Goal: Task Accomplishment & Management: Manage account settings

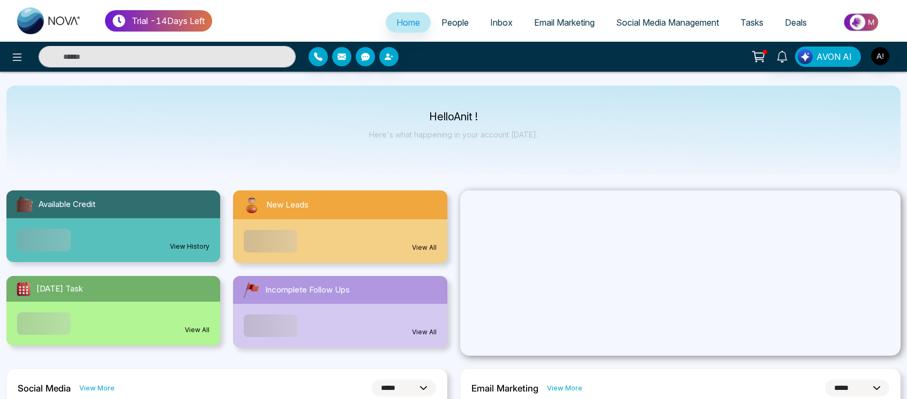
select select "*"
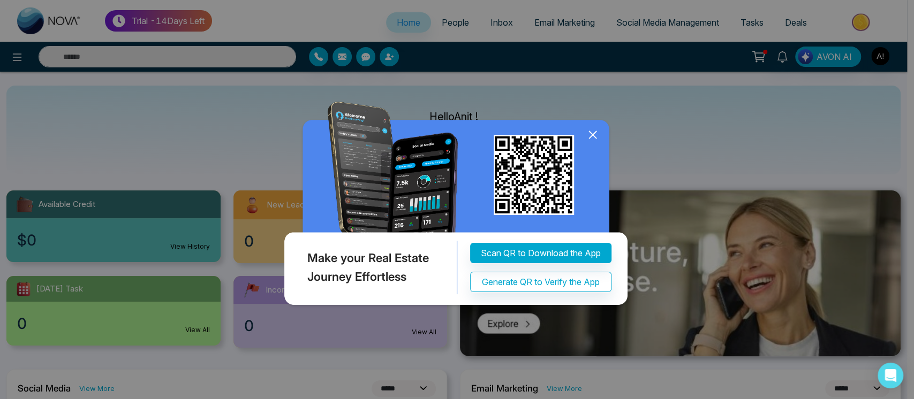
click at [590, 129] on icon at bounding box center [593, 135] width 16 height 16
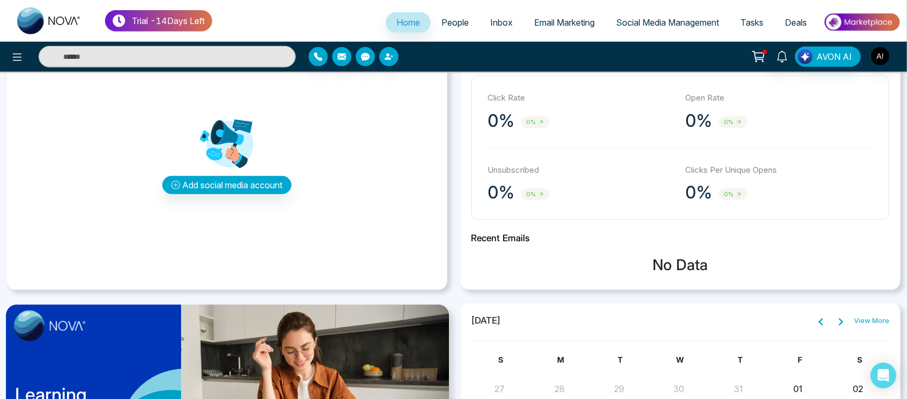
scroll to position [320, 0]
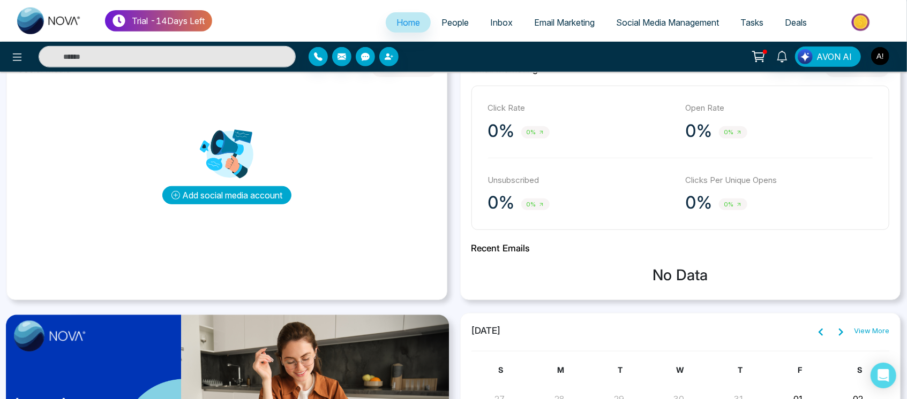
click at [222, 191] on button "Add social media account" at bounding box center [226, 195] width 129 height 18
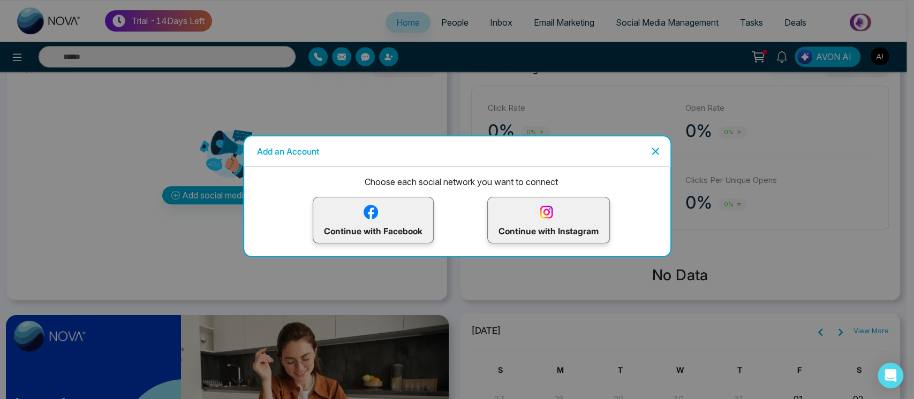
click at [383, 210] on p "Continue with Facebook" at bounding box center [373, 220] width 99 height 35
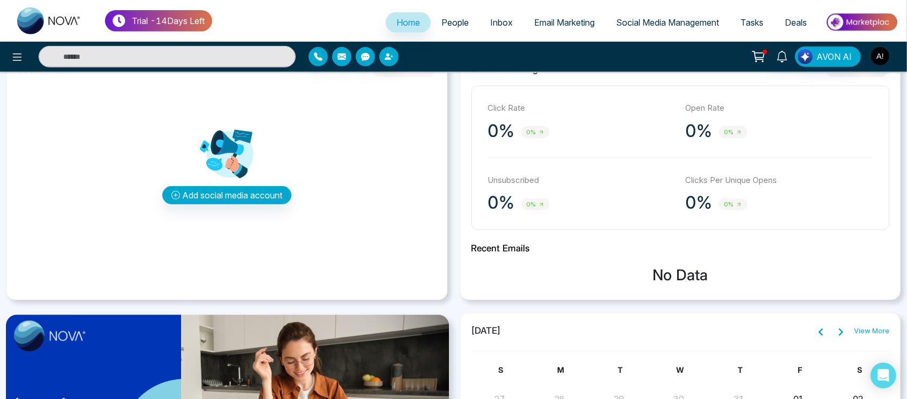
scroll to position [0, 0]
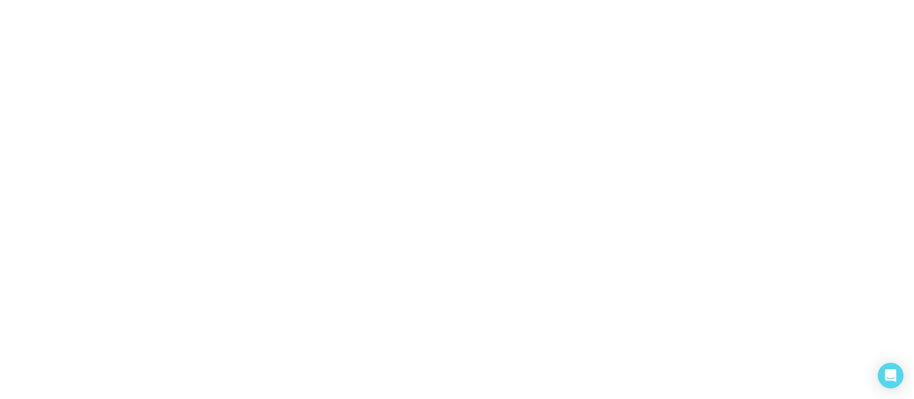
select select "*"
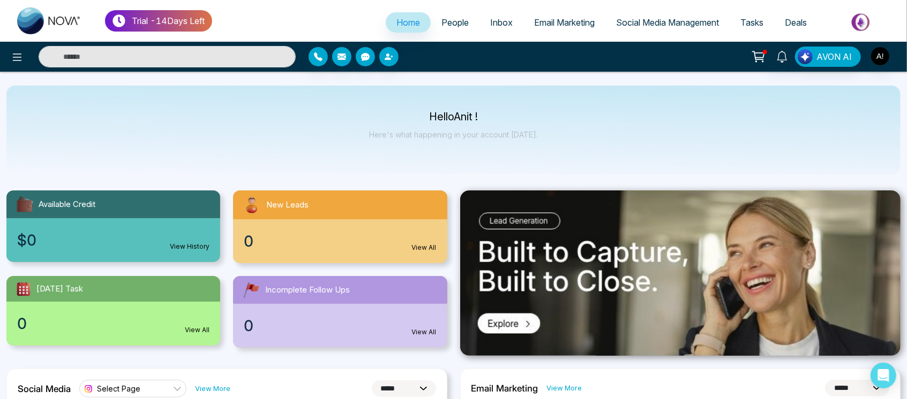
click at [2, 62] on div at bounding box center [151, 56] width 302 height 21
click at [14, 56] on icon at bounding box center [17, 57] width 13 height 13
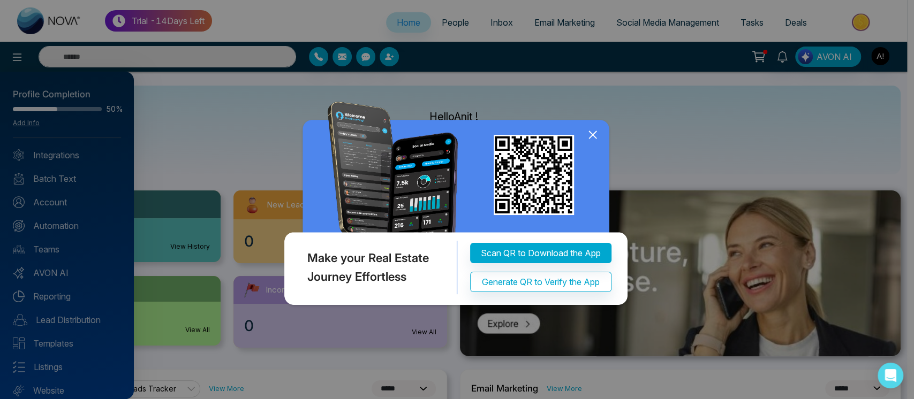
click at [590, 127] on icon at bounding box center [593, 135] width 16 height 16
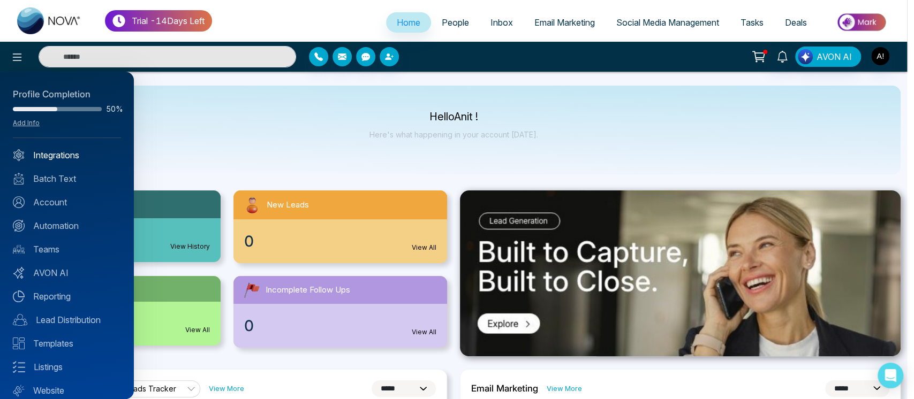
click at [57, 156] on link "Integrations" at bounding box center [67, 155] width 108 height 13
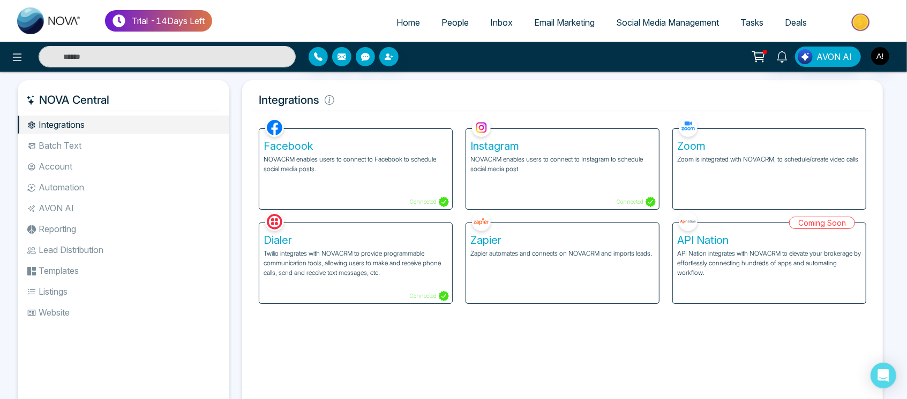
click at [355, 179] on div "Facebook NOVACRM enables users to connect to Facebook to schedule social media …" at bounding box center [355, 169] width 193 height 80
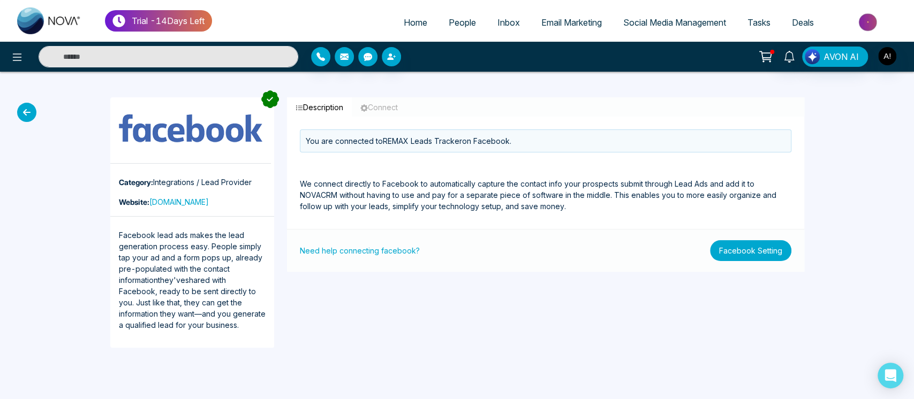
click at [774, 254] on button "Facebook Setting" at bounding box center [750, 250] width 81 height 21
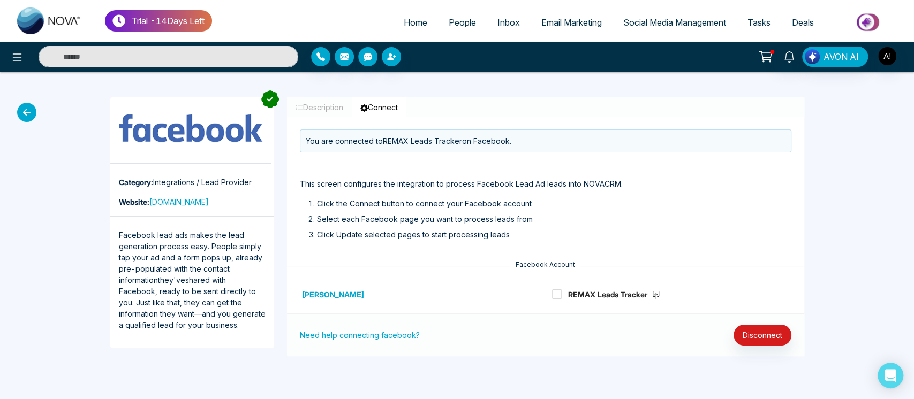
click at [28, 112] on icon at bounding box center [26, 112] width 19 height 19
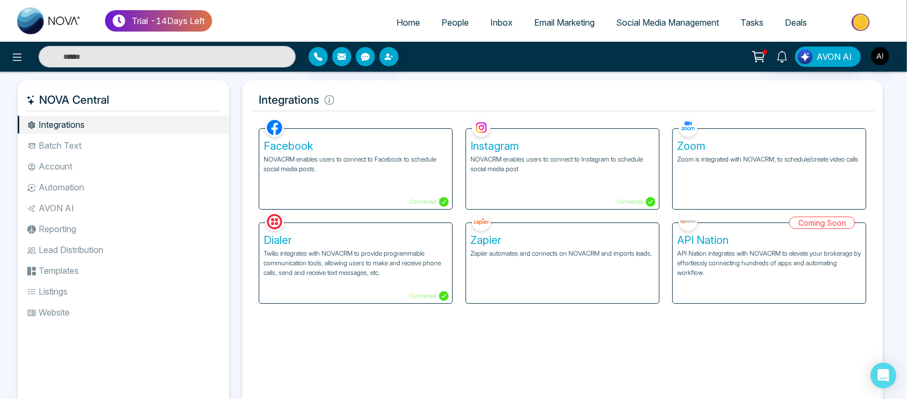
click at [441, 179] on div "Facebook NOVACRM enables users to connect to Facebook to schedule social media …" at bounding box center [355, 169] width 193 height 80
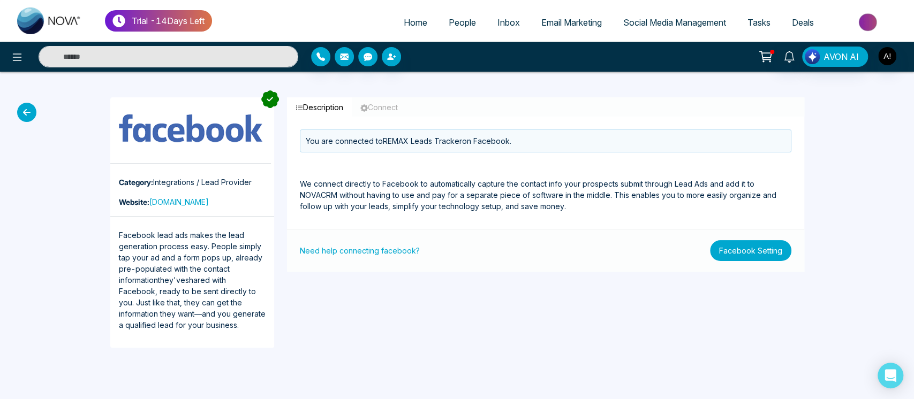
click at [768, 254] on button "Facebook Setting" at bounding box center [750, 250] width 81 height 21
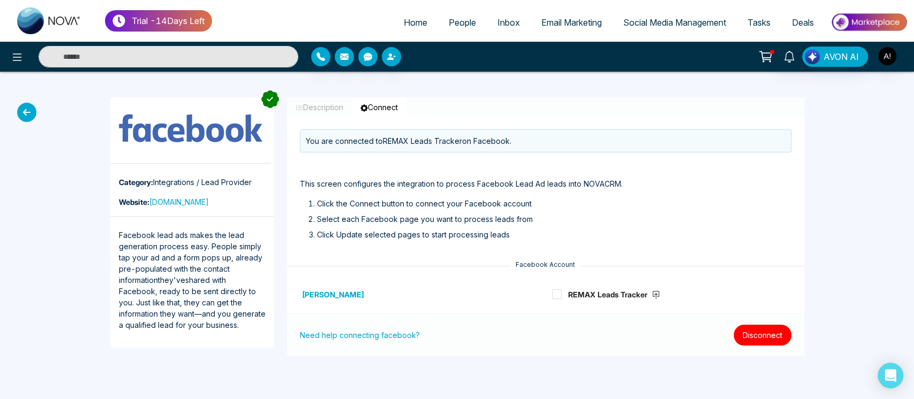
click at [768, 335] on button "Disconnect" at bounding box center [763, 335] width 58 height 21
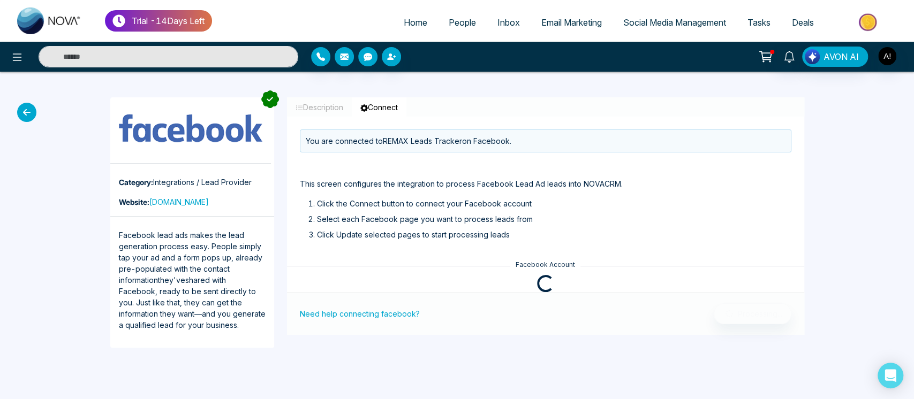
click at [28, 113] on icon at bounding box center [26, 112] width 19 height 19
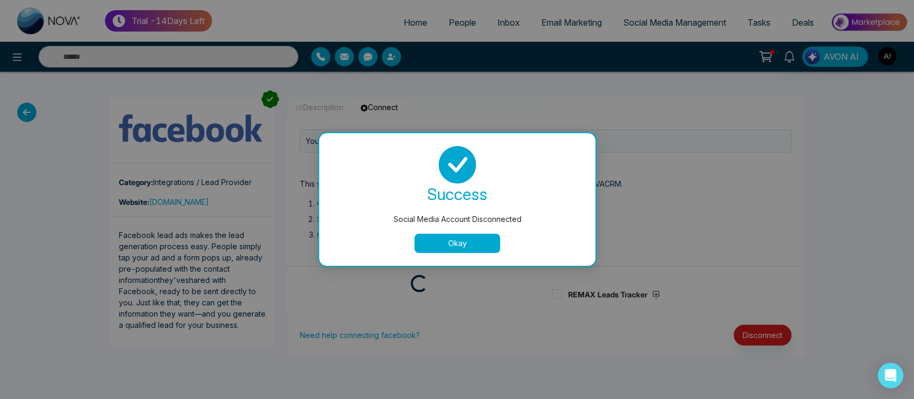
click at [28, 113] on div "Social Media Account Disconnected success Social Media Account Disconnected Okay" at bounding box center [457, 199] width 914 height 399
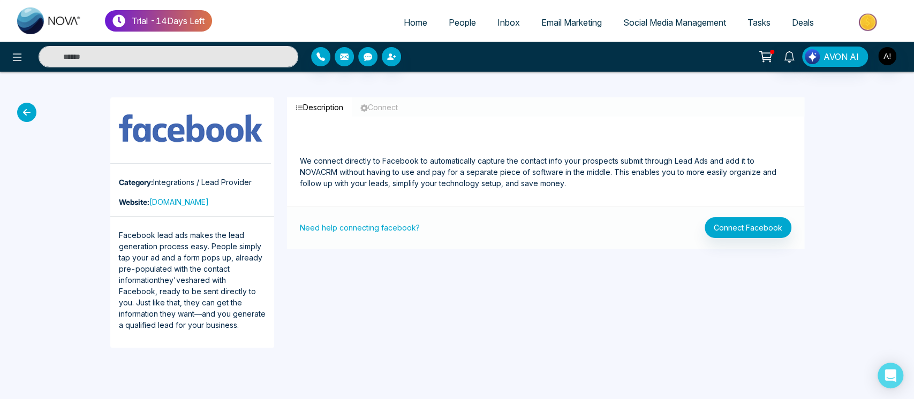
click at [33, 115] on icon at bounding box center [26, 112] width 19 height 19
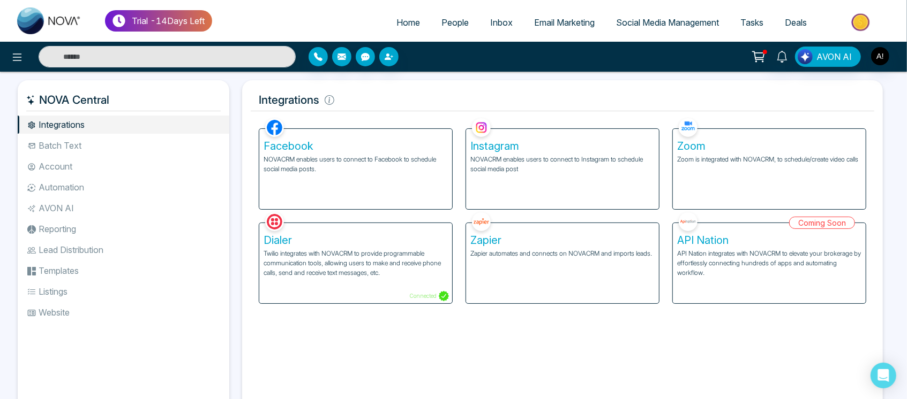
click at [409, 165] on p "NOVACRM enables users to connect to Facebook to schedule social media posts." at bounding box center [355, 164] width 184 height 19
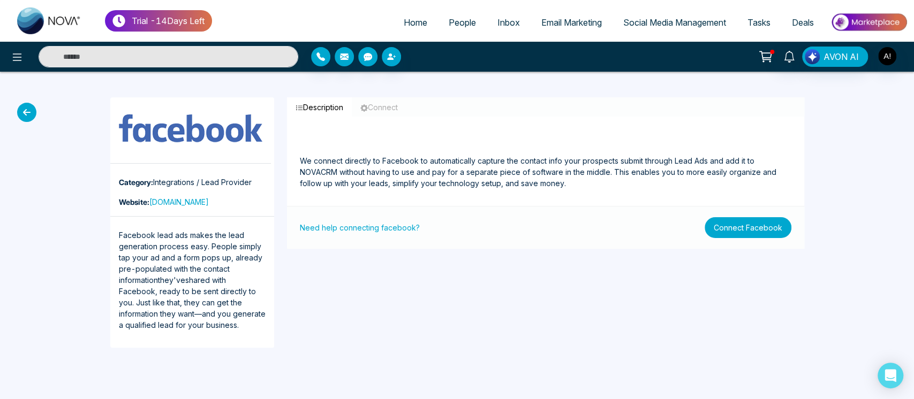
click at [746, 228] on button "Connect Facebook" at bounding box center [748, 227] width 87 height 21
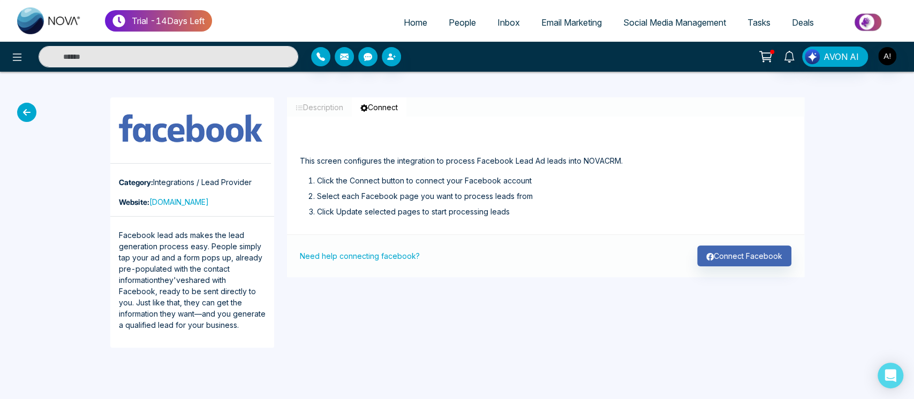
click at [744, 267] on div "Need help connecting facebook? Connect Facebook" at bounding box center [545, 256] width 517 height 43
click at [755, 259] on button "Connect Facebook" at bounding box center [744, 256] width 94 height 21
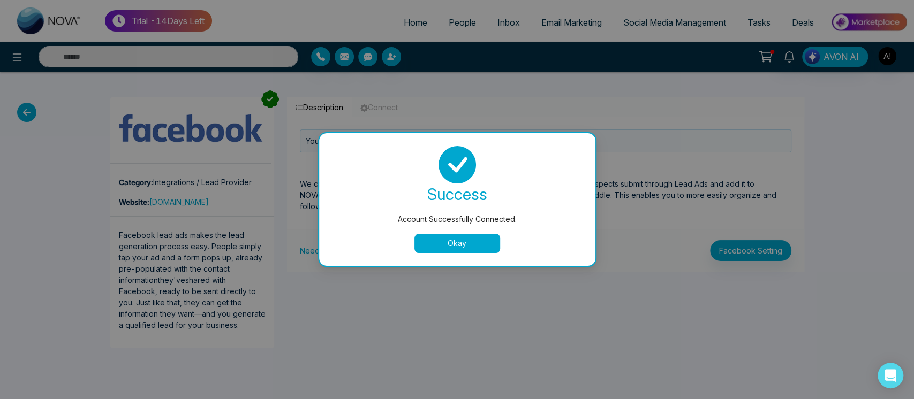
click at [463, 247] on button "Okay" at bounding box center [457, 243] width 86 height 19
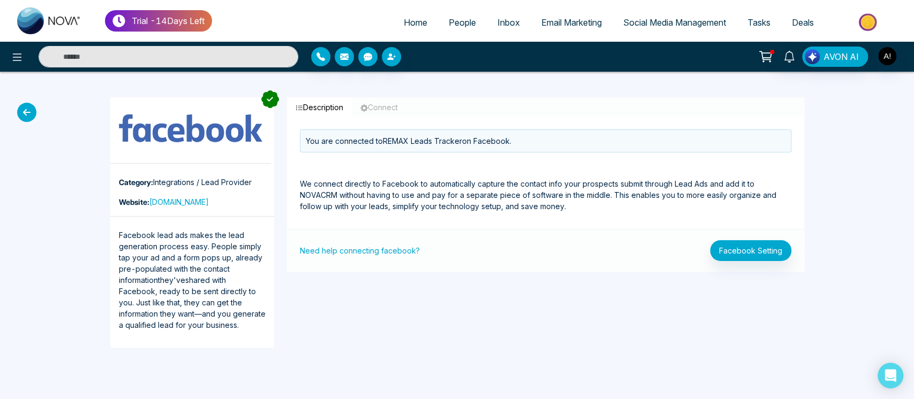
click at [25, 116] on icon at bounding box center [26, 112] width 19 height 19
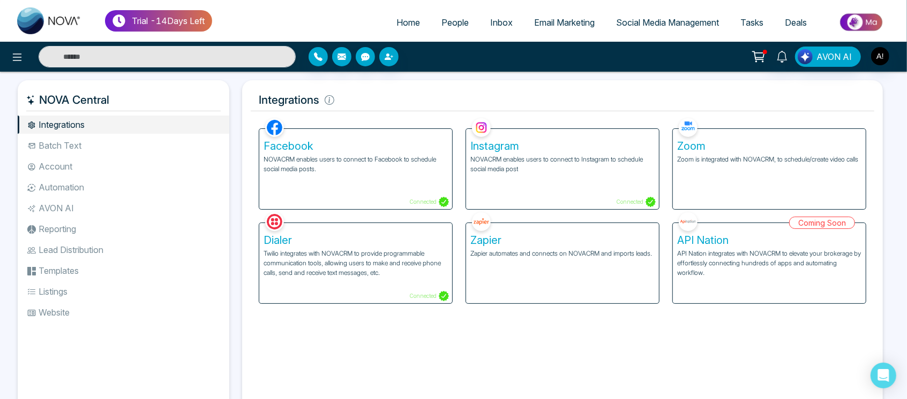
click at [747, 176] on div "Zoom Zoom is integrated with NOVACRM, to schedule/create video calls" at bounding box center [769, 169] width 193 height 80
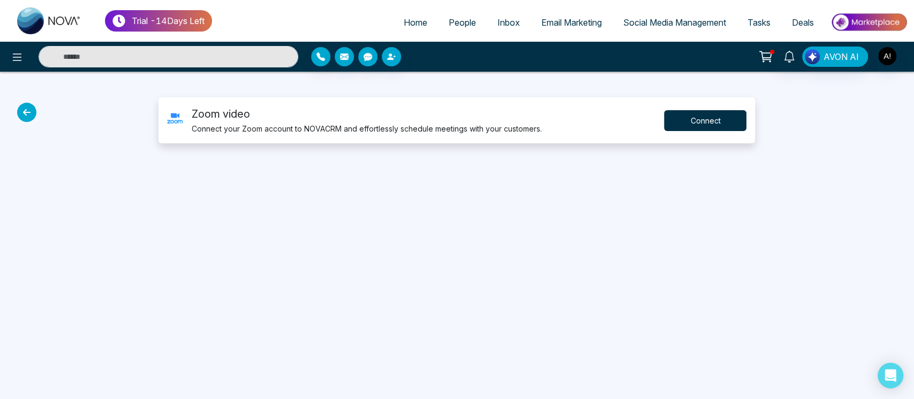
click at [696, 114] on button "Connect" at bounding box center [705, 120] width 82 height 21
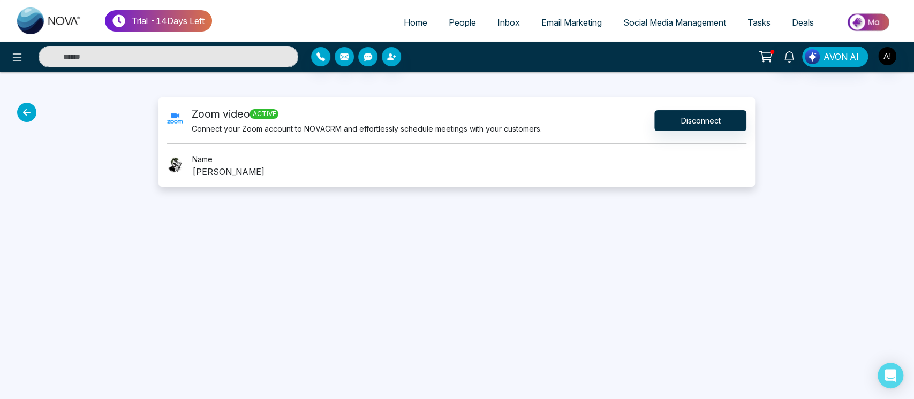
click at [28, 118] on icon at bounding box center [26, 112] width 19 height 19
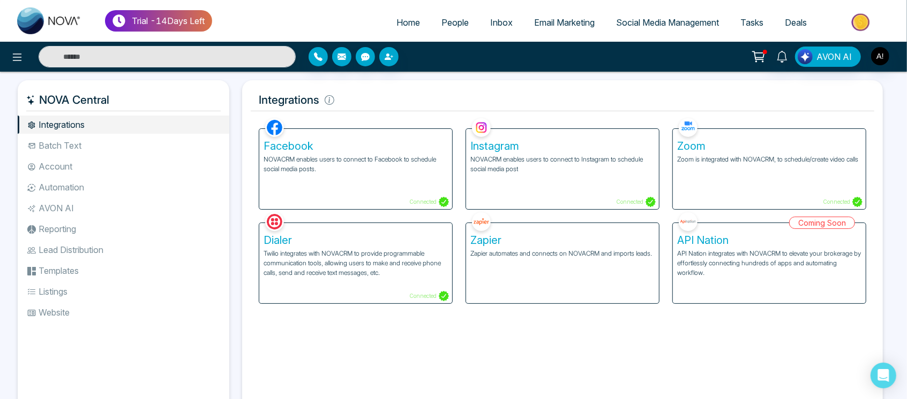
click at [765, 258] on div "Coming Soon API Nation API Nation integrates with NOVACRM to elevate your broke…" at bounding box center [769, 257] width 207 height 94
click at [802, 262] on div "Coming Soon API Nation API Nation integrates with NOVACRM to elevate your broke…" at bounding box center [769, 257] width 207 height 94
click at [437, 272] on p "Twilio integrates with NOVACRM to provide programmable communication tools, all…" at bounding box center [355, 263] width 184 height 29
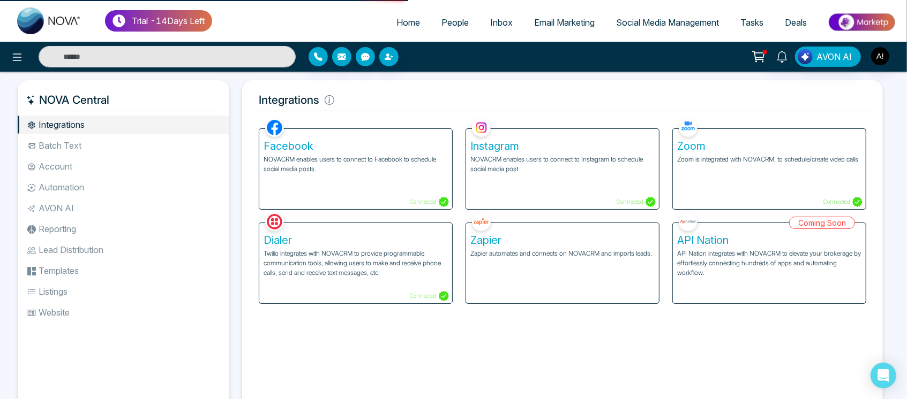
click at [574, 264] on div "Zapier Zapier automates and connects on NOVACRM and imports leads." at bounding box center [562, 263] width 193 height 80
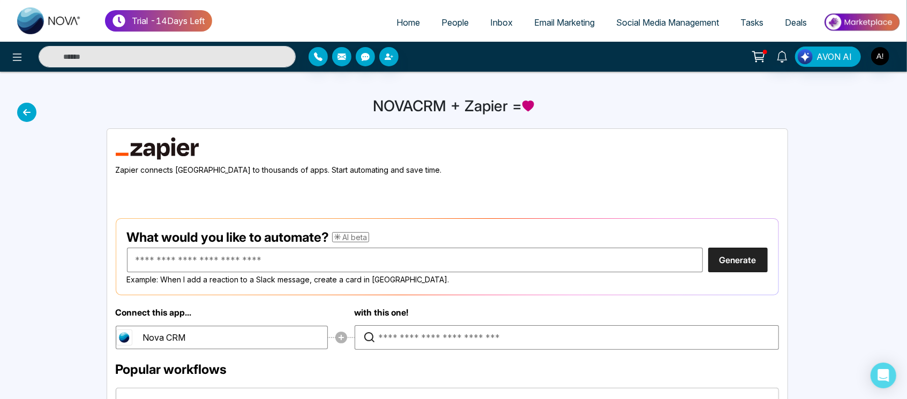
click at [20, 114] on icon at bounding box center [26, 112] width 19 height 19
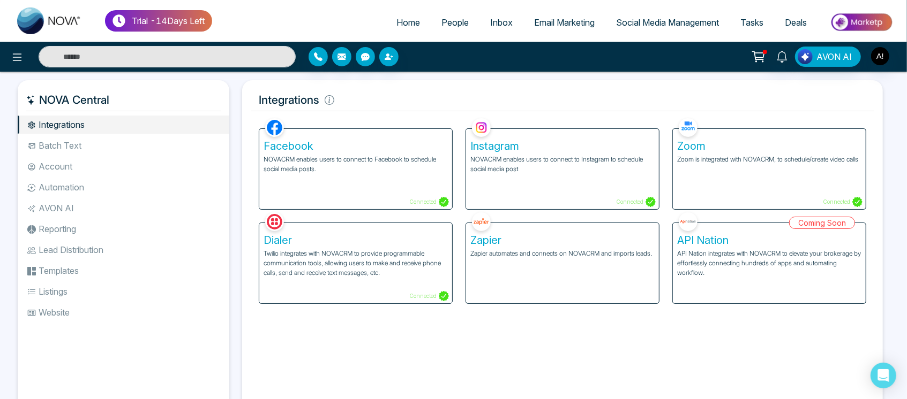
click at [113, 141] on li "Batch Text" at bounding box center [124, 146] width 212 height 18
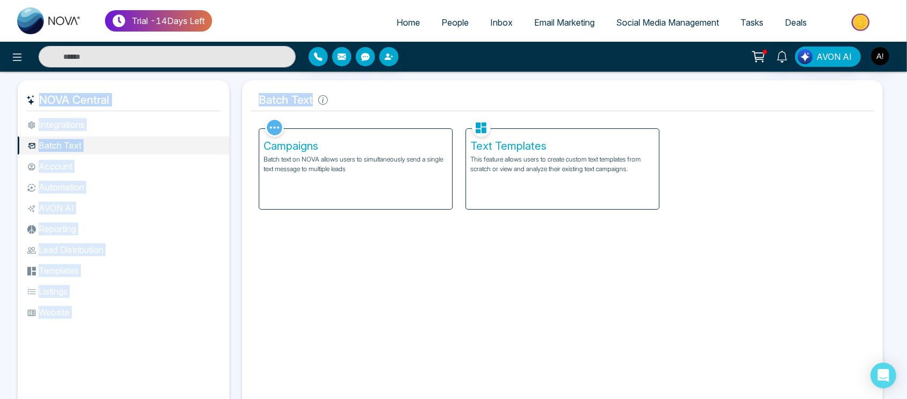
drag, startPoint x: 428, startPoint y: 76, endPoint x: 385, endPoint y: 225, distance: 155.6
click at [385, 225] on div "NOVA Central Integrations Batch Text Account Automation AVON AI Reporting Lead …" at bounding box center [453, 257] width 907 height 370
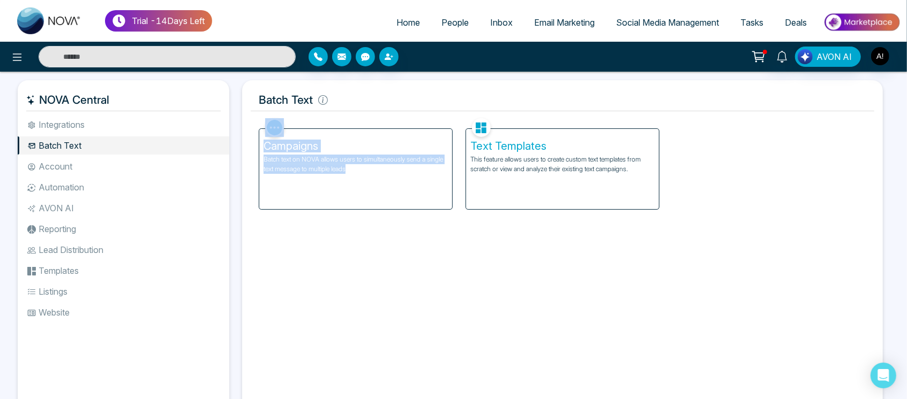
click at [397, 185] on div "Campaigns Batch text on NOVA allows users to simultaneously send a single text …" at bounding box center [355, 169] width 193 height 80
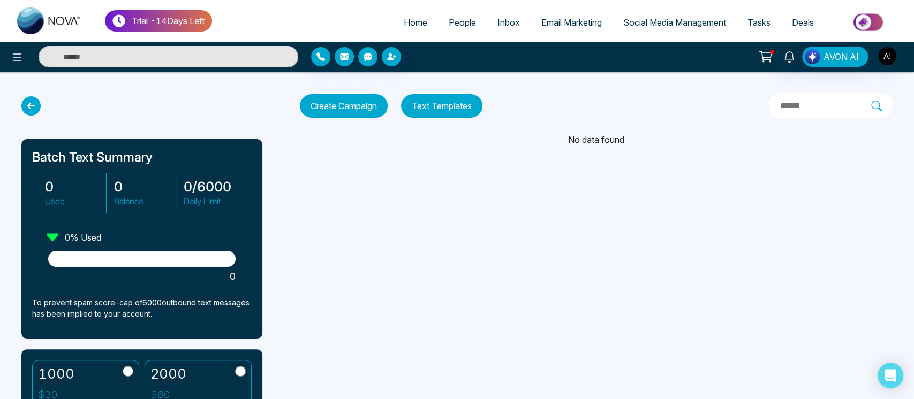
click at [33, 109] on icon at bounding box center [30, 105] width 19 height 19
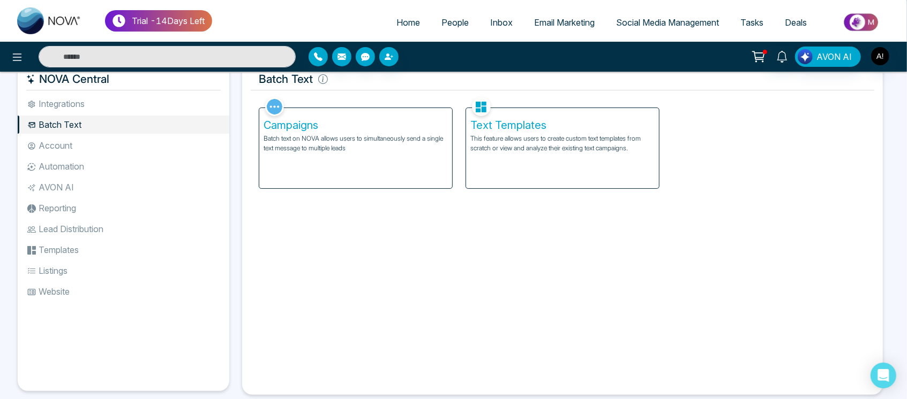
scroll to position [21, 0]
click at [325, 57] on button "button" at bounding box center [317, 56] width 19 height 19
click at [760, 54] on icon at bounding box center [758, 56] width 15 height 15
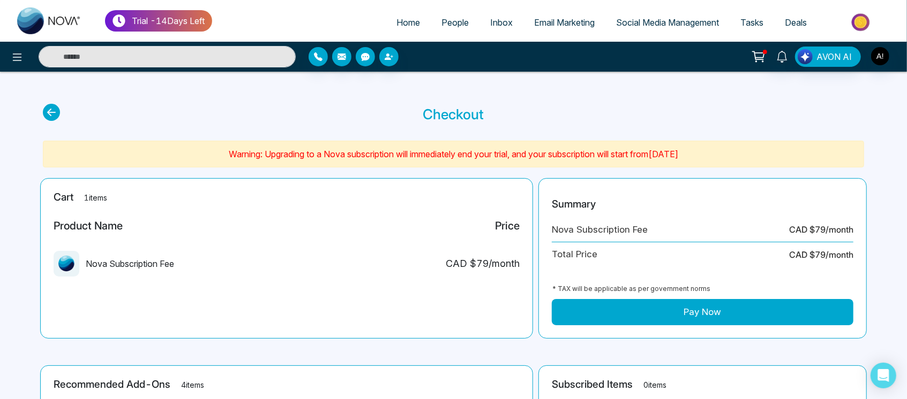
click at [648, 315] on button "Pay Now" at bounding box center [702, 312] width 301 height 27
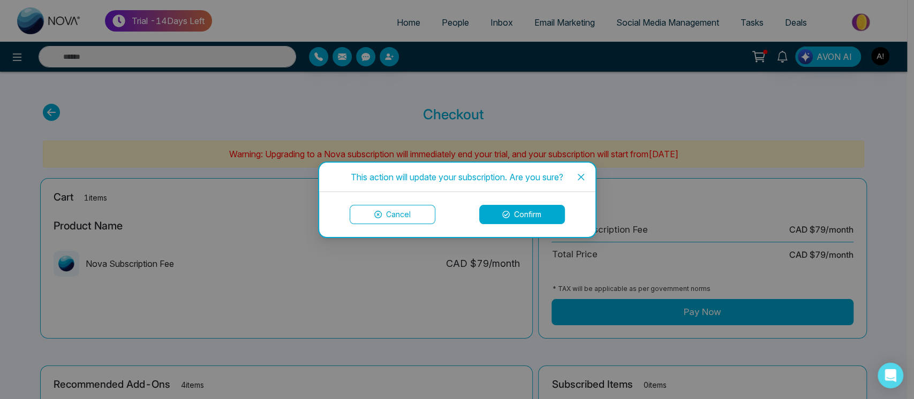
click at [590, 176] on span "Close" at bounding box center [581, 177] width 29 height 29
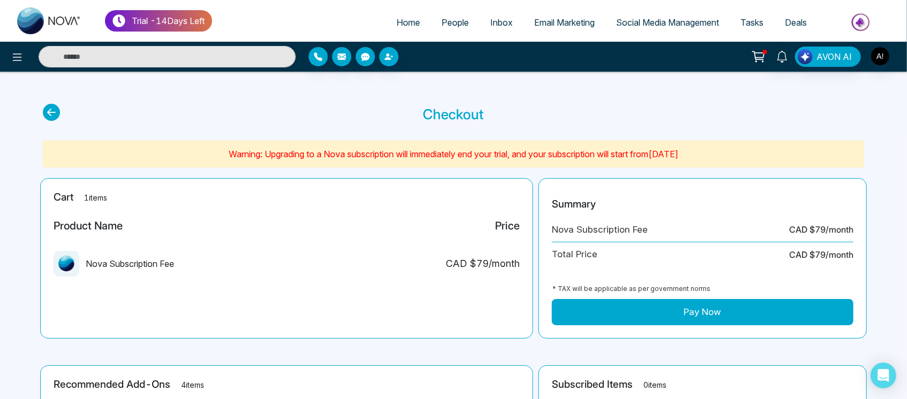
click at [61, 108] on section "Checkout" at bounding box center [453, 114] width 821 height 21
click at [52, 109] on icon at bounding box center [51, 112] width 17 height 17
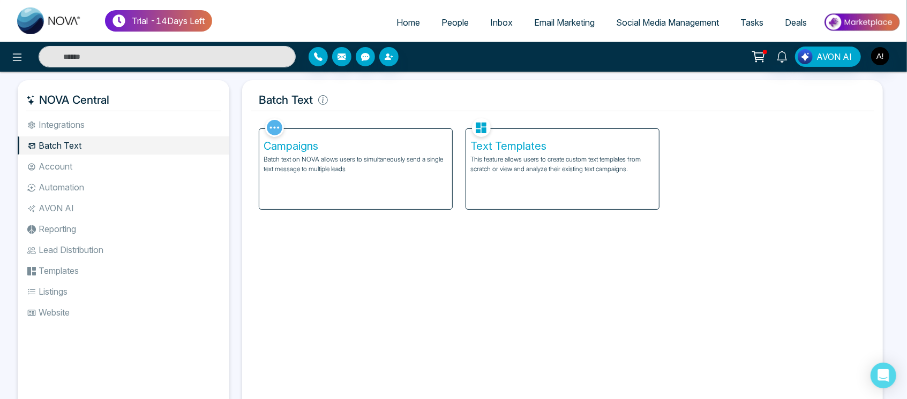
click at [160, 132] on li "Integrations" at bounding box center [124, 125] width 212 height 18
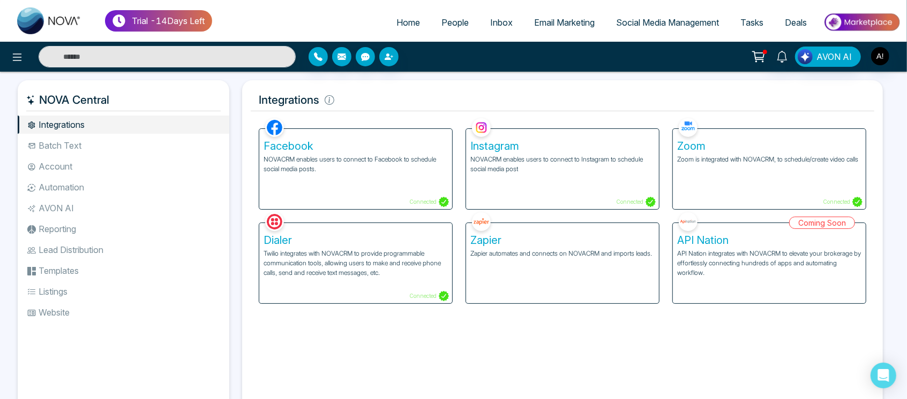
click at [119, 143] on li "Batch Text" at bounding box center [124, 146] width 212 height 18
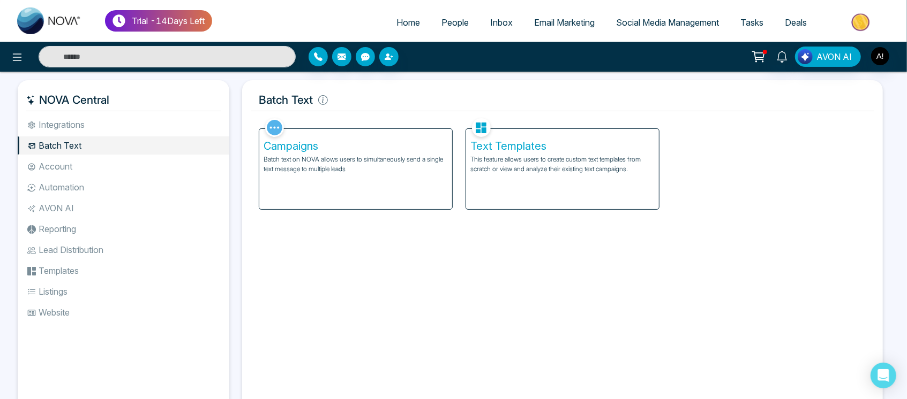
click at [83, 165] on li "Account" at bounding box center [124, 166] width 212 height 18
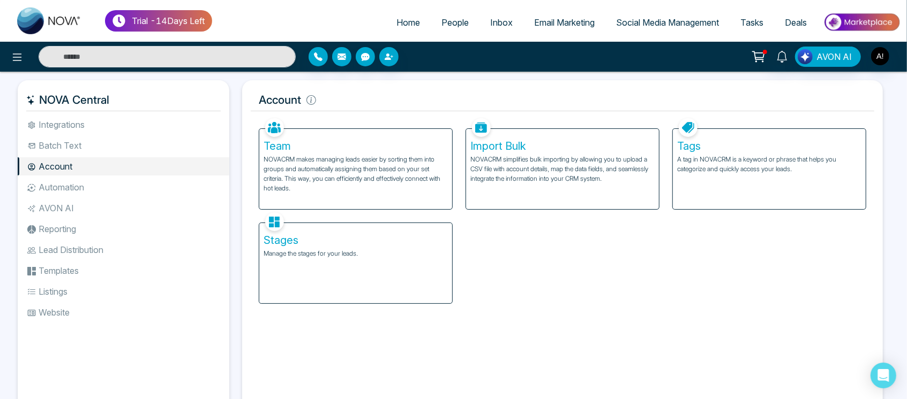
click at [401, 174] on p "NOVACRM makes managing leads easier by sorting them into groups and automatical…" at bounding box center [355, 174] width 184 height 39
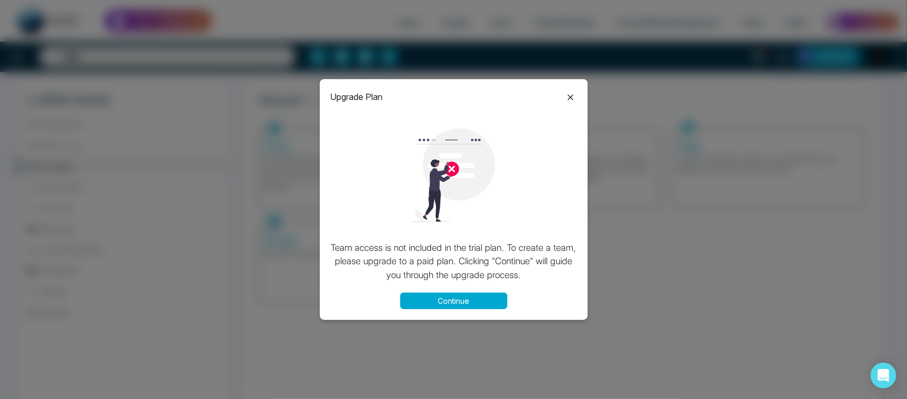
click at [471, 303] on button "Continue" at bounding box center [453, 301] width 107 height 17
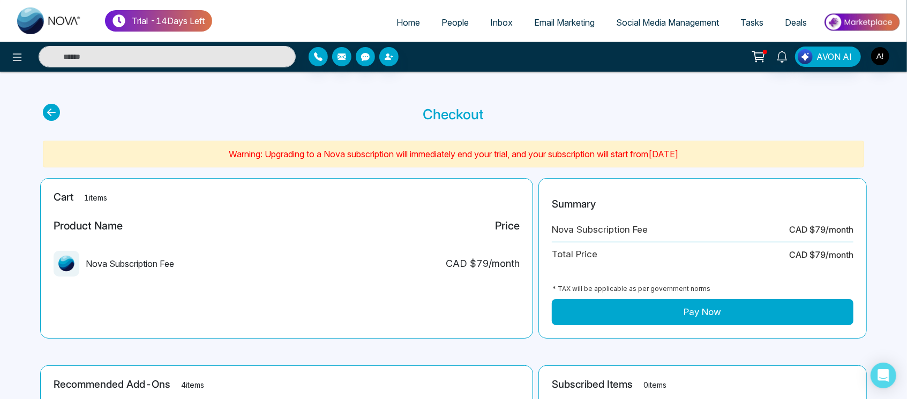
click at [52, 112] on icon at bounding box center [51, 112] width 17 height 17
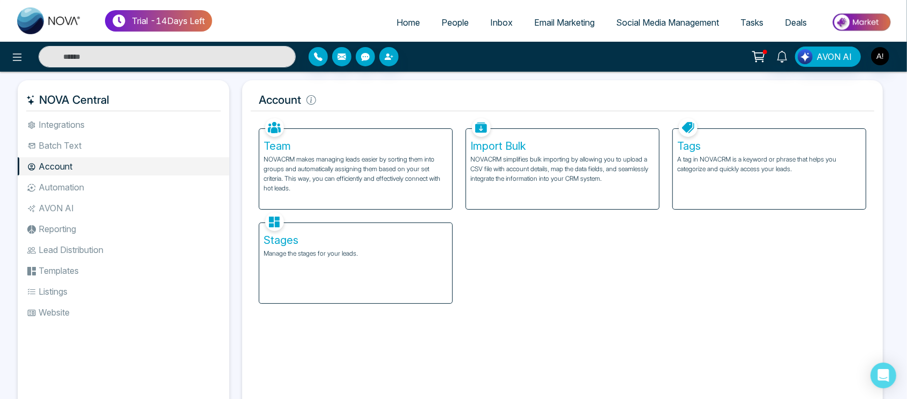
click at [499, 162] on p "NOVACRM simplifies bulk importing by allowing you to upload a CSV file with acc…" at bounding box center [562, 169] width 184 height 29
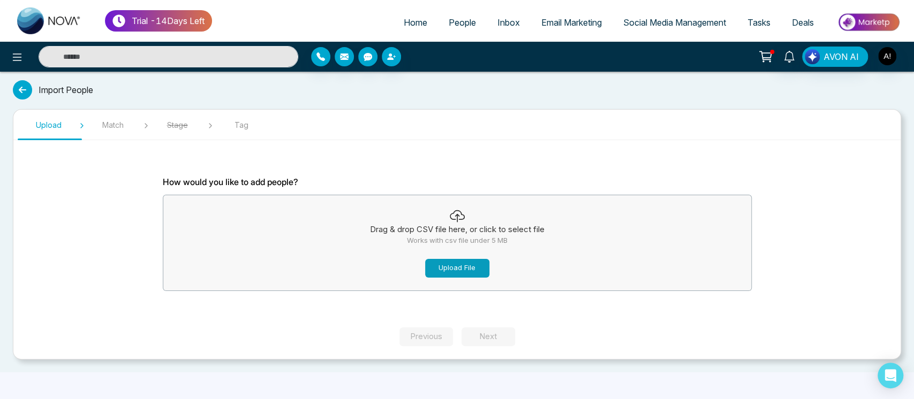
click at [467, 271] on button "Upload File" at bounding box center [457, 268] width 64 height 19
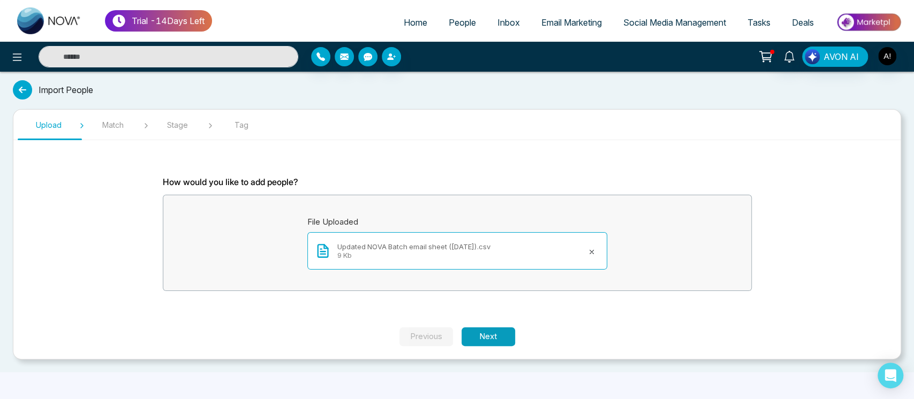
click at [480, 328] on button "Next" at bounding box center [489, 337] width 54 height 19
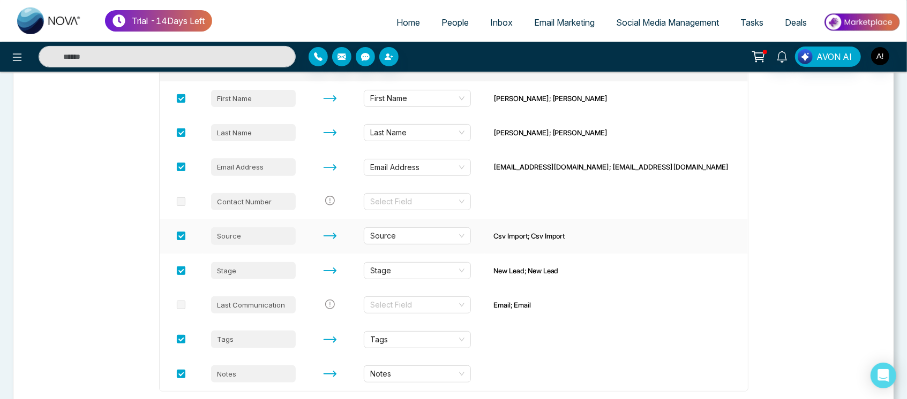
scroll to position [254, 0]
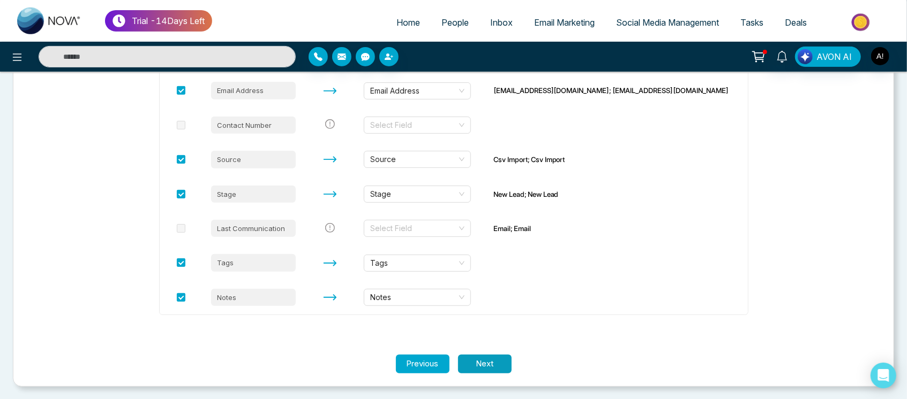
click at [494, 365] on button "Next" at bounding box center [485, 364] width 54 height 19
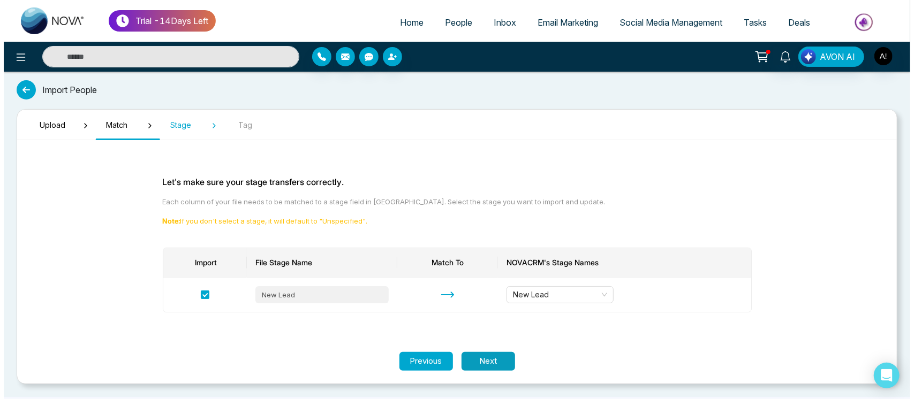
scroll to position [0, 0]
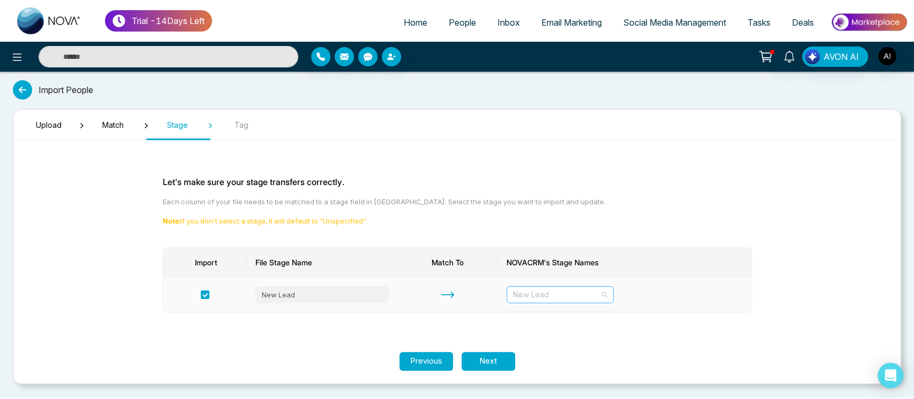
click at [540, 296] on span "New Lead" at bounding box center [560, 295] width 94 height 16
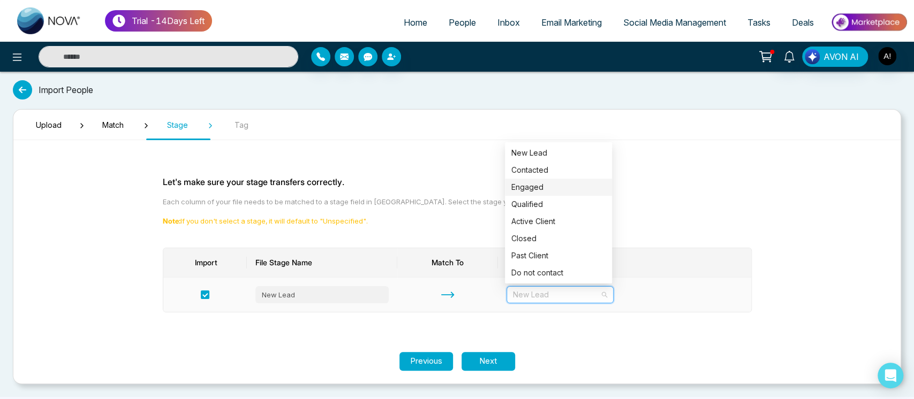
click at [535, 185] on div "Engaged" at bounding box center [558, 188] width 94 height 12
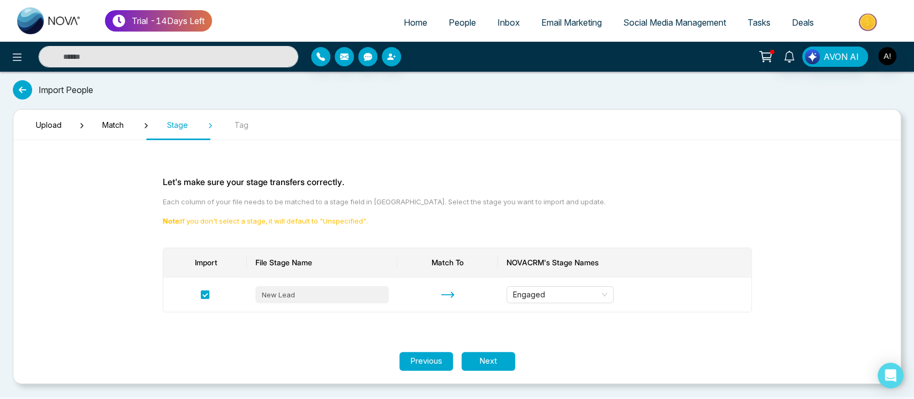
click at [498, 373] on section "Upload Match Stage Tag Let's make sure your stage transfers correctly. Each col…" at bounding box center [457, 246] width 888 height 275
click at [495, 362] on button "Next" at bounding box center [489, 361] width 54 height 19
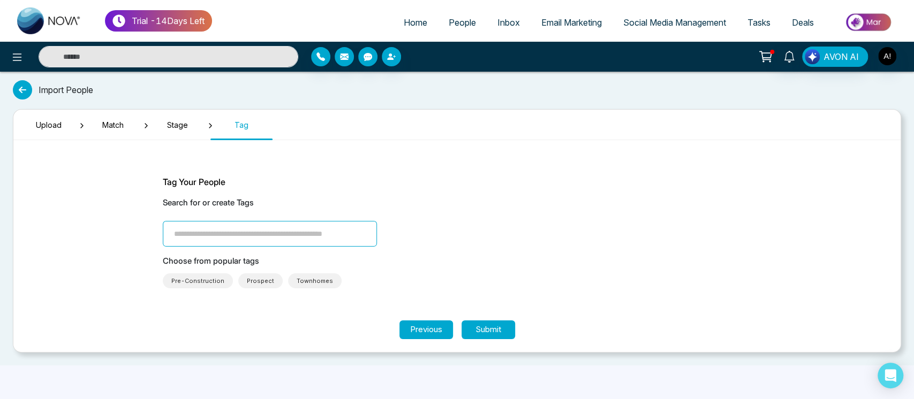
click at [299, 233] on input "search" at bounding box center [270, 234] width 214 height 26
type input "*******"
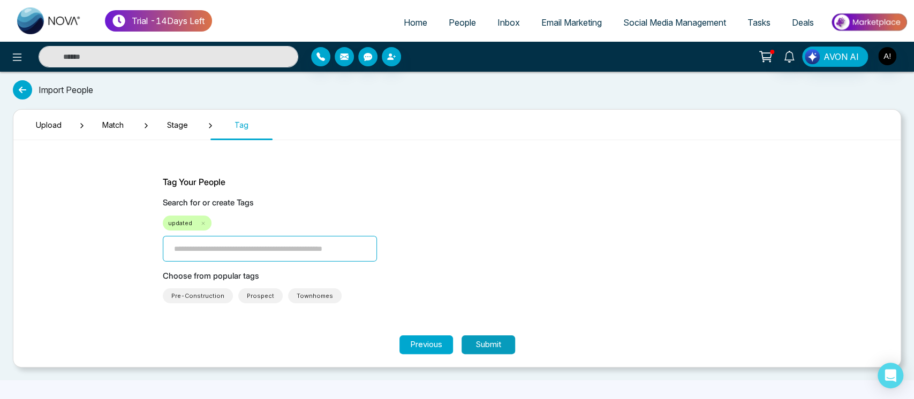
click at [480, 342] on button "Submit" at bounding box center [489, 345] width 54 height 19
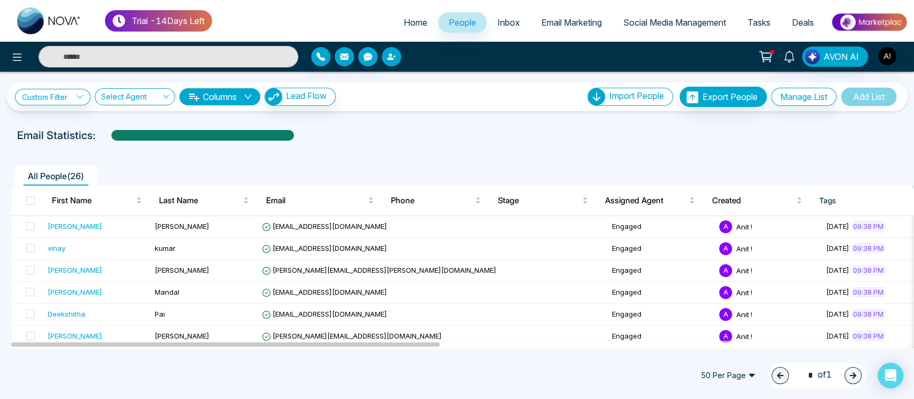
click at [387, 60] on icon "button" at bounding box center [391, 56] width 9 height 9
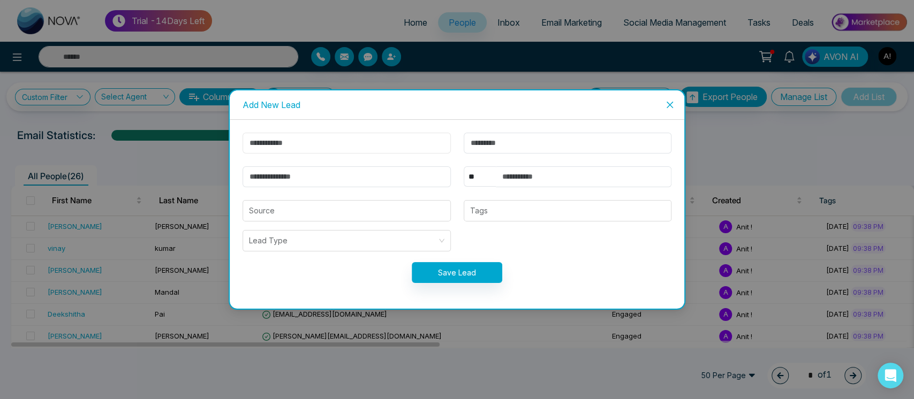
click at [347, 147] on input "text" at bounding box center [347, 143] width 208 height 21
type input "*"
type input "****"
click at [317, 173] on input "email" at bounding box center [347, 177] width 208 height 21
type input "**********"
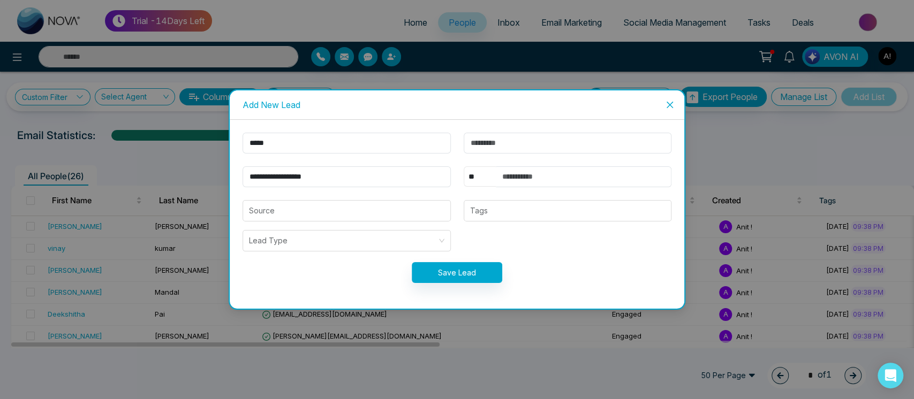
click at [477, 178] on select "** **** *** *** *** **** ***" at bounding box center [480, 177] width 32 height 20
select select "***"
click at [464, 167] on select "** **** *** *** *** **** ***" at bounding box center [480, 177] width 32 height 20
click at [477, 257] on form "**********" at bounding box center [457, 214] width 442 height 163
click at [542, 182] on input "text" at bounding box center [584, 177] width 176 height 21
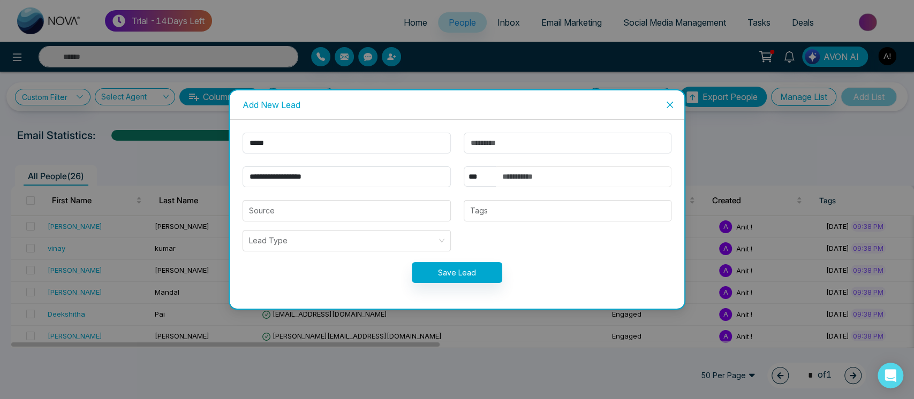
type input "**********"
click at [462, 272] on button "Save Lead" at bounding box center [457, 272] width 91 height 21
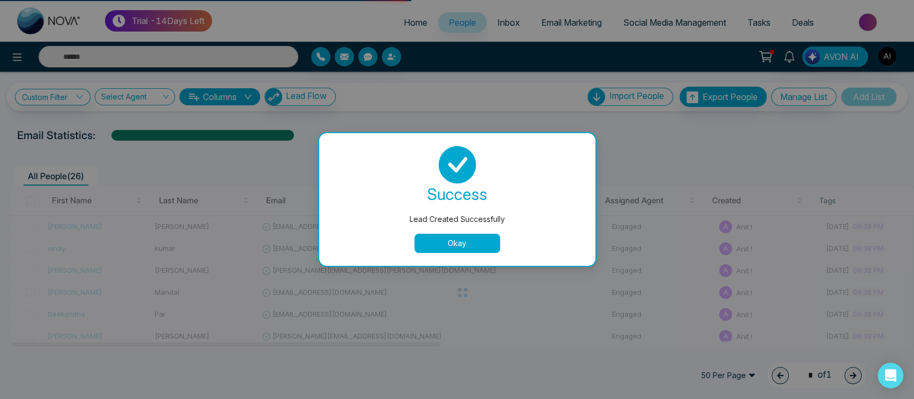
click at [444, 238] on button "Okay" at bounding box center [457, 243] width 86 height 19
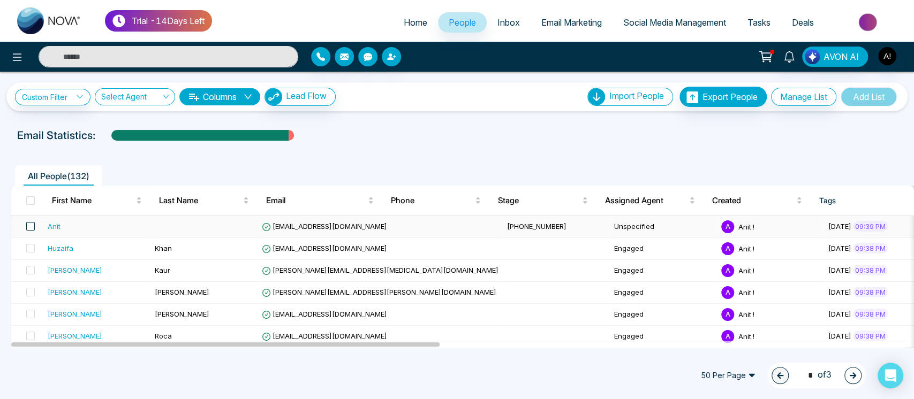
click at [28, 228] on span at bounding box center [30, 226] width 9 height 9
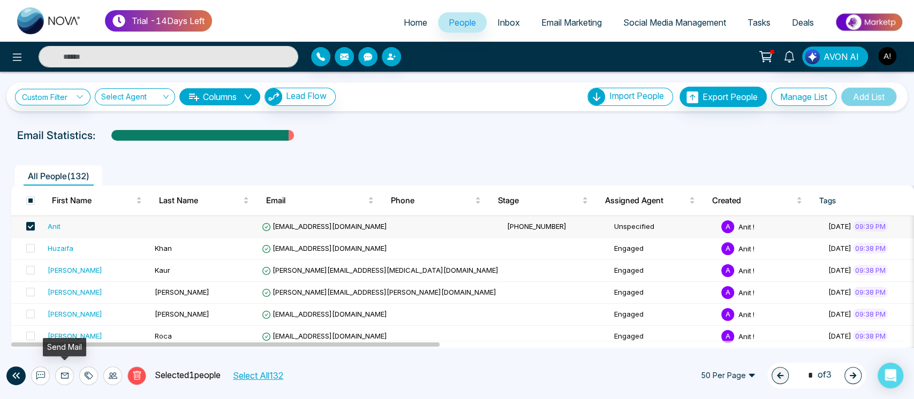
click at [62, 376] on icon at bounding box center [65, 376] width 9 height 9
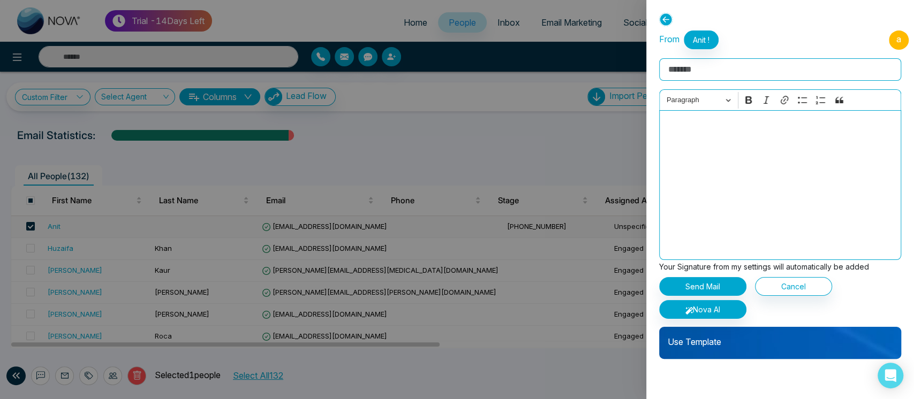
click at [793, 341] on p "Use Template" at bounding box center [780, 337] width 242 height 21
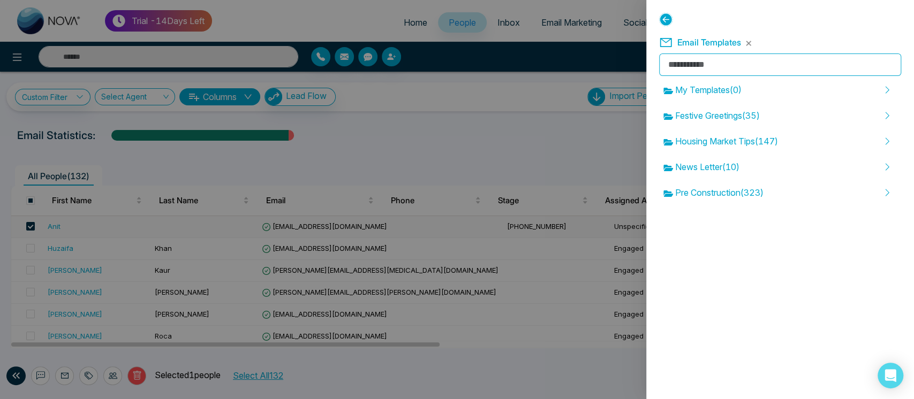
click at [669, 17] on icon at bounding box center [665, 19] width 13 height 13
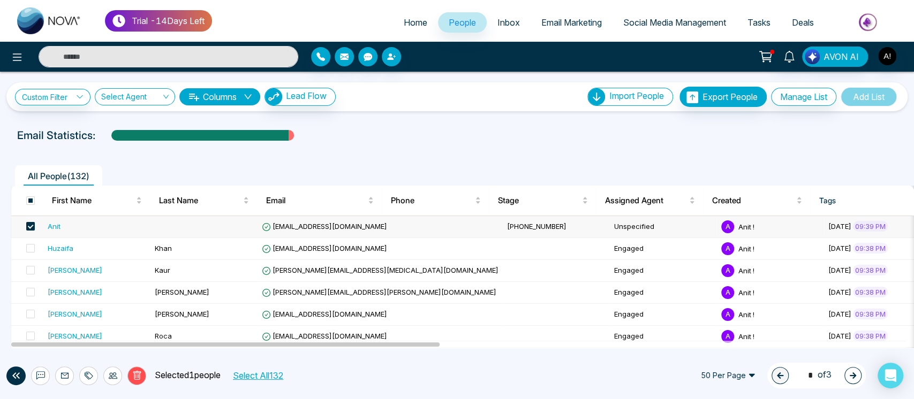
click at [63, 381] on button at bounding box center [64, 376] width 19 height 19
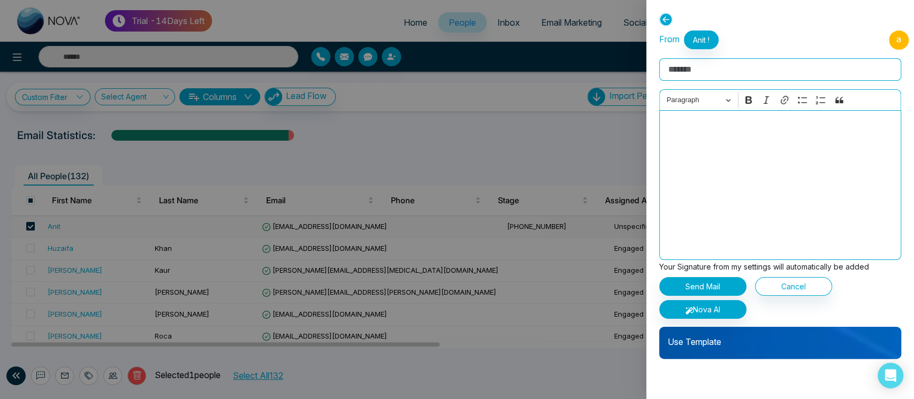
click at [732, 337] on p "Use Template" at bounding box center [780, 337] width 242 height 21
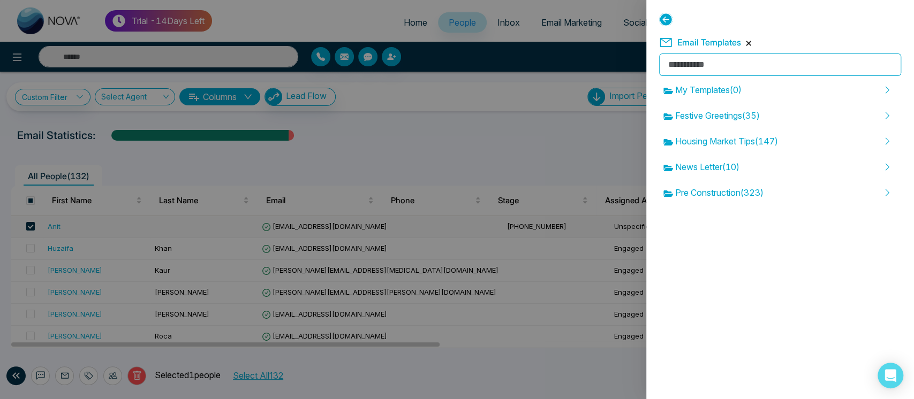
click at [745, 44] on button "button" at bounding box center [748, 43] width 6 height 6
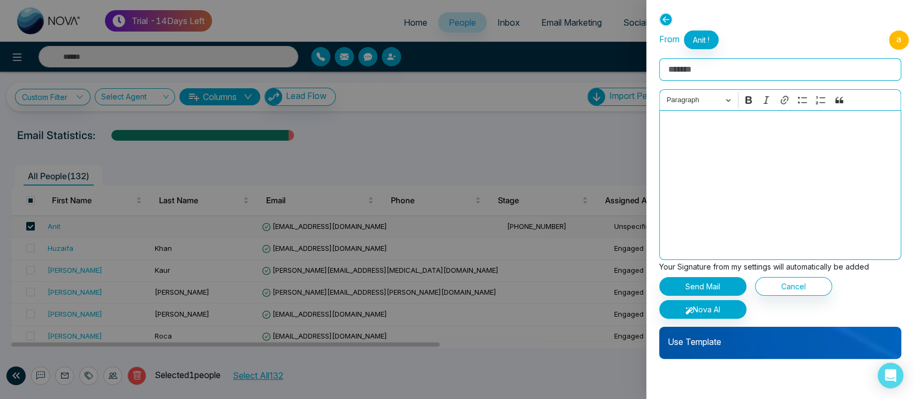
click at [725, 67] on input "Rich Text Editor" at bounding box center [780, 69] width 242 height 22
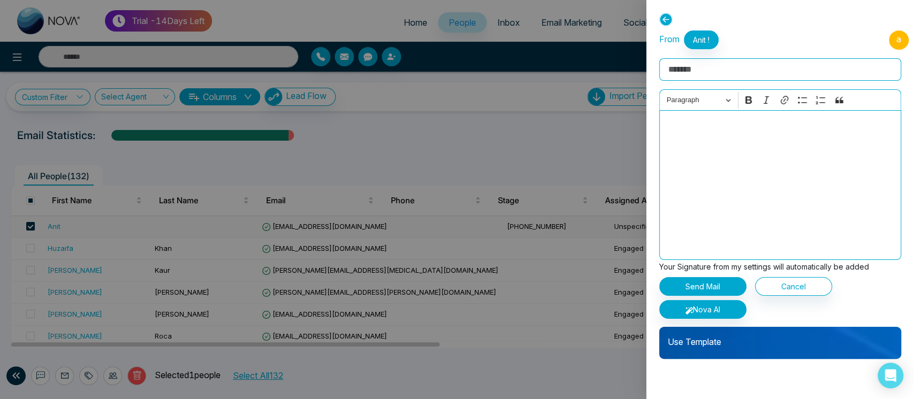
click at [725, 67] on input "Rich Text Editor" at bounding box center [780, 69] width 242 height 22
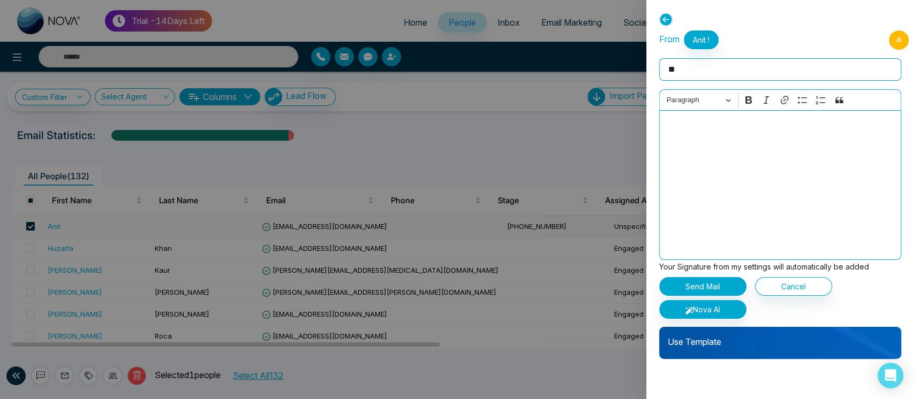
type input "*"
type input "**********"
click at [718, 307] on button "Nova AI" at bounding box center [702, 309] width 87 height 19
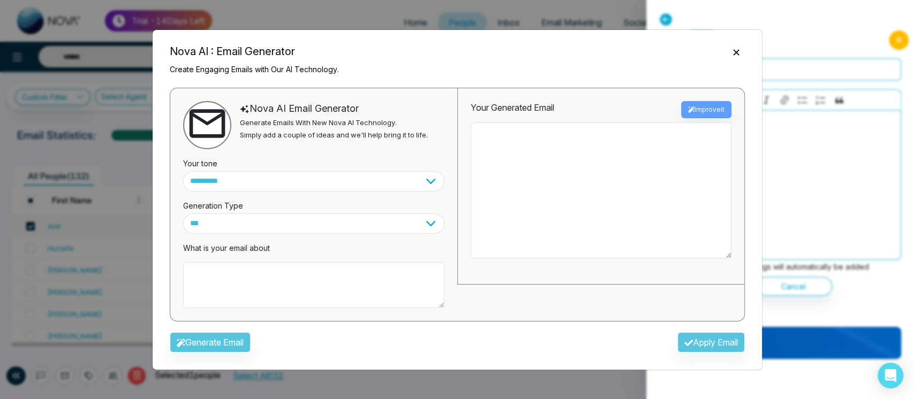
click at [557, 303] on div "**********" at bounding box center [457, 205] width 575 height 234
click at [291, 266] on textarea at bounding box center [313, 285] width 261 height 46
type textarea "**********"
click at [228, 335] on button "Generate Email" at bounding box center [210, 342] width 81 height 20
type textarea "**********"
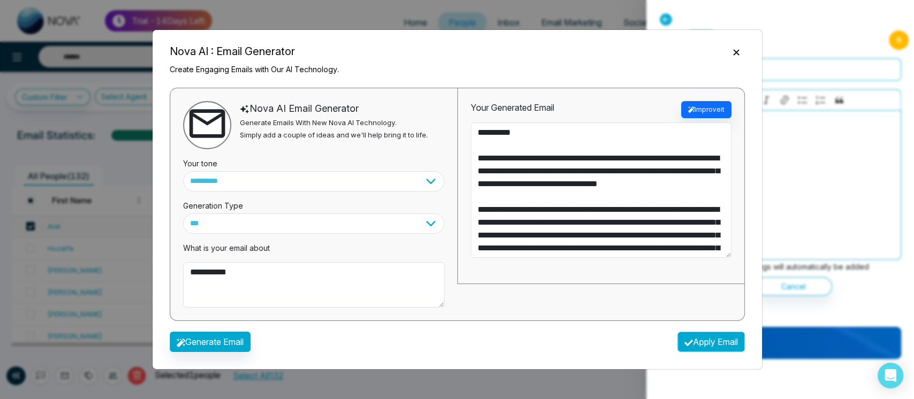
click at [719, 342] on button "Apply Email" at bounding box center [710, 342] width 67 height 20
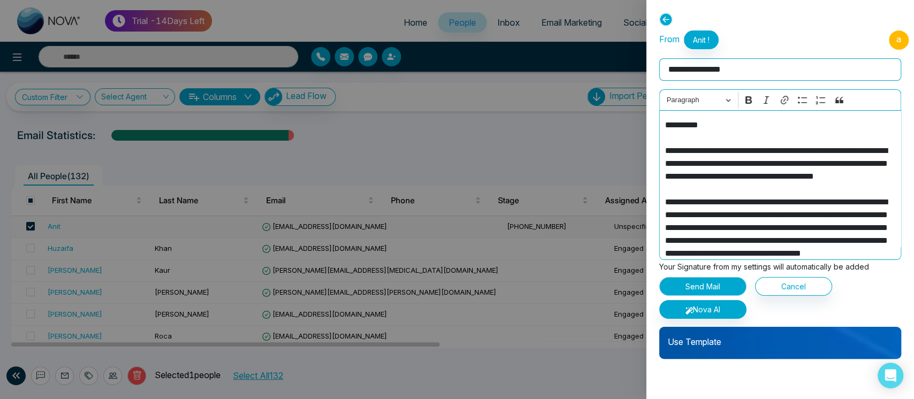
click at [705, 281] on button "Send Mail" at bounding box center [702, 286] width 87 height 19
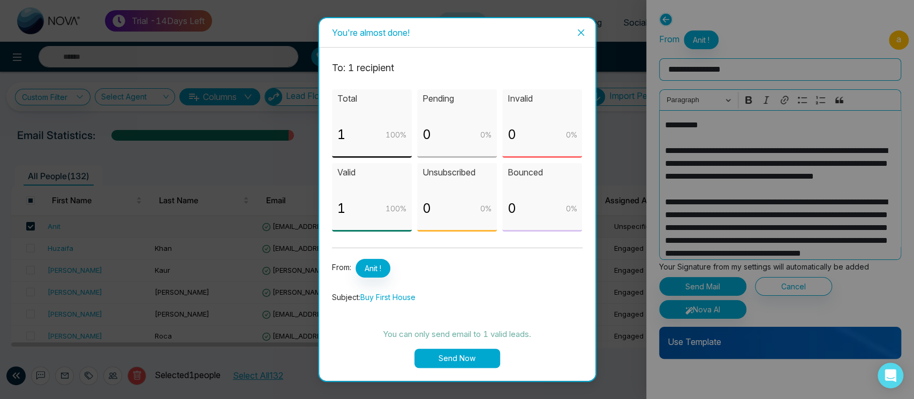
click at [477, 352] on button "Send Now" at bounding box center [457, 358] width 86 height 19
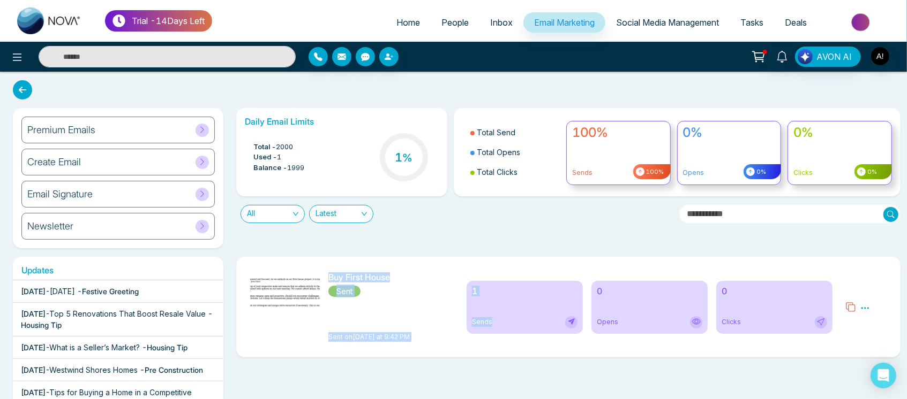
drag, startPoint x: 330, startPoint y: 275, endPoint x: 530, endPoint y: 353, distance: 215.0
click at [530, 353] on div "Buy First House Sent Sent on Today at 9:42 PM 1 Sends 0 Opens 0 Clicks Preview …" at bounding box center [568, 307] width 664 height 101
click at [449, 6] on div "Trial - 14 Days Left Home People Inbox Email Marketing Social Media Management …" at bounding box center [453, 21] width 907 height 42
click at [447, 19] on span "People" at bounding box center [454, 22] width 27 height 11
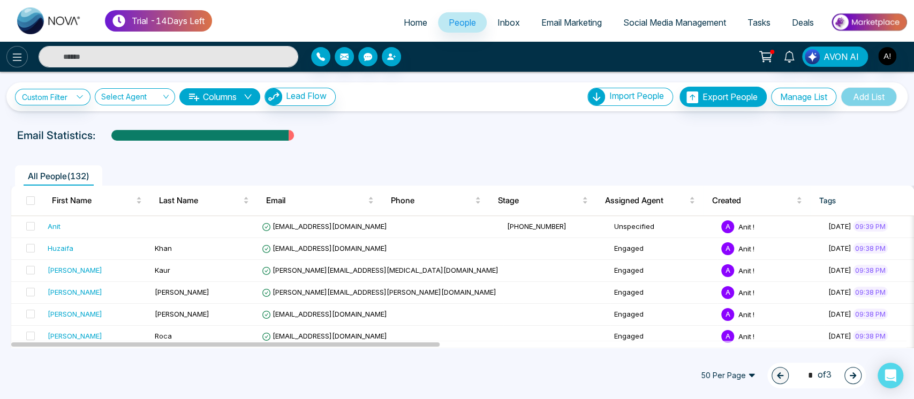
drag, startPoint x: 30, startPoint y: 61, endPoint x: 23, endPoint y: 58, distance: 7.5
click at [23, 58] on div at bounding box center [152, 56] width 305 height 21
click at [23, 58] on icon at bounding box center [17, 57] width 13 height 13
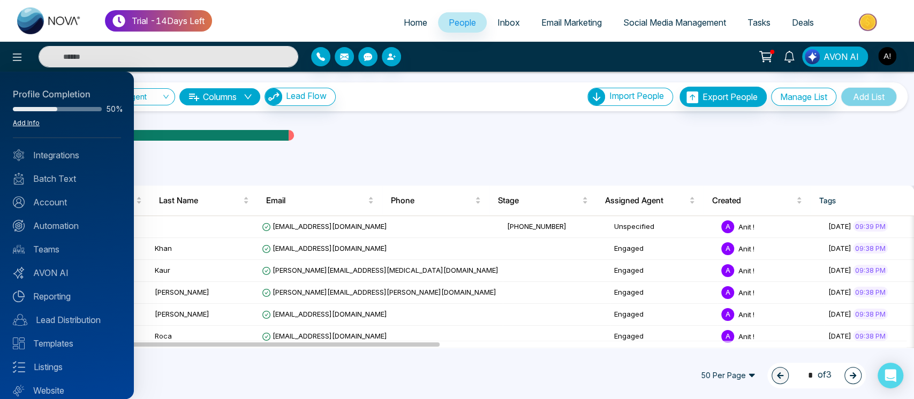
click at [27, 123] on link "Add Info" at bounding box center [26, 123] width 27 height 8
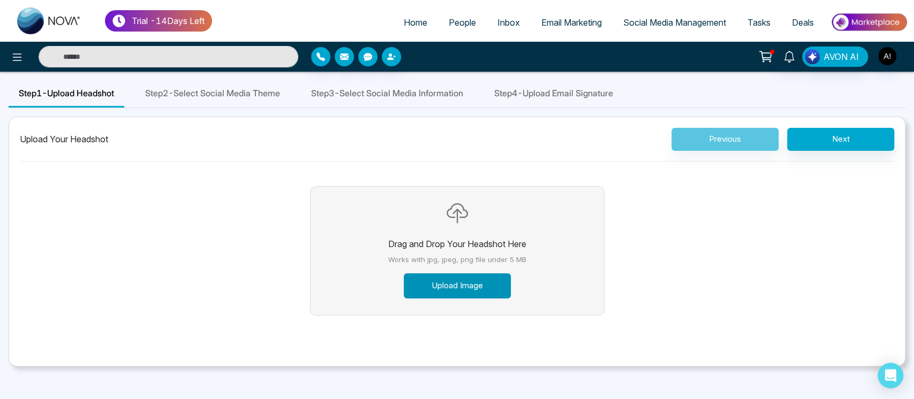
click at [468, 285] on button "Upload Image" at bounding box center [457, 286] width 107 height 25
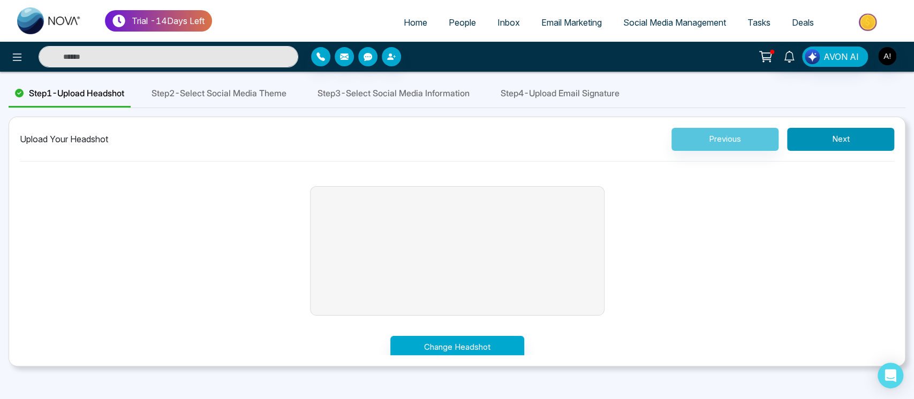
click at [840, 145] on button "Next" at bounding box center [840, 139] width 107 height 23
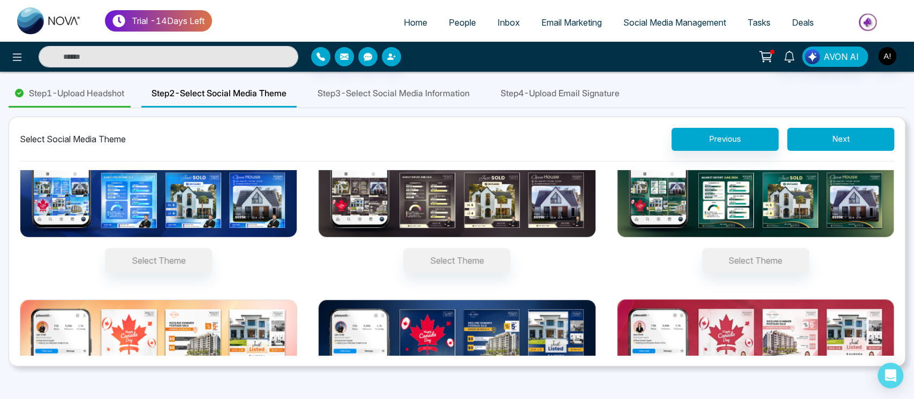
scroll to position [99, 0]
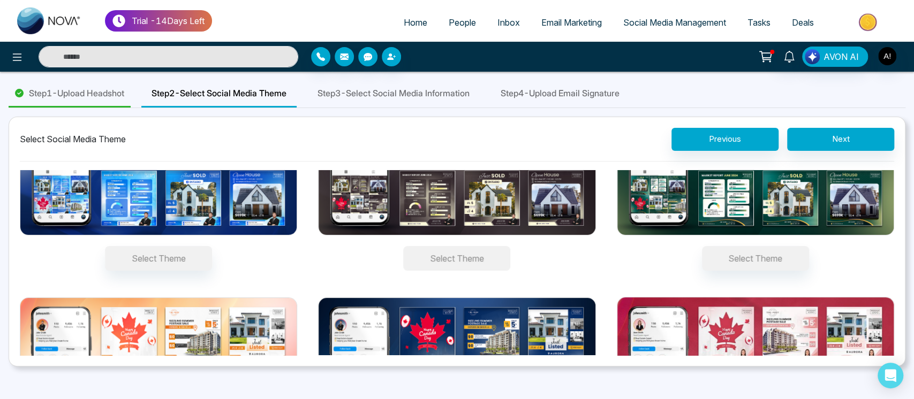
click at [461, 267] on button "Select Theme" at bounding box center [456, 258] width 107 height 25
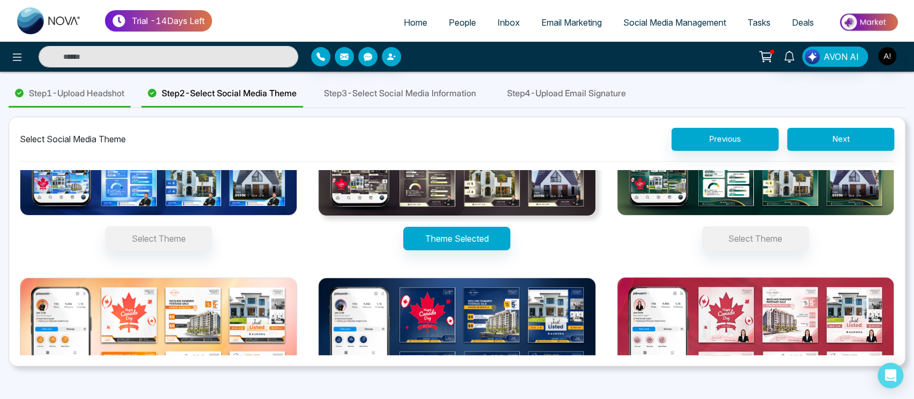
scroll to position [78, 0]
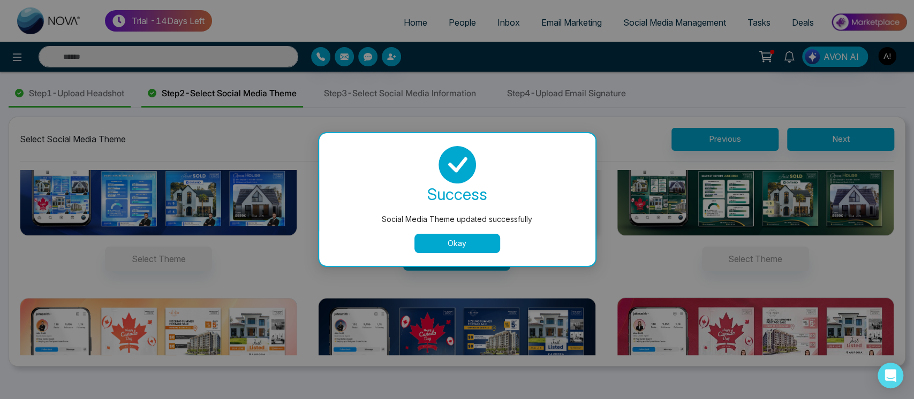
click at [462, 238] on button "Okay" at bounding box center [457, 243] width 86 height 19
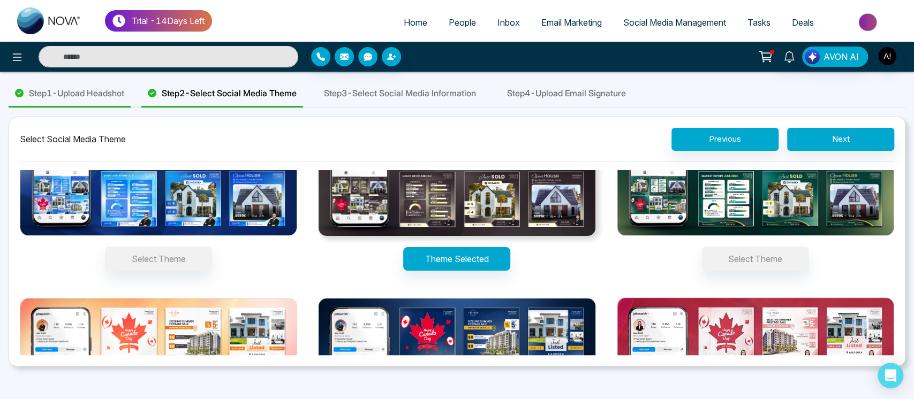
scroll to position [193, 0]
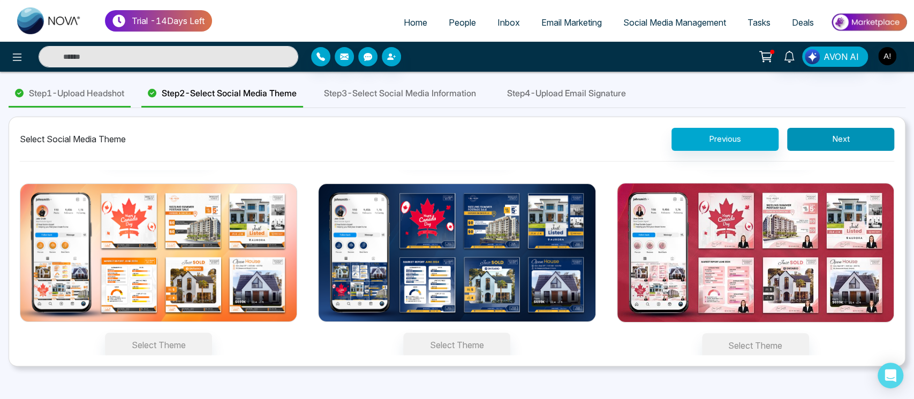
click at [849, 144] on button "Next" at bounding box center [840, 139] width 107 height 23
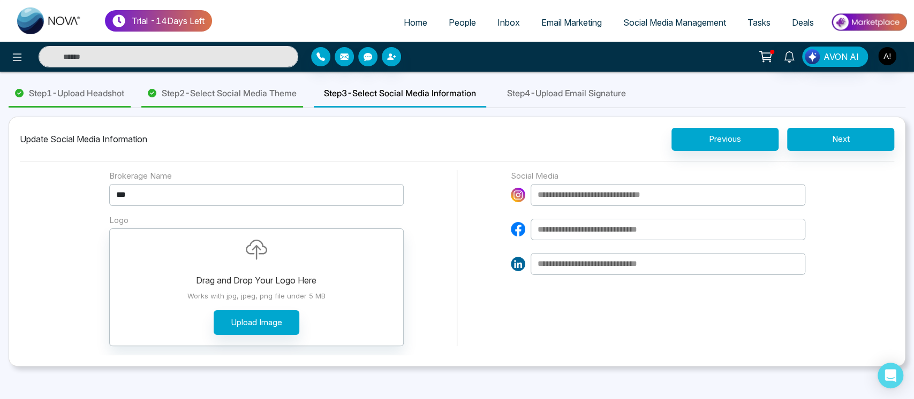
click at [586, 191] on input at bounding box center [668, 195] width 275 height 22
type input "**********"
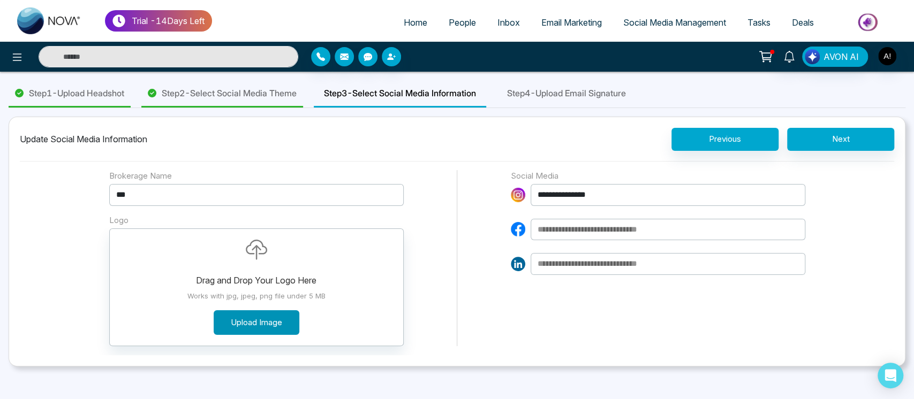
click at [276, 325] on button "Upload Image" at bounding box center [257, 323] width 86 height 25
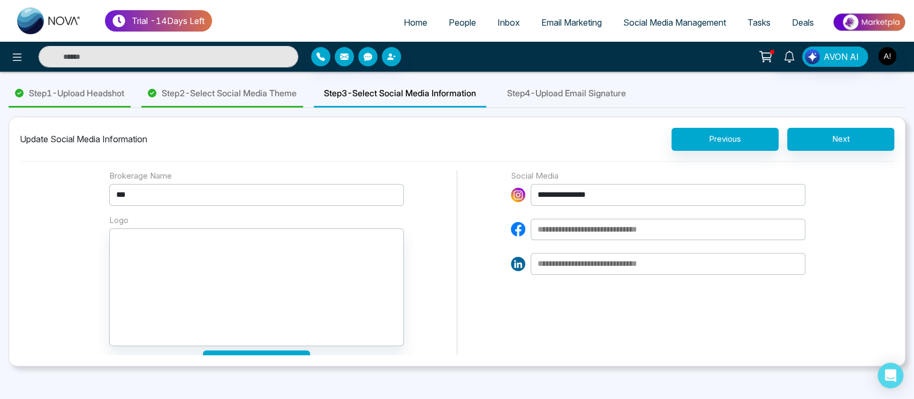
scroll to position [75, 0]
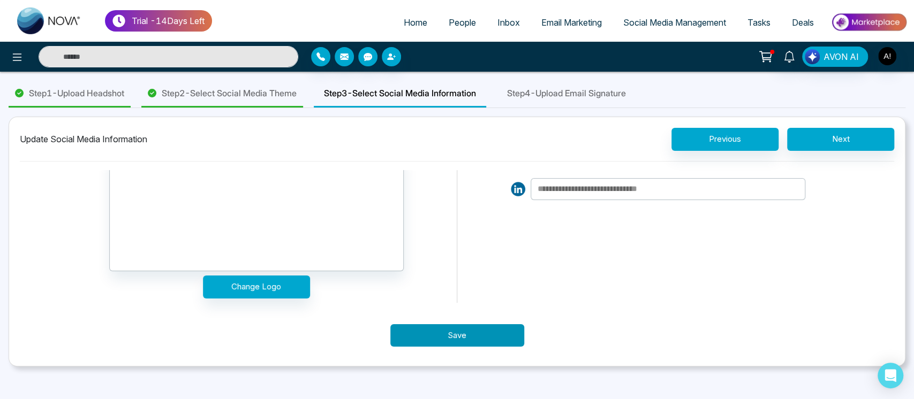
click at [454, 330] on button "Save" at bounding box center [457, 336] width 134 height 23
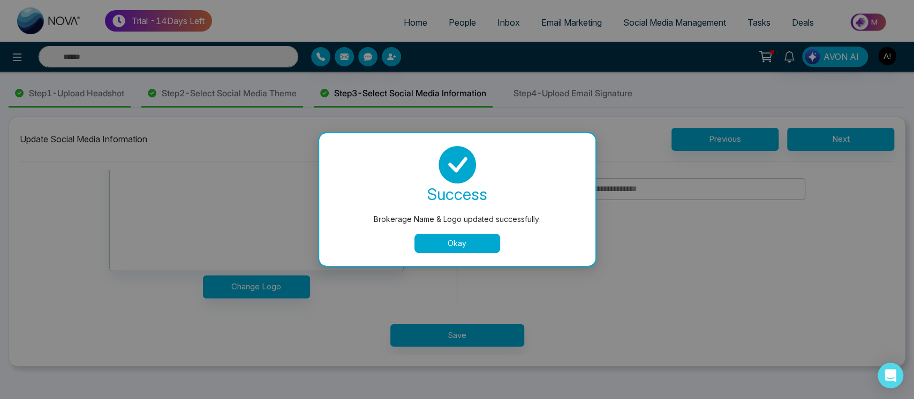
click at [471, 242] on button "Okay" at bounding box center [457, 243] width 86 height 19
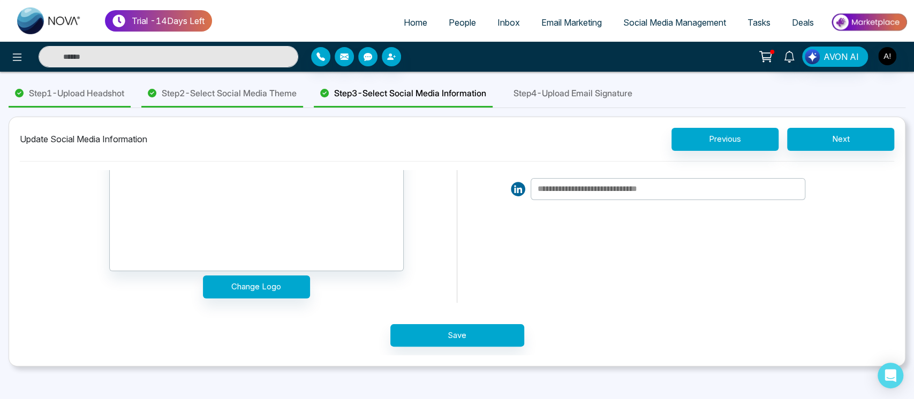
scroll to position [0, 0]
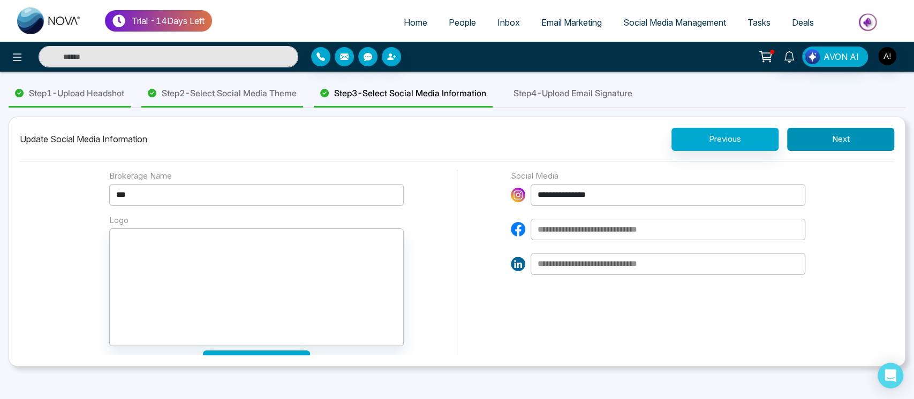
click at [844, 141] on button "Next" at bounding box center [840, 139] width 107 height 23
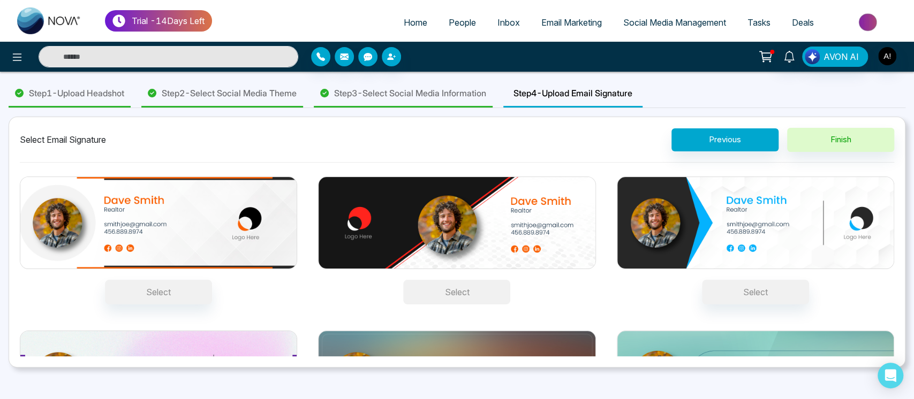
click at [468, 293] on button "Select" at bounding box center [456, 292] width 107 height 25
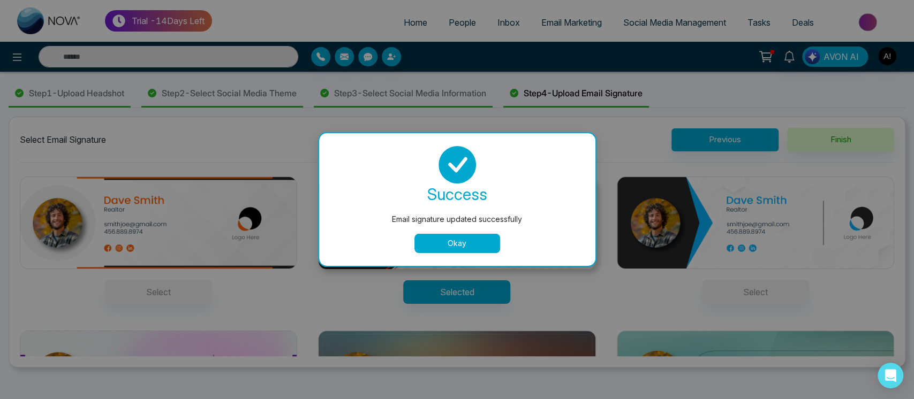
click at [463, 235] on button "Okay" at bounding box center [457, 243] width 86 height 19
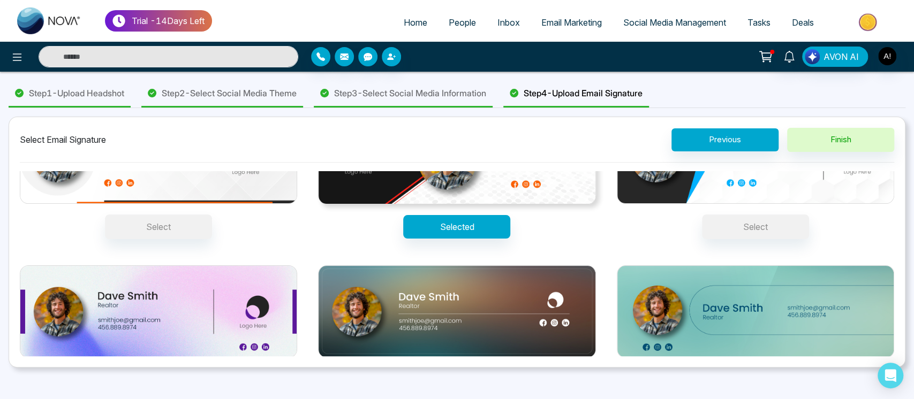
scroll to position [69, 0]
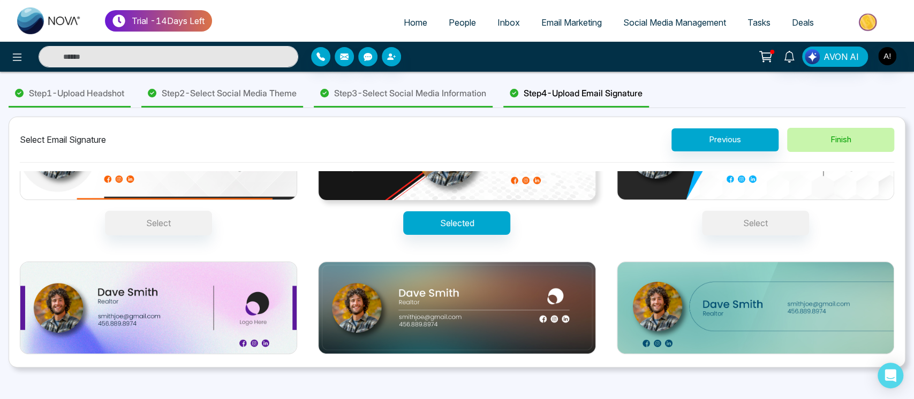
click at [832, 142] on button "Finish" at bounding box center [840, 140] width 107 height 24
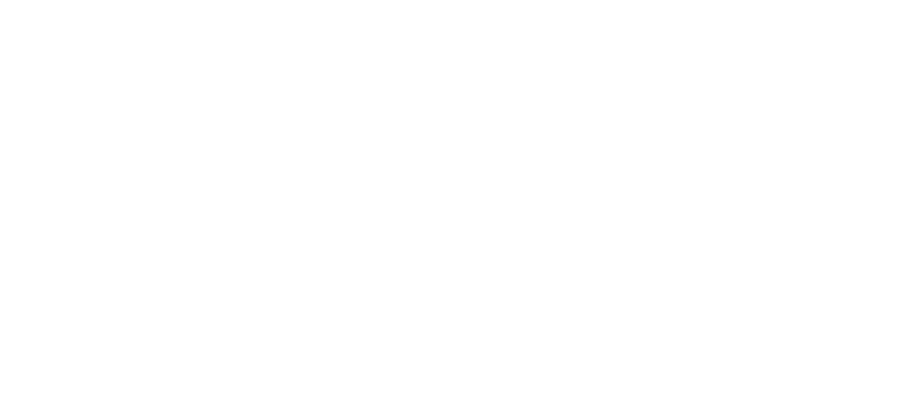
select select "*"
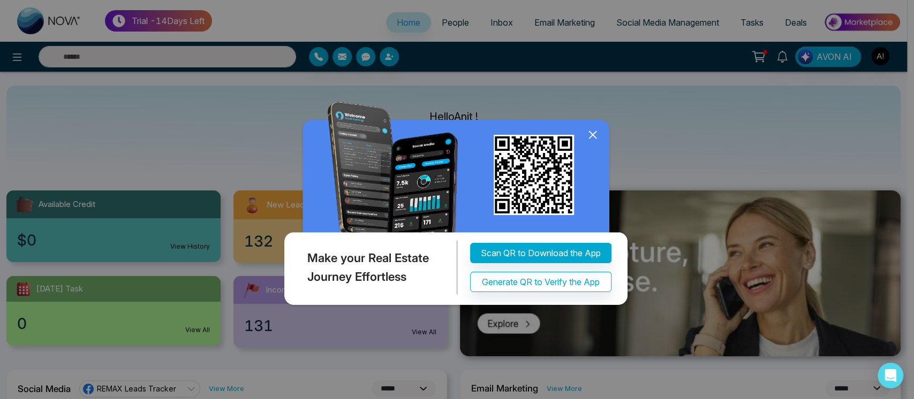
click at [590, 131] on icon at bounding box center [593, 135] width 16 height 16
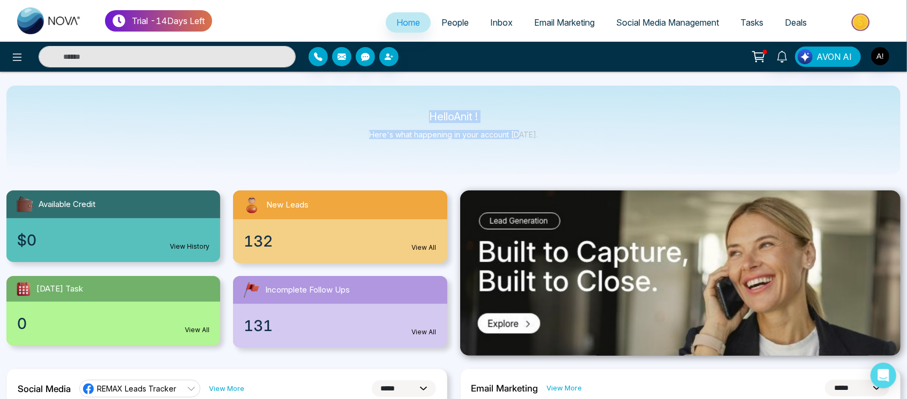
drag, startPoint x: 401, startPoint y: 111, endPoint x: 531, endPoint y: 151, distance: 135.5
click at [531, 151] on div "Hello Anit ! Here's what happening in your account today." at bounding box center [453, 130] width 894 height 89
drag, startPoint x: 426, startPoint y: 113, endPoint x: 570, endPoint y: 142, distance: 146.4
click at [570, 142] on div "Hello Anit ! Here's what happening in your account today." at bounding box center [453, 130] width 894 height 89
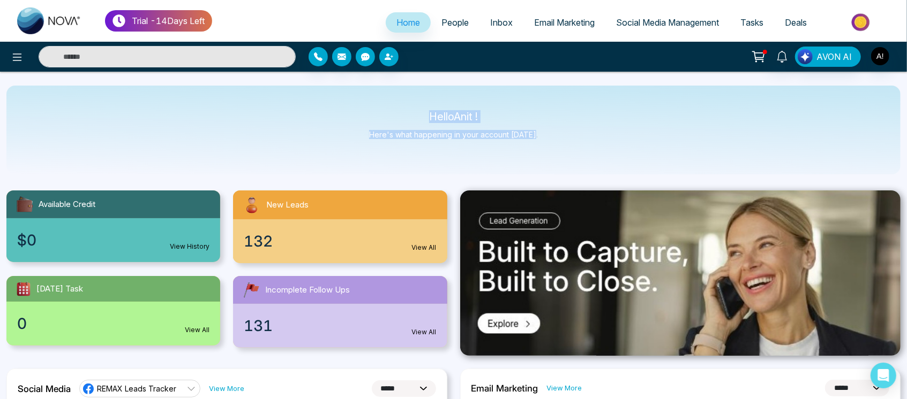
click at [570, 142] on div "Hello Anit ! Here's what happening in your account today." at bounding box center [453, 130] width 894 height 89
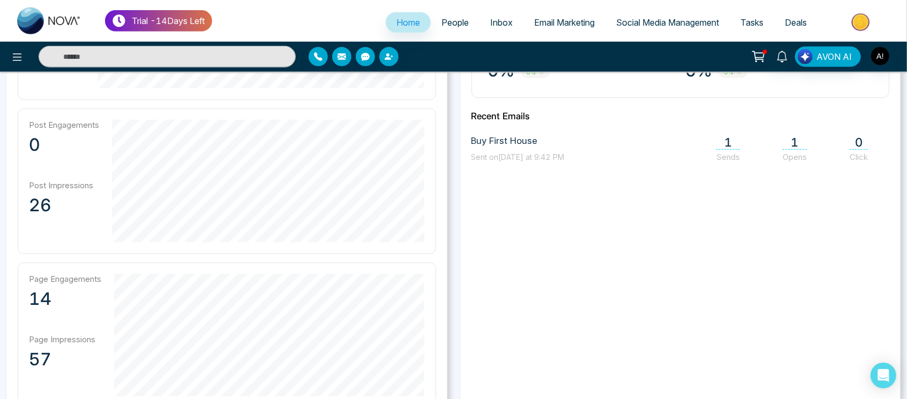
scroll to position [472, 0]
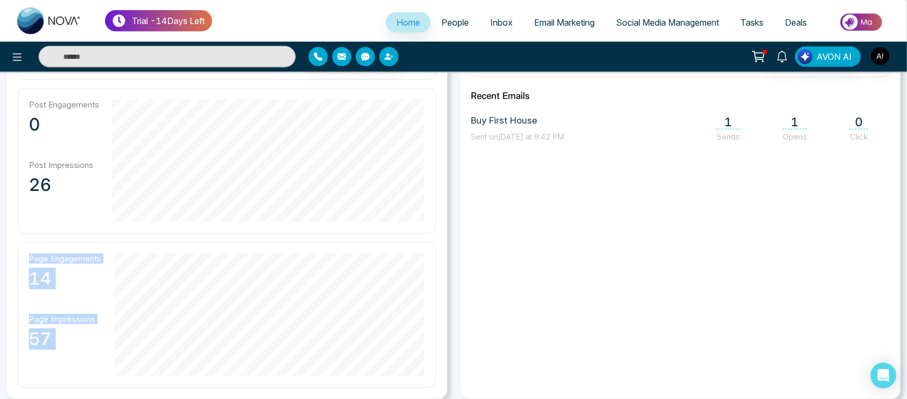
click at [152, 290] on div "Page Engagements 14 Page Impressions 57" at bounding box center [227, 316] width 418 height 146
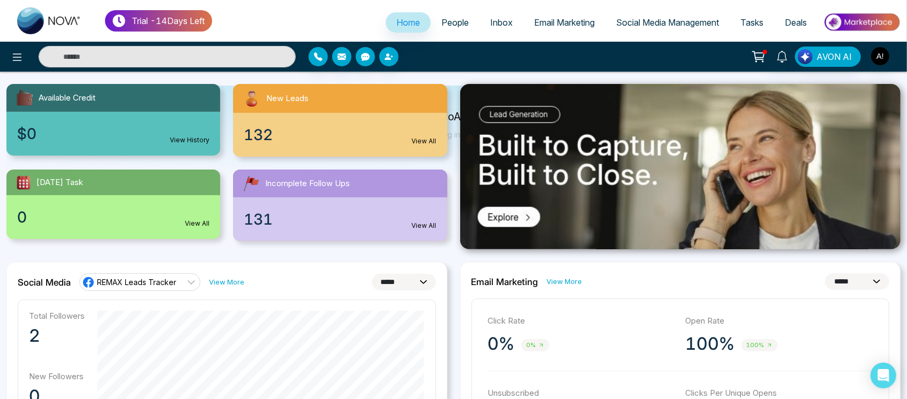
scroll to position [0, 0]
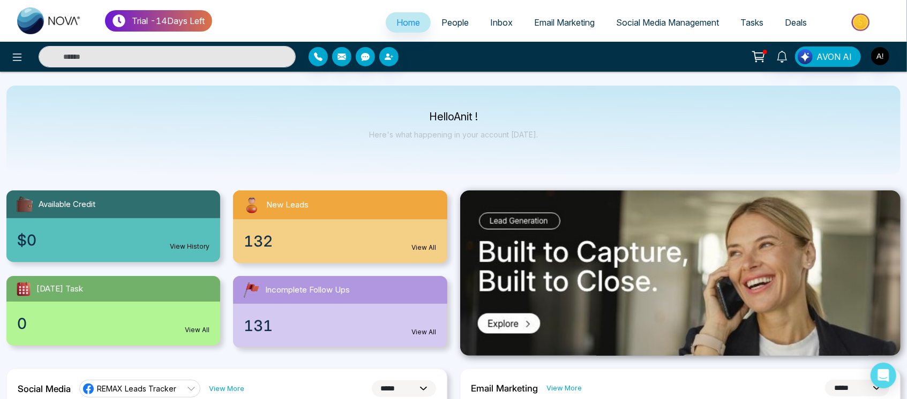
click at [297, 187] on div "Available Credit $0 View History New Leads 132 View All Today's Task 0 View All…" at bounding box center [227, 263] width 454 height 170
drag, startPoint x: 423, startPoint y: 113, endPoint x: 543, endPoint y: 149, distance: 125.9
click at [543, 149] on div "Hello Anit ! Here's what happening in your account [DATE]." at bounding box center [453, 130] width 894 height 89
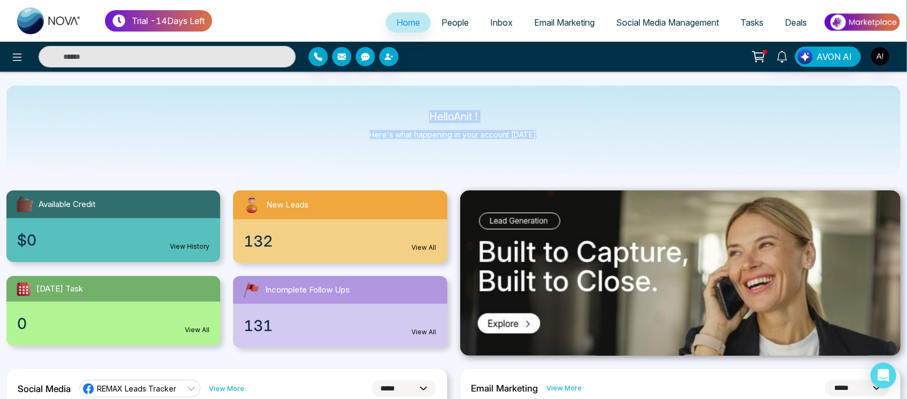
click at [543, 149] on div "Hello Anit ! Here's what happening in your account [DATE]." at bounding box center [453, 130] width 894 height 89
drag, startPoint x: 539, startPoint y: 138, endPoint x: 398, endPoint y: 116, distance: 143.1
click at [398, 116] on div "Hello Anit ! Here's what happening in your account [DATE]." at bounding box center [453, 130] width 894 height 89
click at [398, 116] on p "Hello Anit !" at bounding box center [453, 116] width 169 height 9
drag, startPoint x: 427, startPoint y: 115, endPoint x: 562, endPoint y: 146, distance: 139.0
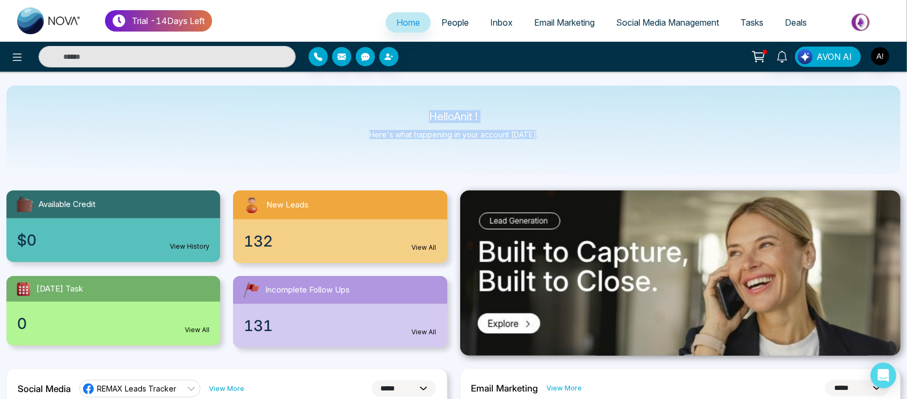
click at [562, 146] on div "Hello Anit ! Here's what happening in your account [DATE]." at bounding box center [453, 130] width 894 height 89
drag, startPoint x: 562, startPoint y: 146, endPoint x: 417, endPoint y: 115, distance: 148.4
click at [417, 115] on div "Hello Anit ! Here's what happening in your account [DATE]." at bounding box center [453, 130] width 894 height 89
click at [417, 115] on p "Hello Anit !" at bounding box center [453, 116] width 169 height 9
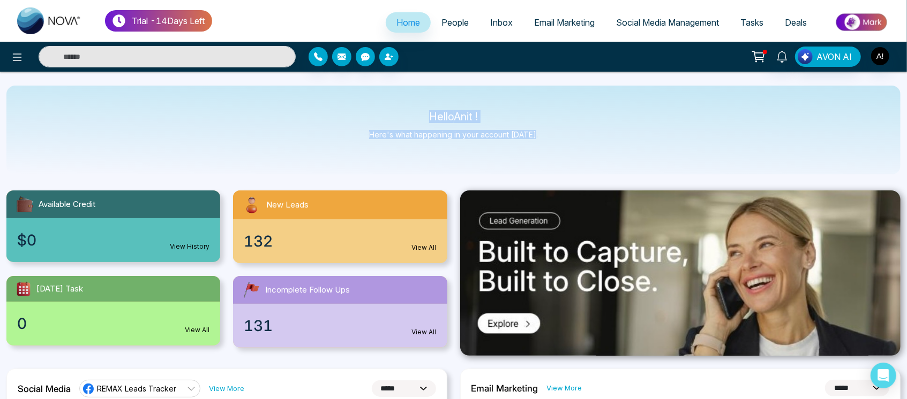
drag, startPoint x: 413, startPoint y: 118, endPoint x: 553, endPoint y: 148, distance: 142.5
click at [553, 148] on div "Hello Anit ! Here's what happening in your account [DATE]." at bounding box center [453, 130] width 894 height 89
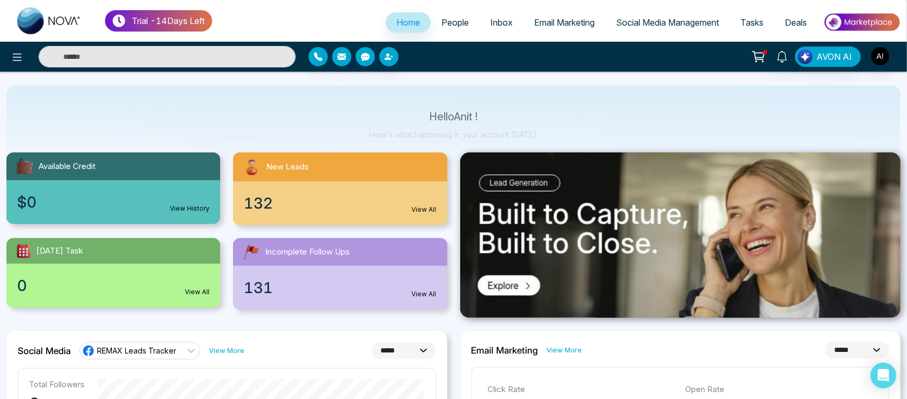
scroll to position [44, 0]
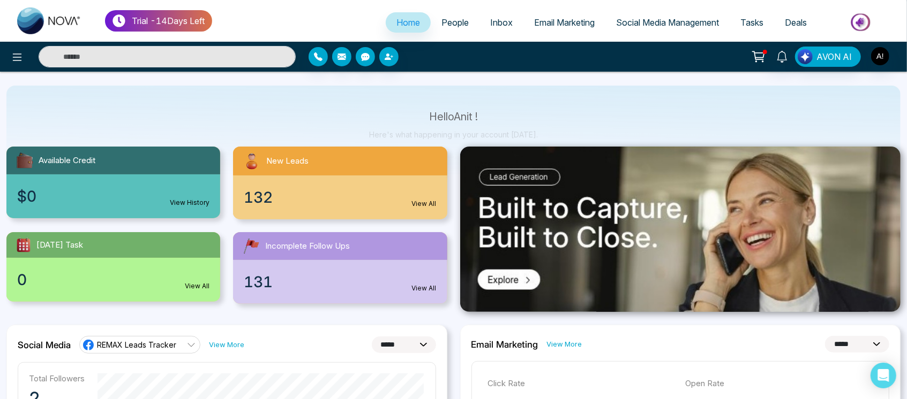
click at [160, 196] on div "$0 View History" at bounding box center [113, 197] width 214 height 44
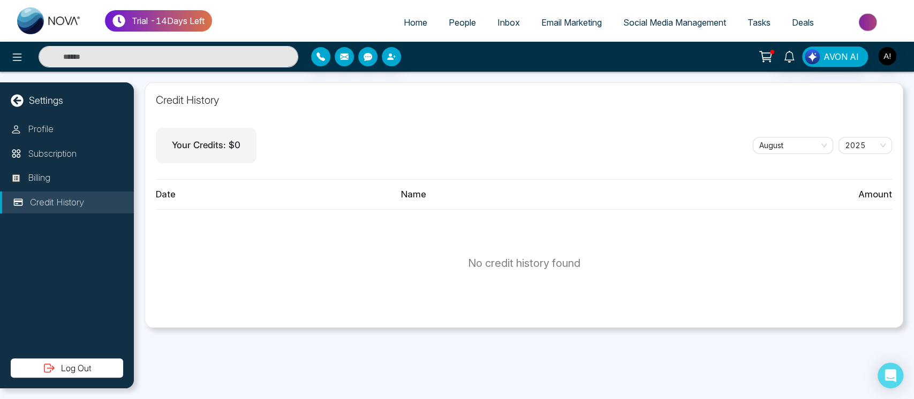
click at [407, 29] on link "Home" at bounding box center [415, 22] width 45 height 20
select select "*"
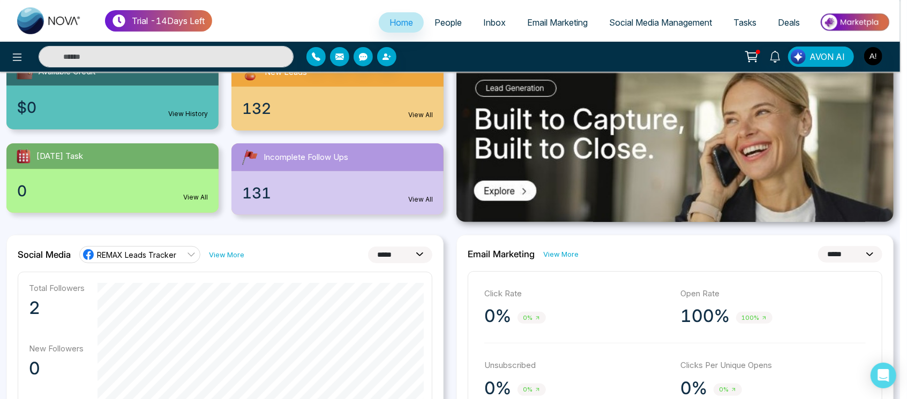
scroll to position [148, 0]
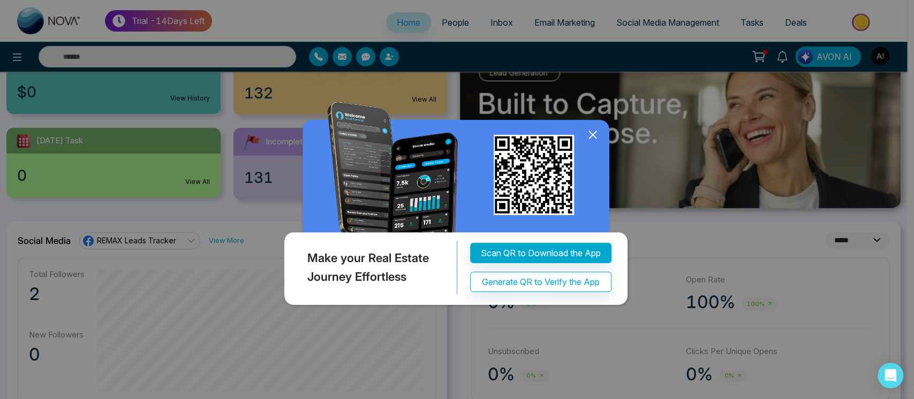
click at [597, 134] on icon at bounding box center [593, 135] width 16 height 16
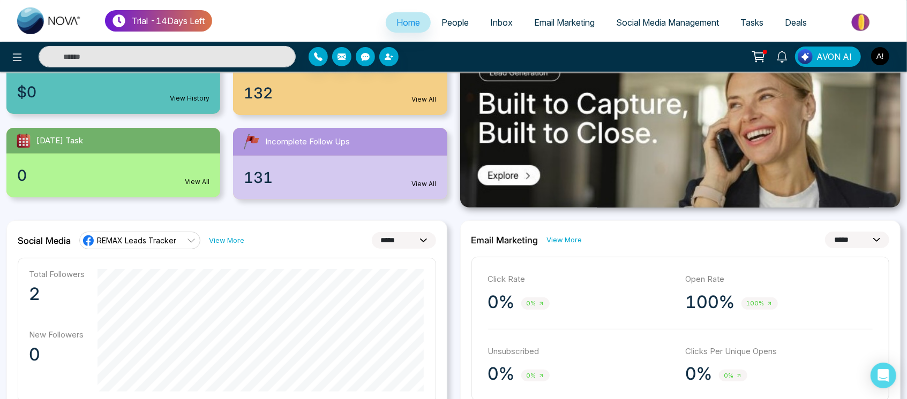
scroll to position [225, 0]
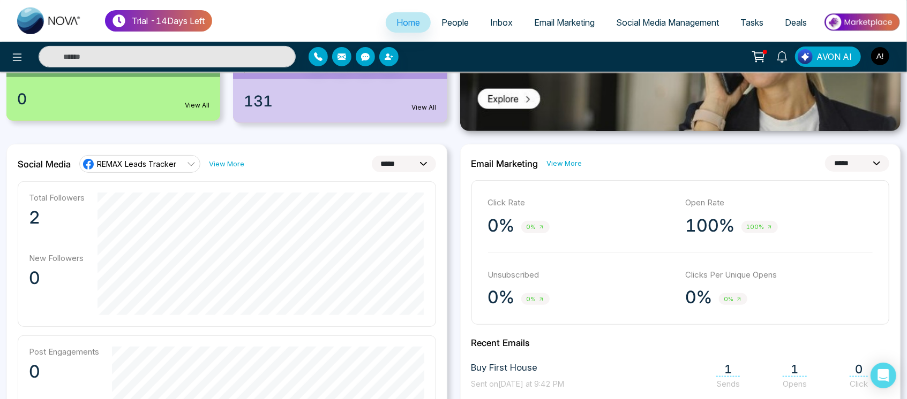
click at [217, 161] on link "View More" at bounding box center [226, 164] width 35 height 10
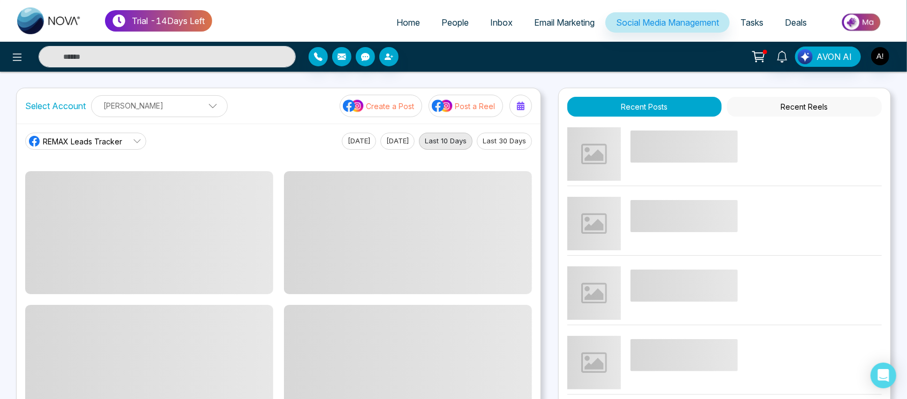
click at [412, 28] on link "Home" at bounding box center [408, 22] width 45 height 20
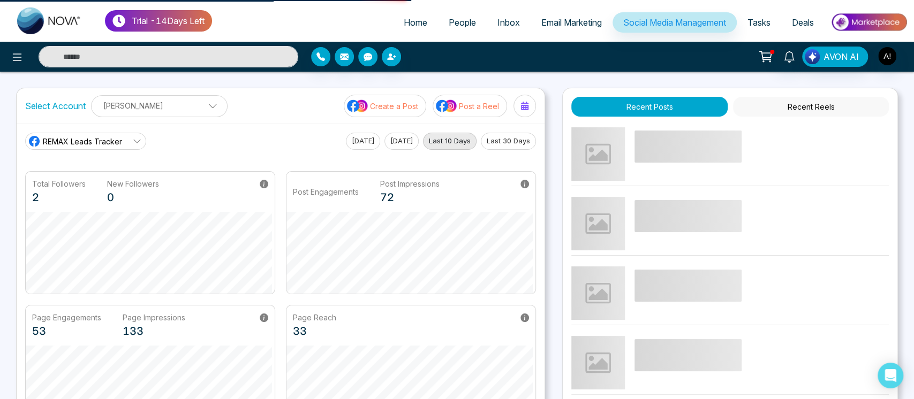
select select "*"
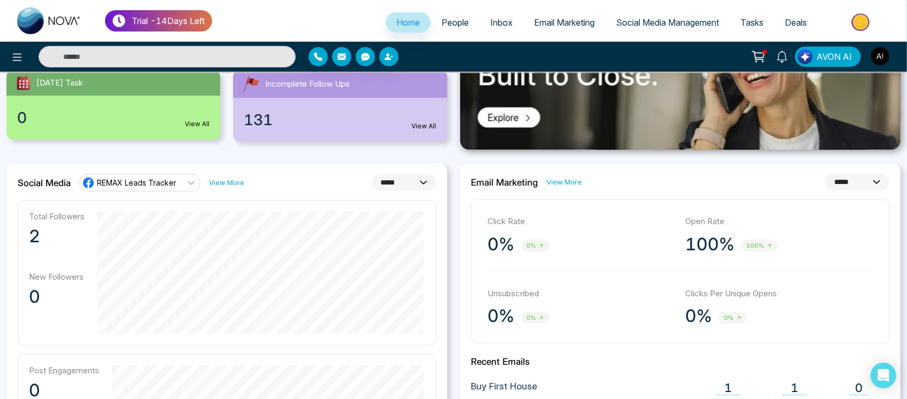
scroll to position [262, 0]
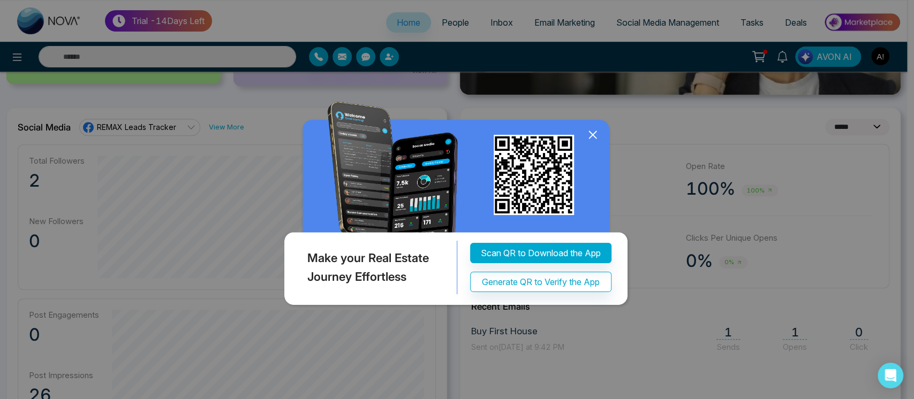
click at [595, 135] on icon at bounding box center [593, 135] width 16 height 16
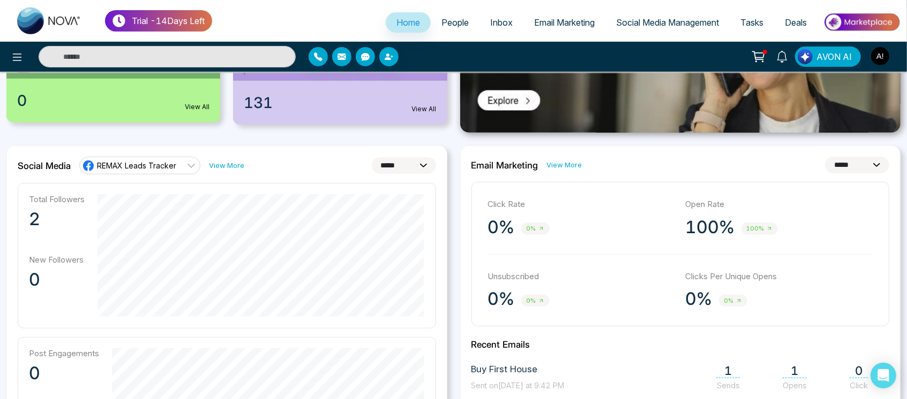
scroll to position [200, 0]
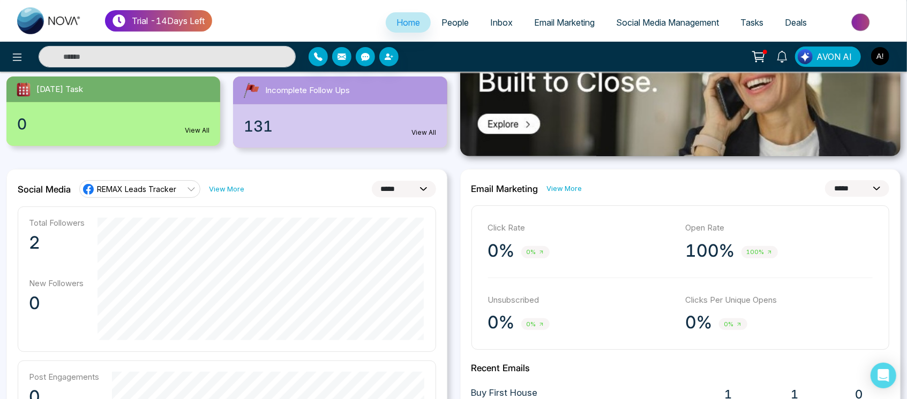
click at [404, 184] on select "**********" at bounding box center [404, 189] width 64 height 17
click at [372, 181] on select "**********" at bounding box center [404, 189] width 64 height 17
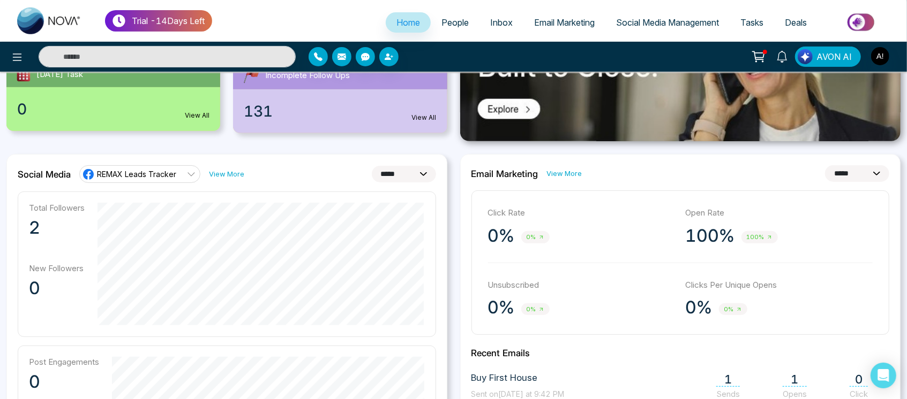
scroll to position [214, 0]
click at [382, 174] on select "**********" at bounding box center [404, 175] width 64 height 17
click at [372, 167] on select "**********" at bounding box center [404, 175] width 64 height 17
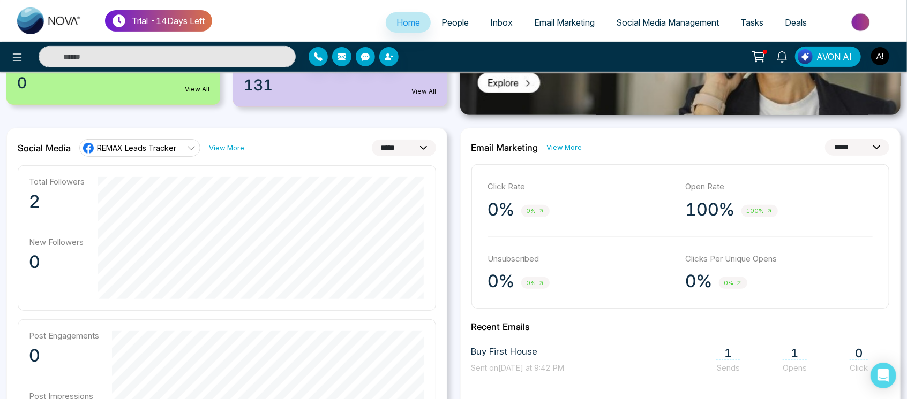
scroll to position [242, 0]
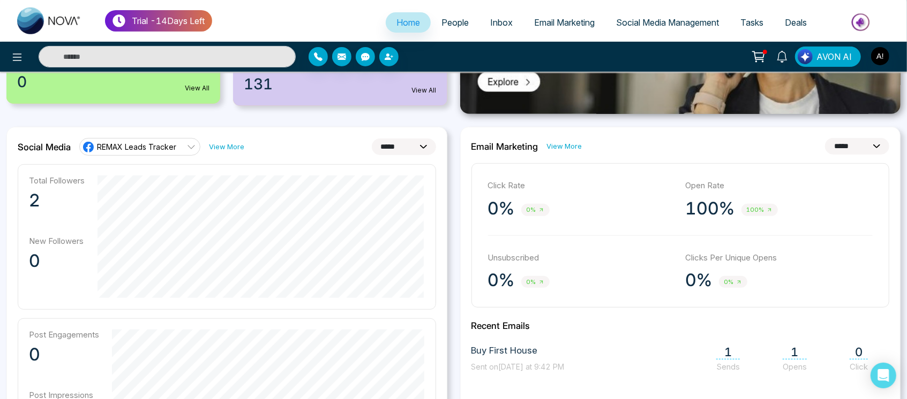
click at [412, 150] on select "**********" at bounding box center [404, 147] width 64 height 17
click at [372, 139] on select "**********" at bounding box center [404, 147] width 64 height 17
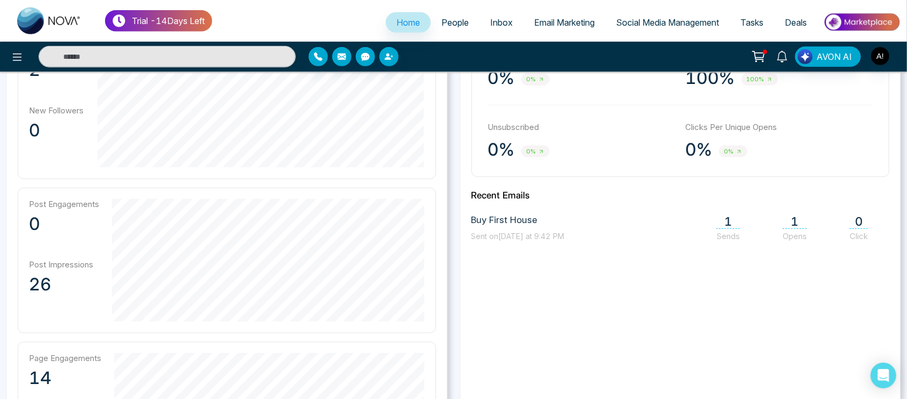
scroll to position [373, 0]
drag, startPoint x: 23, startPoint y: 195, endPoint x: 100, endPoint y: 285, distance: 118.5
click at [100, 285] on div "Post Engagements 0 Post Impressions 26" at bounding box center [227, 260] width 418 height 146
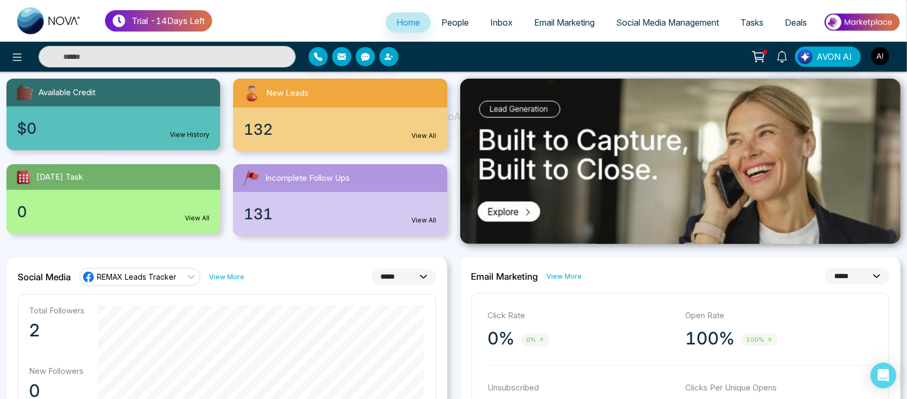
scroll to position [86, 0]
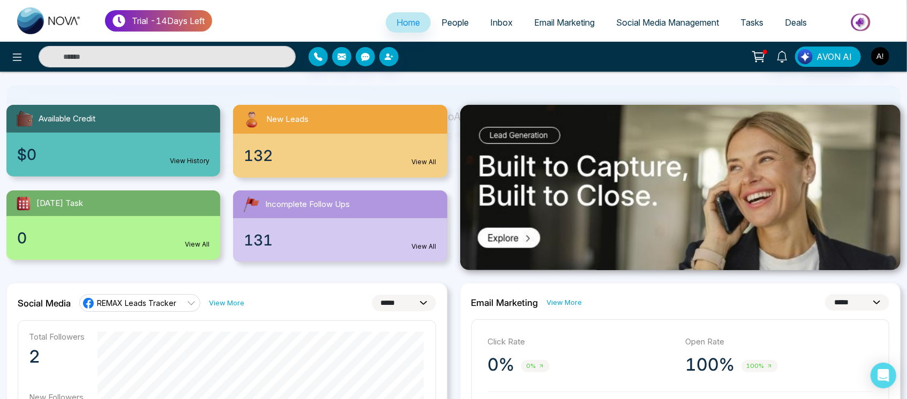
click at [401, 298] on select "**********" at bounding box center [404, 303] width 64 height 17
select select "*"
click at [372, 295] on select "**********" at bounding box center [404, 303] width 64 height 17
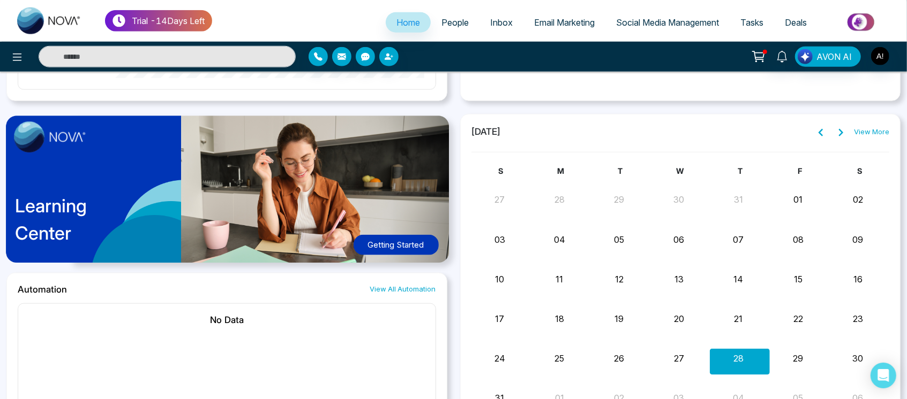
scroll to position [789, 0]
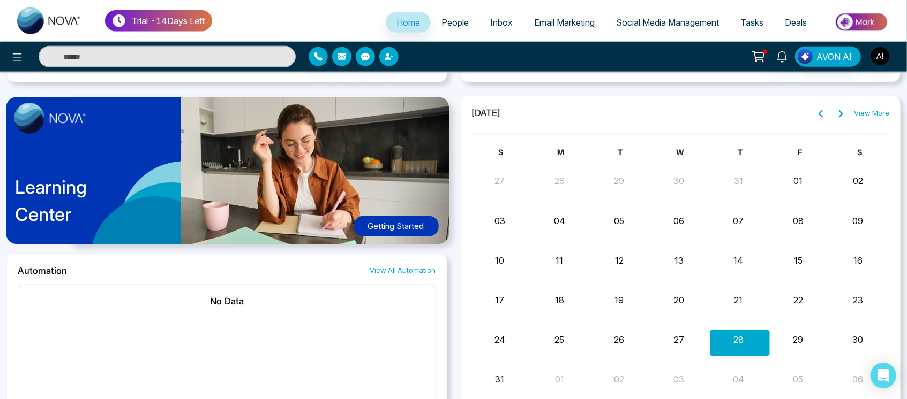
click at [294, 191] on div "Learning Center Getting Started" at bounding box center [226, 174] width 441 height 159
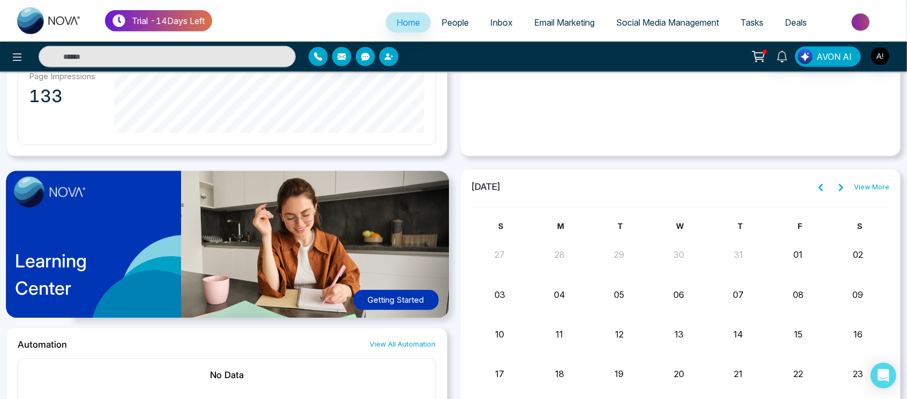
scroll to position [712, 0]
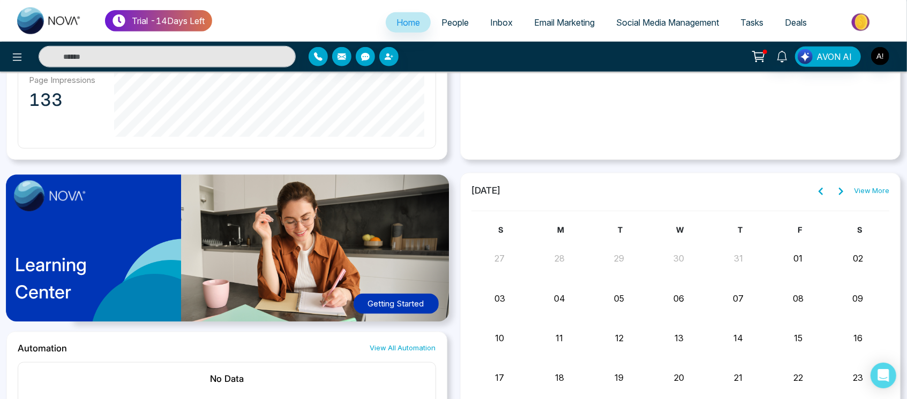
drag, startPoint x: 467, startPoint y: 194, endPoint x: 603, endPoint y: 192, distance: 136.0
click at [603, 192] on div "August 2025 View More S M T W T F S 27 28 29 30 31 01 02 03 04 05 06 07 08 09 1…" at bounding box center [680, 379] width 441 height 412
click at [603, 192] on div "August 2025 View More" at bounding box center [680, 191] width 418 height 14
drag, startPoint x: 832, startPoint y: 191, endPoint x: 838, endPoint y: 192, distance: 5.5
click at [838, 192] on div "View More" at bounding box center [851, 191] width 76 height 14
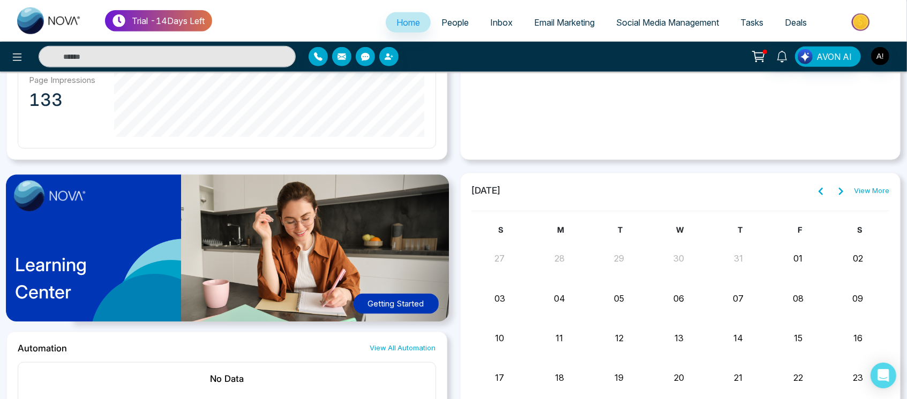
click at [838, 192] on icon at bounding box center [840, 191] width 9 height 9
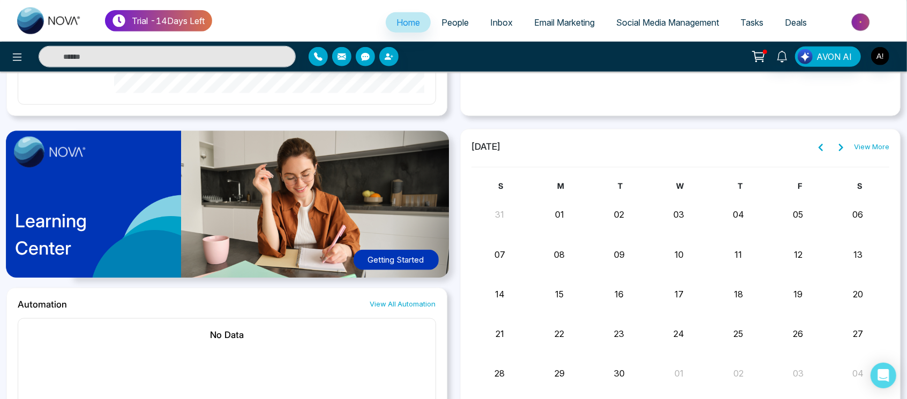
scroll to position [763, 0]
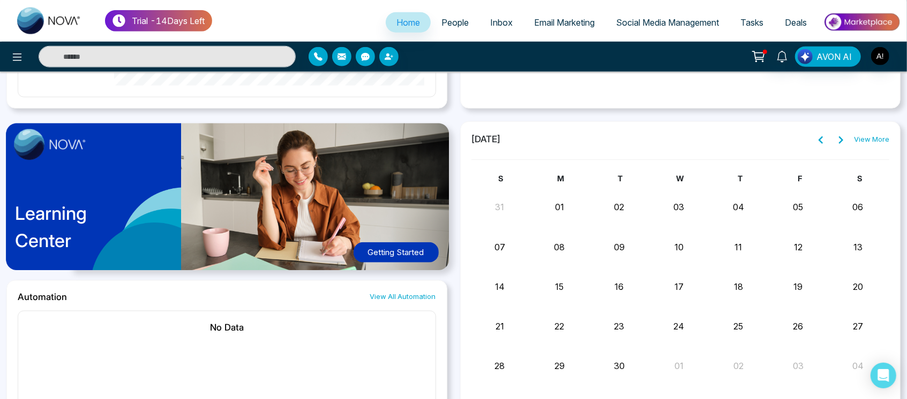
click at [823, 134] on button at bounding box center [820, 140] width 15 height 14
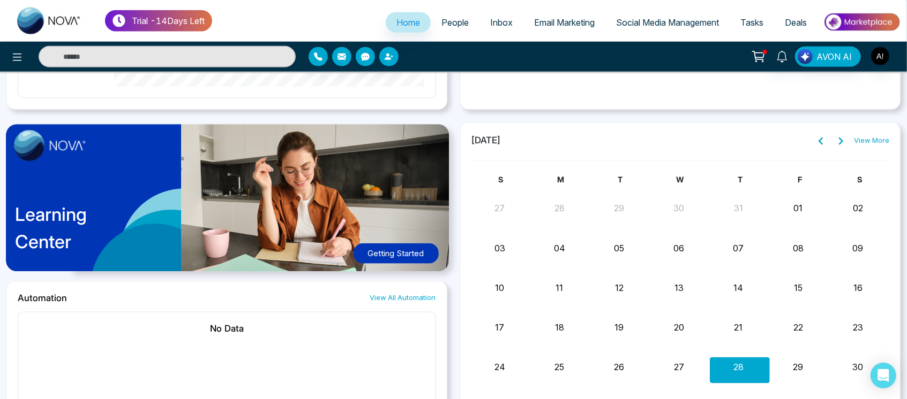
scroll to position [755, 0]
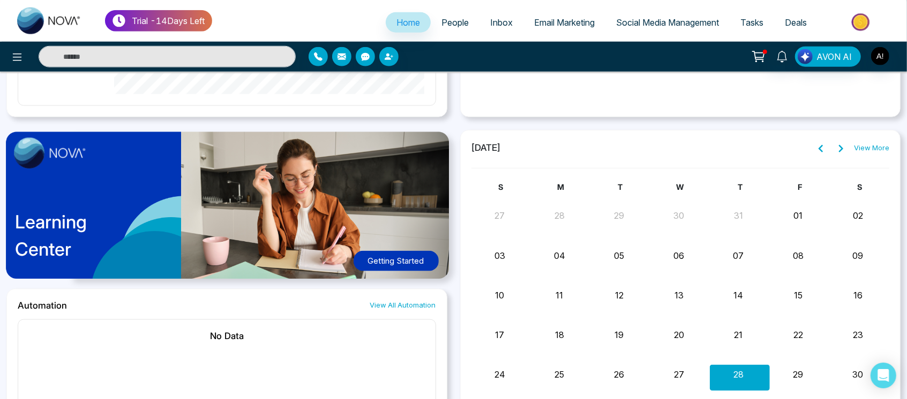
click at [841, 146] on icon at bounding box center [841, 149] width 4 height 7
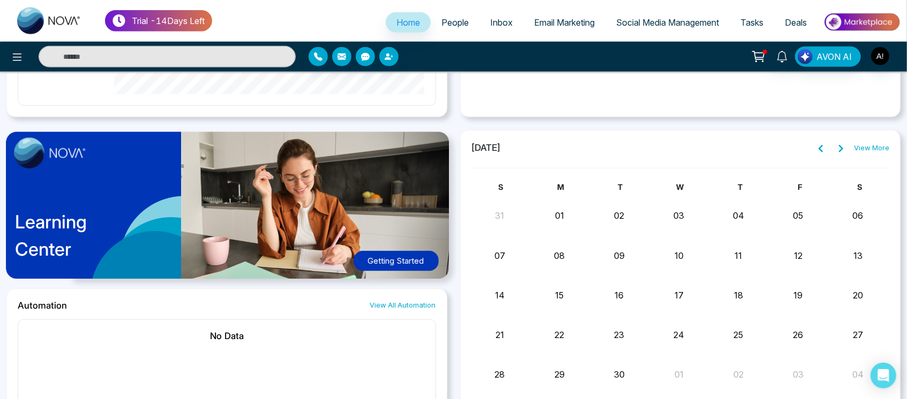
click at [822, 148] on icon at bounding box center [820, 149] width 9 height 9
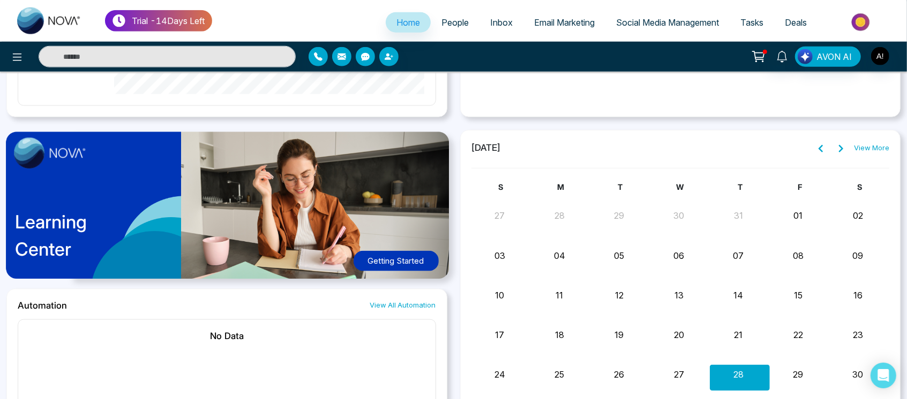
click at [822, 148] on icon at bounding box center [820, 149] width 9 height 9
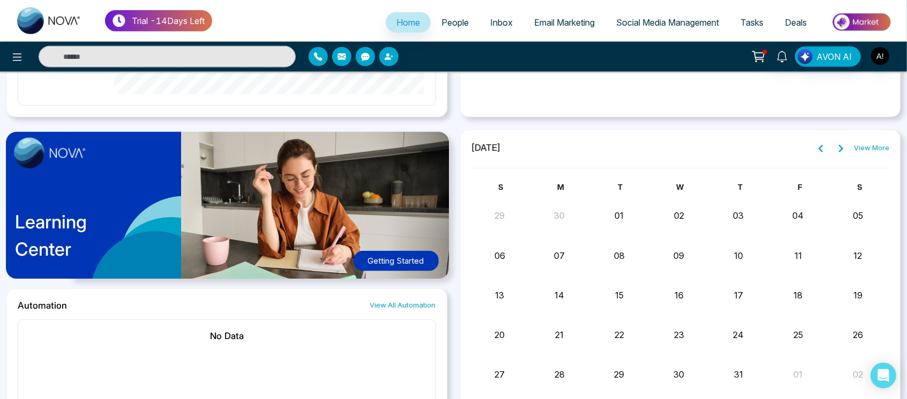
click at [841, 148] on icon at bounding box center [841, 149] width 4 height 7
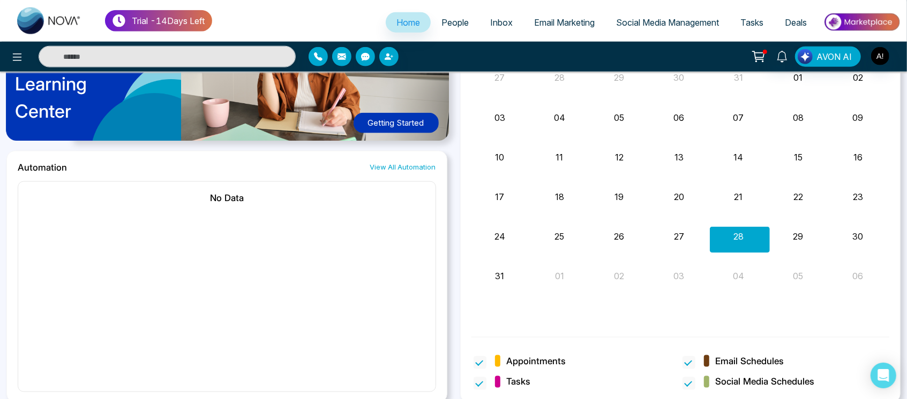
scroll to position [896, 0]
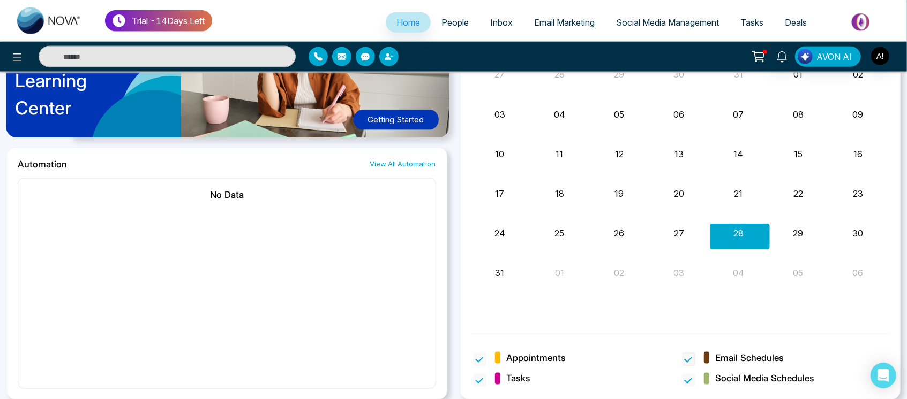
click at [692, 353] on span at bounding box center [688, 359] width 13 height 13
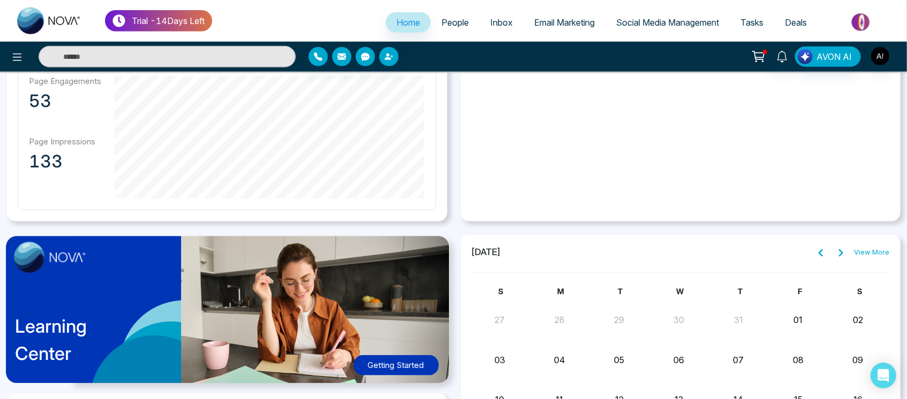
scroll to position [651, 0]
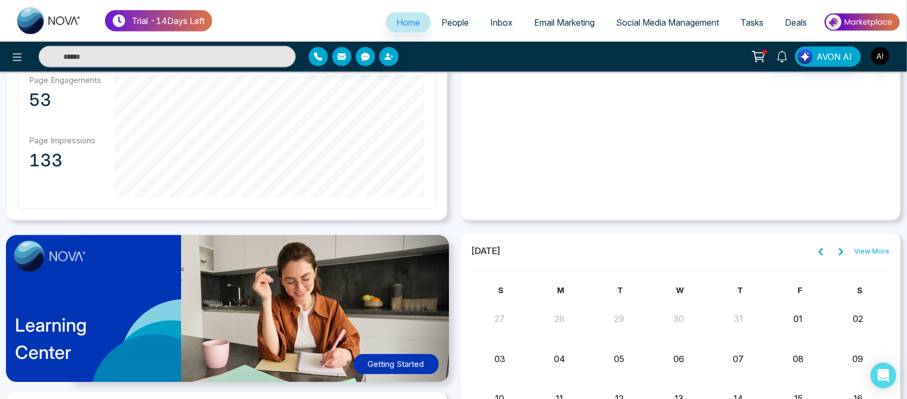
click at [869, 251] on link "View More" at bounding box center [871, 251] width 35 height 11
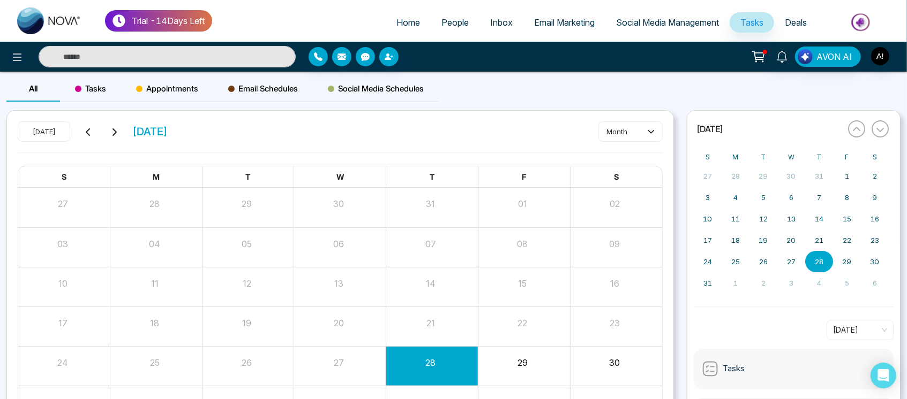
click at [409, 20] on span "Home" at bounding box center [408, 22] width 24 height 11
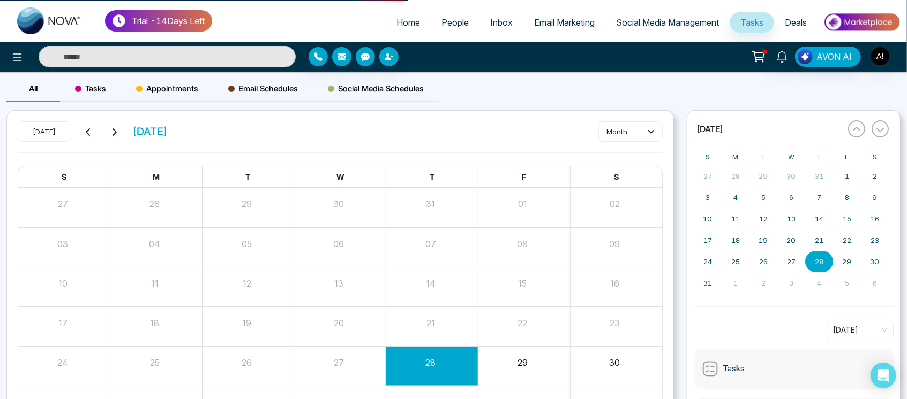
select select "*"
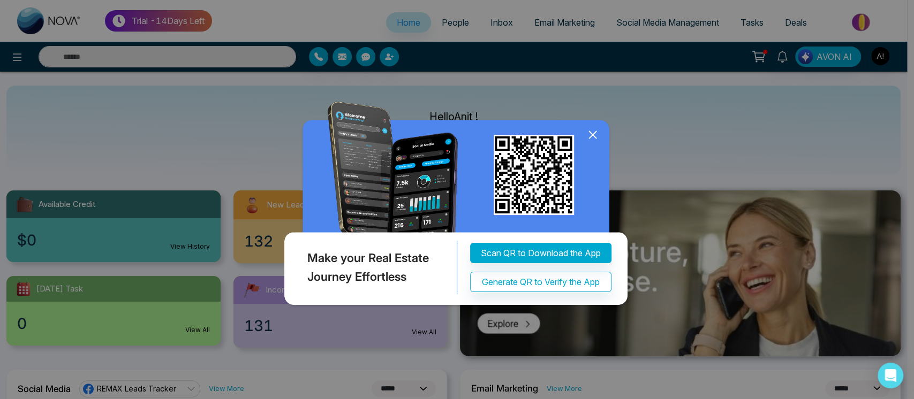
drag, startPoint x: 422, startPoint y: 109, endPoint x: 613, endPoint y: 207, distance: 214.4
click at [613, 207] on div "Make your Real Estate Journey Effortless Scan QR to Download the App Generate Q…" at bounding box center [457, 199] width 914 height 399
click at [589, 132] on icon at bounding box center [593, 135] width 16 height 16
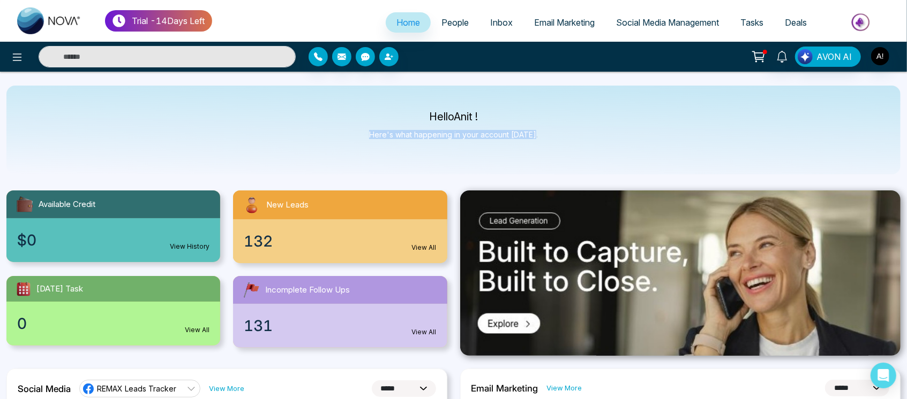
drag, startPoint x: 371, startPoint y: 137, endPoint x: 600, endPoint y: 147, distance: 229.4
click at [600, 147] on div "Hello Anit ! Here's what happening in your account [DATE]." at bounding box center [453, 130] width 894 height 89
drag, startPoint x: 398, startPoint y: 113, endPoint x: 548, endPoint y: 146, distance: 154.1
click at [548, 146] on div "Hello Anit ! Here's what happening in your account [DATE]." at bounding box center [453, 130] width 894 height 89
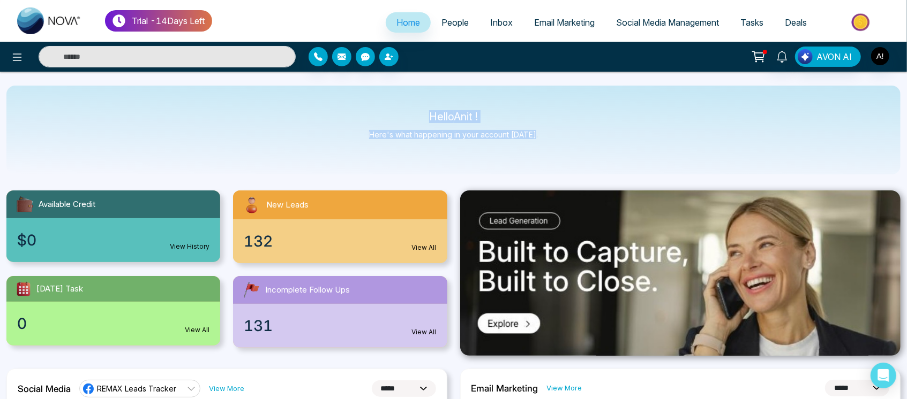
click at [548, 146] on div "Hello Anit ! Here's what happening in your account [DATE]." at bounding box center [453, 130] width 894 height 89
drag, startPoint x: 548, startPoint y: 146, endPoint x: 380, endPoint y: 122, distance: 170.5
click at [380, 122] on div "Hello Anit ! Here's what happening in your account [DATE]." at bounding box center [453, 130] width 894 height 89
click at [380, 122] on div "Hello Anit ! Here's what happening in your account [DATE]." at bounding box center [453, 129] width 169 height 35
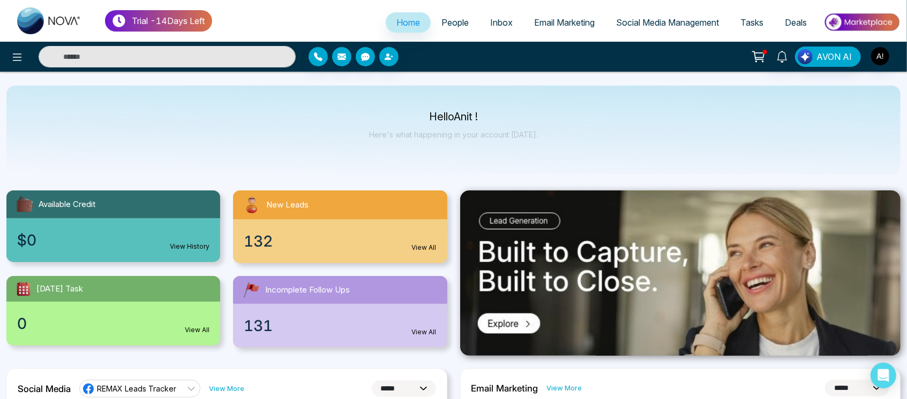
scroll to position [4, 0]
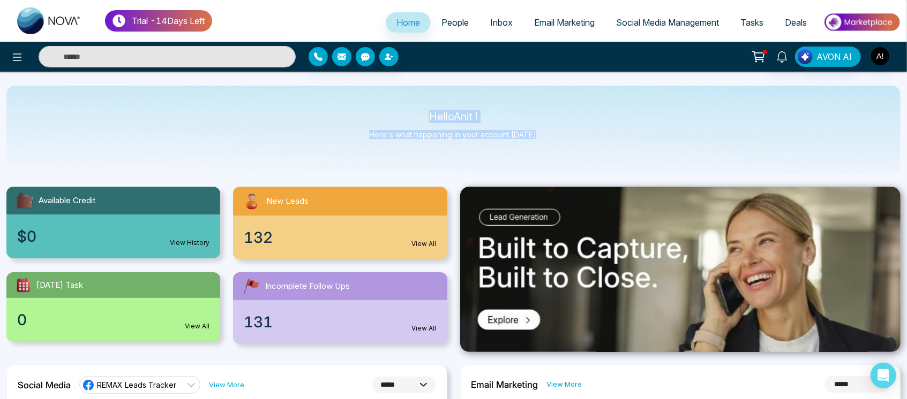
drag, startPoint x: 418, startPoint y: 114, endPoint x: 548, endPoint y: 146, distance: 134.7
click at [548, 146] on div "Hello Anit ! Here's what happening in your account [DATE]." at bounding box center [453, 130] width 894 height 89
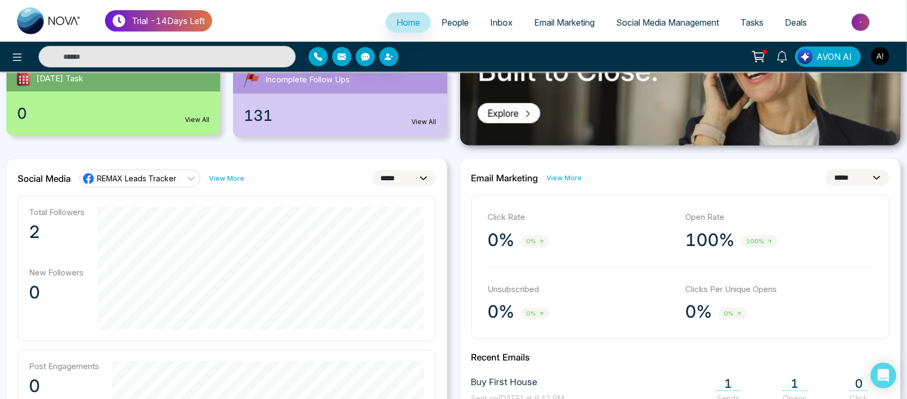
scroll to position [211, 0]
click at [831, 178] on select "**********" at bounding box center [857, 177] width 64 height 17
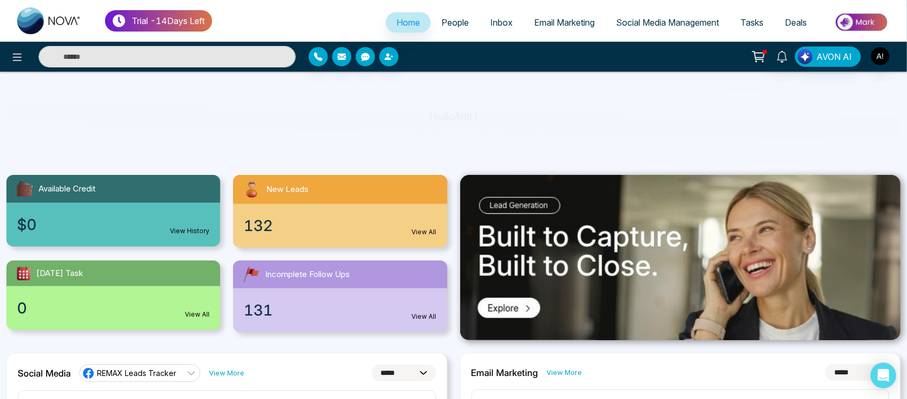
scroll to position [0, 0]
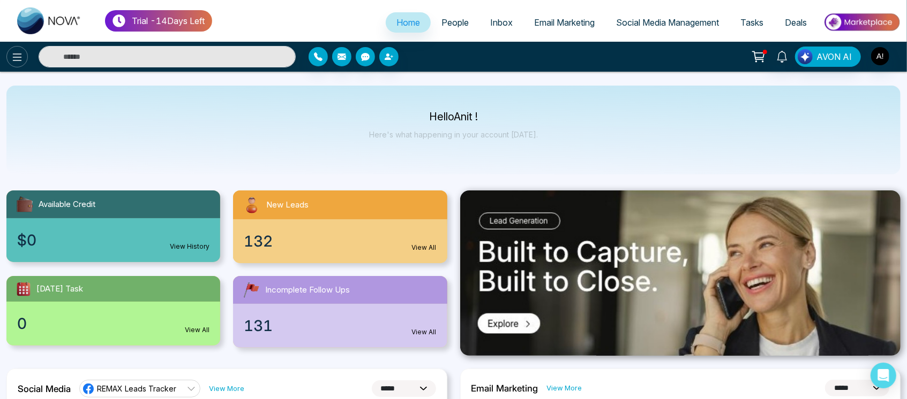
click at [13, 59] on icon at bounding box center [17, 57] width 13 height 13
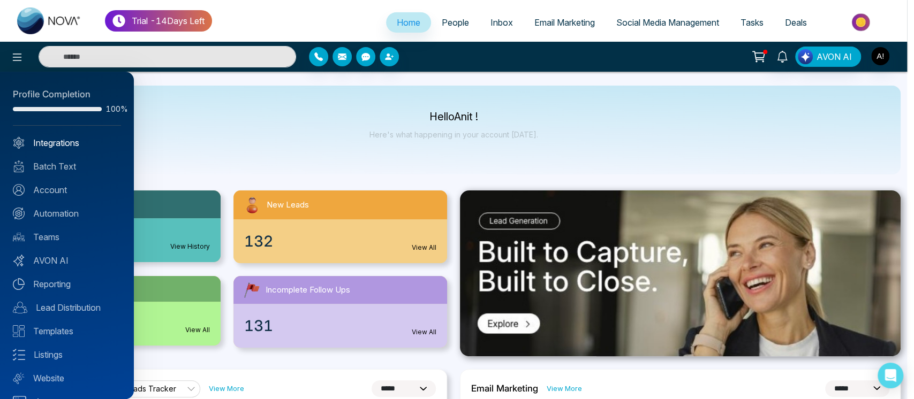
click at [88, 142] on link "Integrations" at bounding box center [67, 143] width 108 height 13
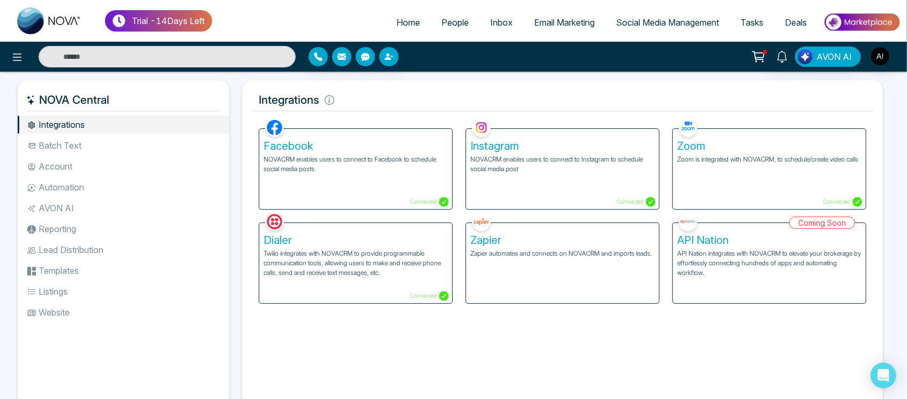
click at [101, 134] on ul "Integrations Batch Text Account Automation AVON AI Reporting Lead Distribution …" at bounding box center [124, 256] width 212 height 280
click at [105, 139] on li "Batch Text" at bounding box center [124, 146] width 212 height 18
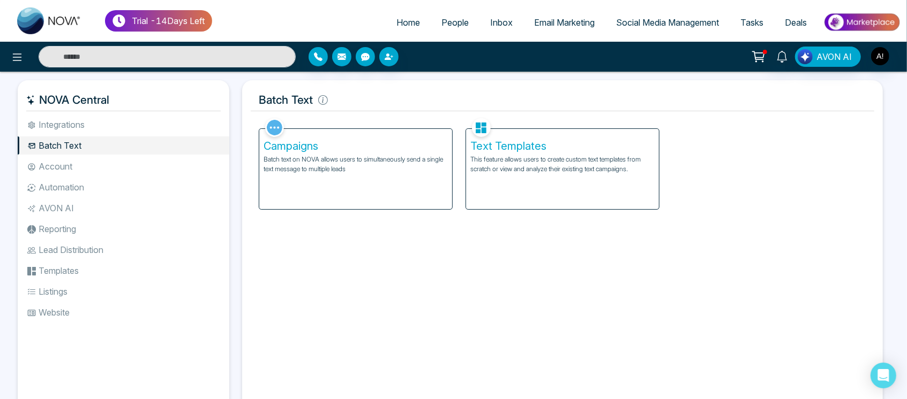
click at [406, 198] on div "Campaigns Batch text on NOVA allows users to simultaneously send a single text …" at bounding box center [355, 169] width 193 height 80
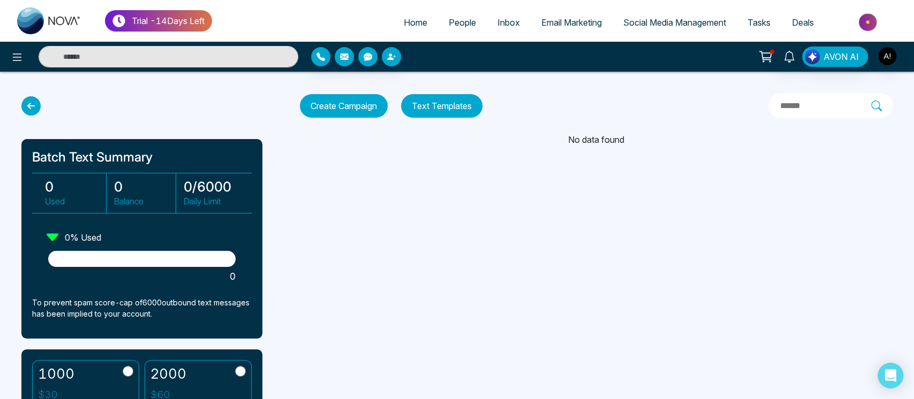
click at [32, 114] on div "Batch Text Summary 0 Used 0 Balance 0 / 6000 Daily Limit 0 % Used 0 To prevent …" at bounding box center [147, 247] width 252 height 303
click at [32, 114] on icon at bounding box center [30, 105] width 19 height 19
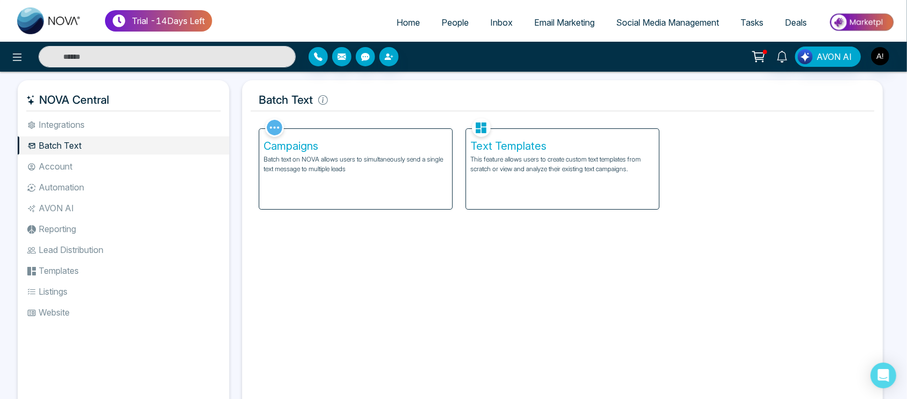
click at [673, 25] on span "Social Media Management" at bounding box center [667, 22] width 103 height 11
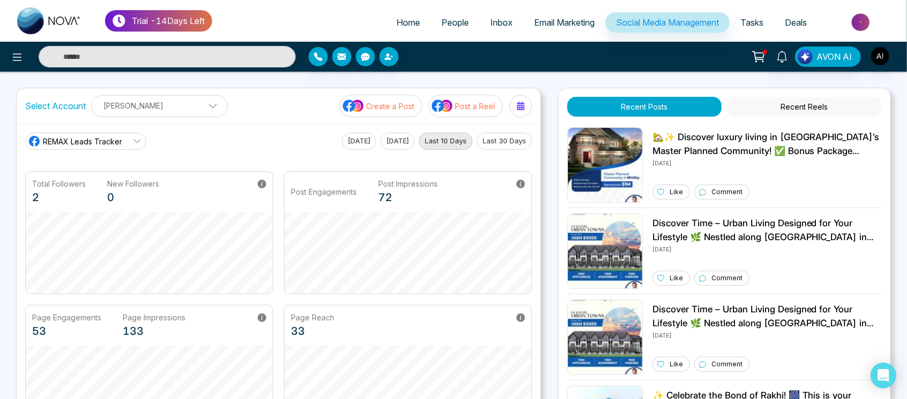
click at [408, 102] on p "Create a Post" at bounding box center [390, 106] width 48 height 11
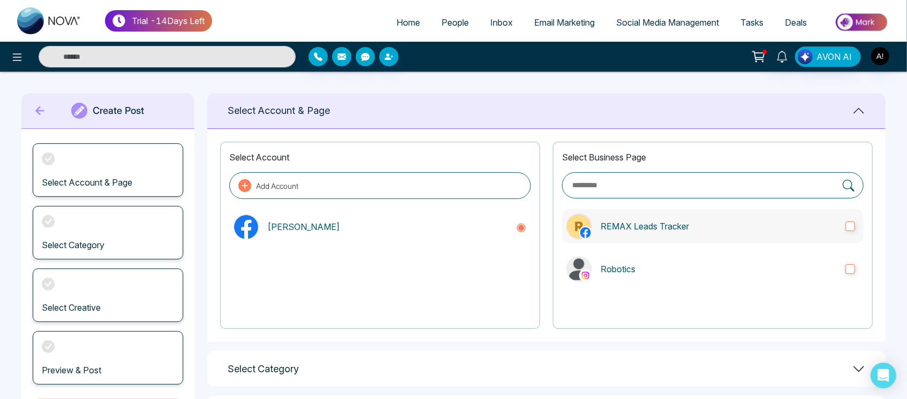
click at [715, 229] on p "REMAX Leads Tracker" at bounding box center [718, 226] width 236 height 13
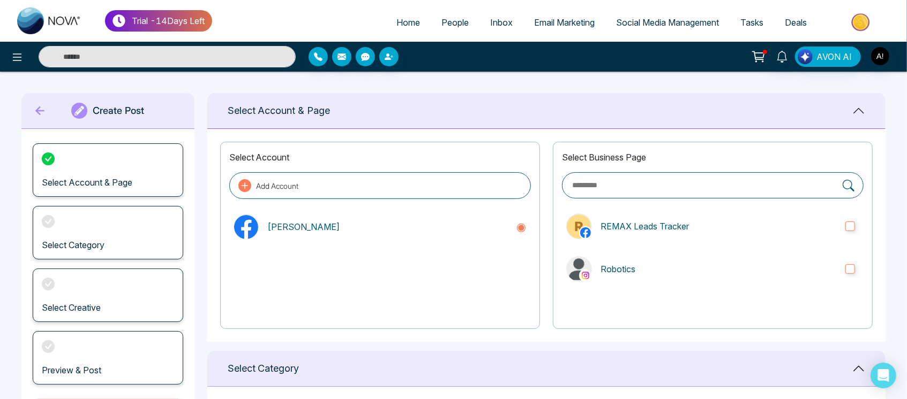
click at [399, 15] on link "Home" at bounding box center [408, 22] width 45 height 20
select select "*"
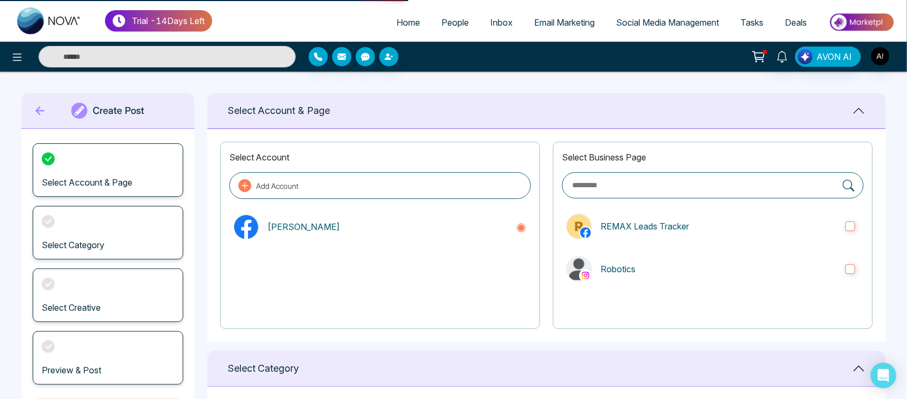
select select "*"
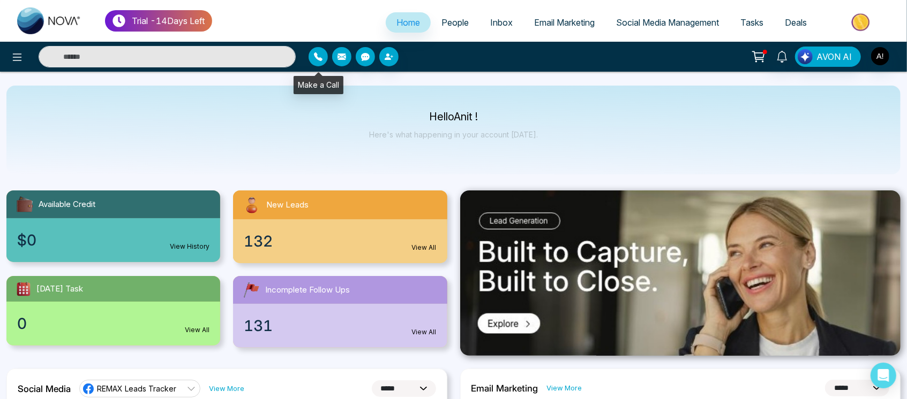
click at [312, 56] on button "button" at bounding box center [317, 56] width 19 height 19
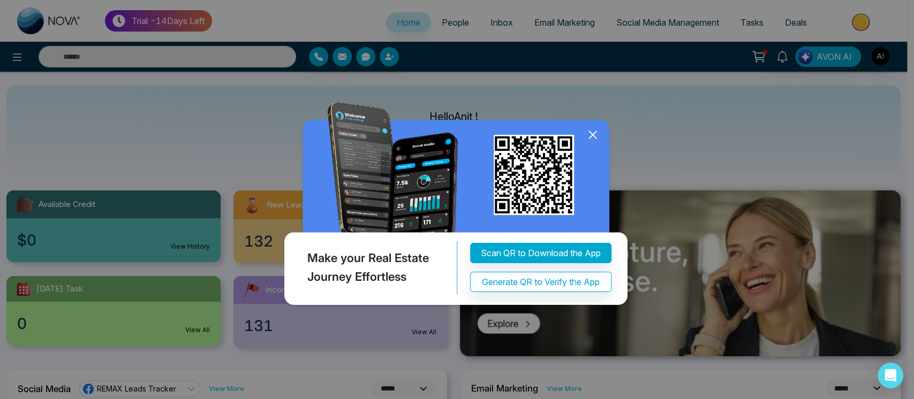
click at [588, 135] on icon at bounding box center [593, 135] width 16 height 16
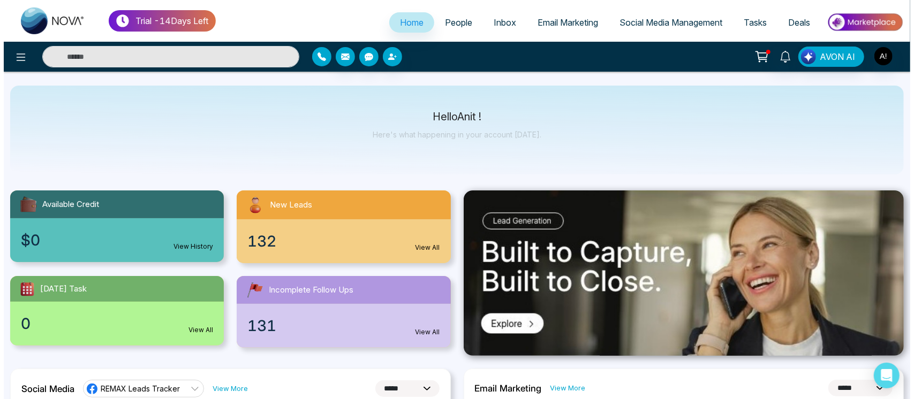
scroll to position [28, 0]
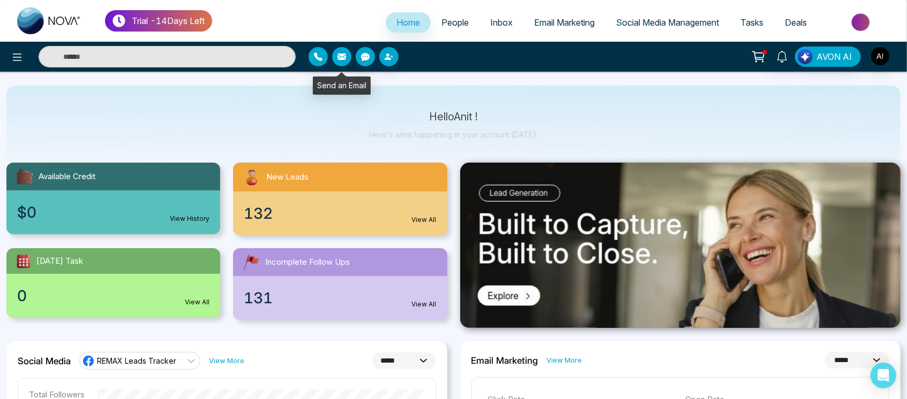
click at [341, 54] on icon "button" at bounding box center [341, 57] width 9 height 6
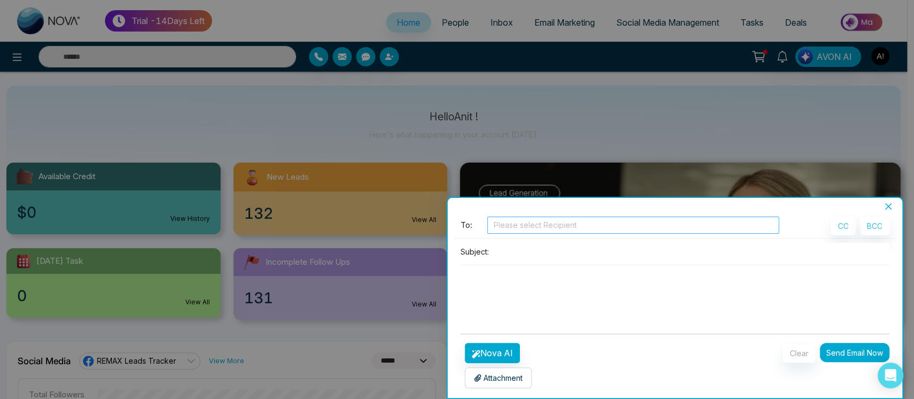
click at [518, 221] on div at bounding box center [633, 225] width 287 height 13
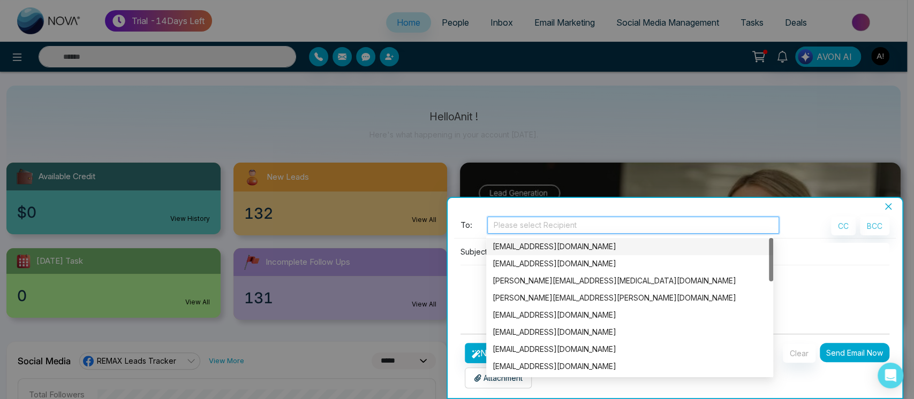
click at [533, 251] on div "[EMAIL_ADDRESS][DOMAIN_NAME]" at bounding box center [630, 247] width 274 height 12
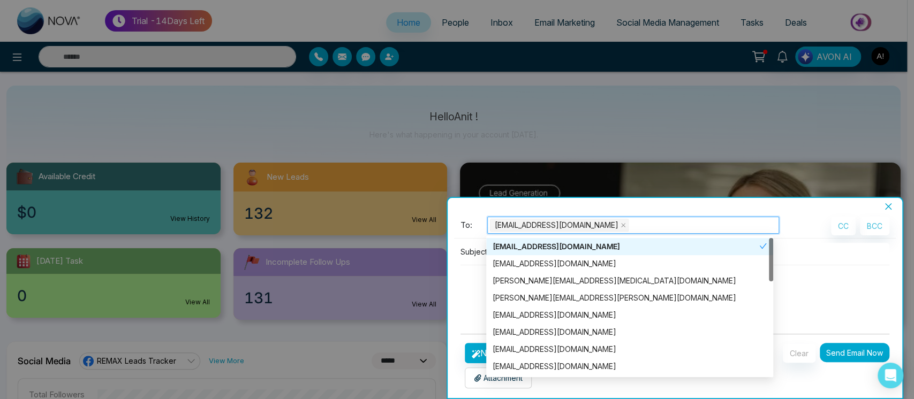
click at [472, 255] on p "Subject:" at bounding box center [475, 251] width 28 height 11
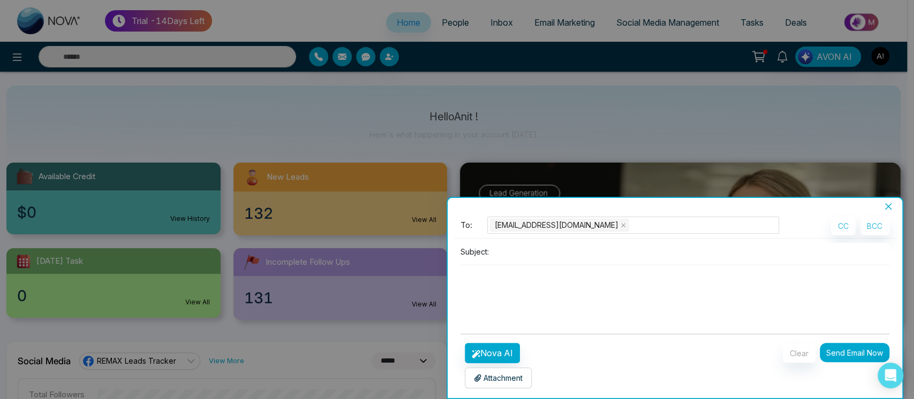
click at [531, 247] on input at bounding box center [691, 252] width 397 height 18
type input "*"
type input "**********"
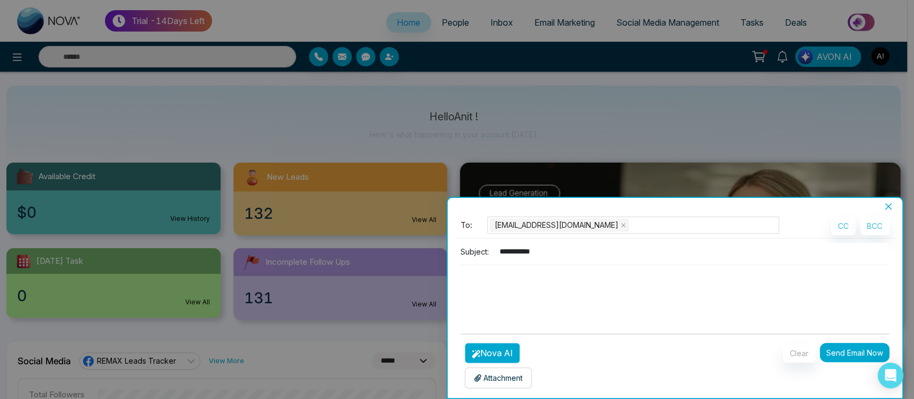
click at [501, 348] on button "Nova AI" at bounding box center [492, 353] width 55 height 20
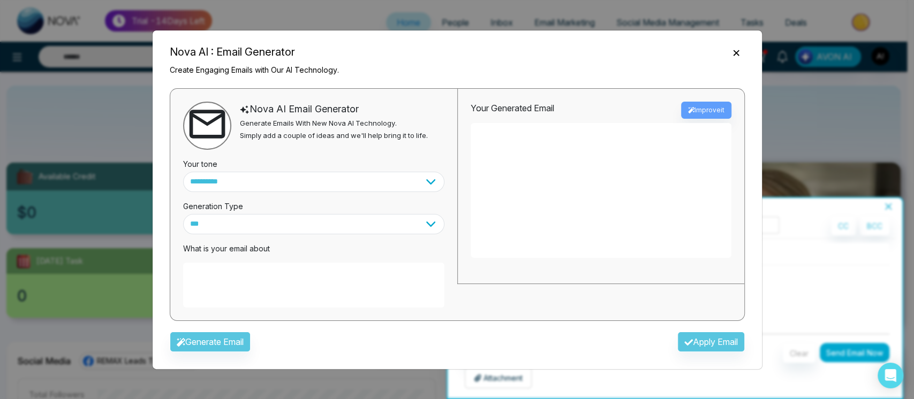
click at [731, 51] on icon "Close" at bounding box center [736, 53] width 11 height 11
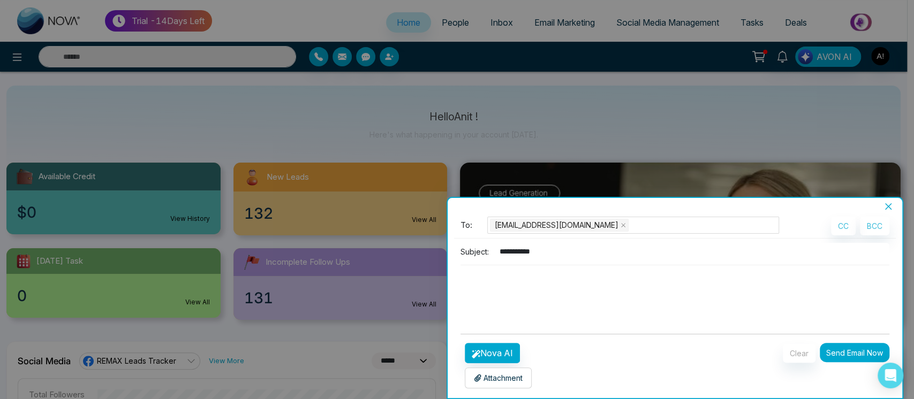
click at [581, 251] on input "**********" at bounding box center [691, 252] width 397 height 18
drag, startPoint x: 581, startPoint y: 251, endPoint x: 465, endPoint y: 245, distance: 115.9
click at [465, 245] on div "**********" at bounding box center [675, 252] width 429 height 18
click at [500, 348] on button "Nova AI" at bounding box center [492, 353] width 55 height 20
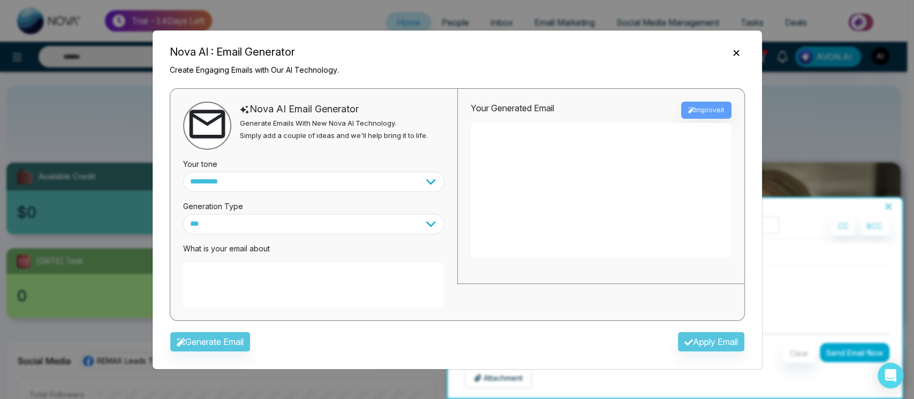
click at [323, 257] on div "What is your email about" at bounding box center [313, 271] width 261 height 73
click at [280, 280] on textarea at bounding box center [313, 285] width 261 height 45
paste textarea "**********"
type textarea "**********"
click at [215, 342] on button "Generate Email" at bounding box center [210, 342] width 81 height 20
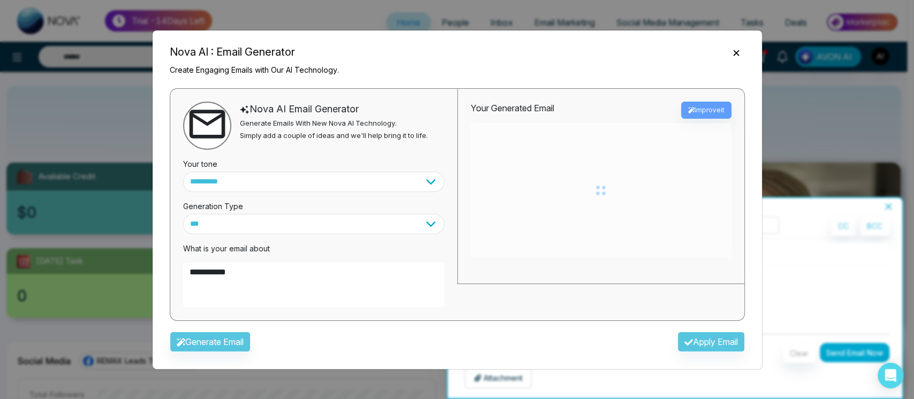
type textarea "**********"
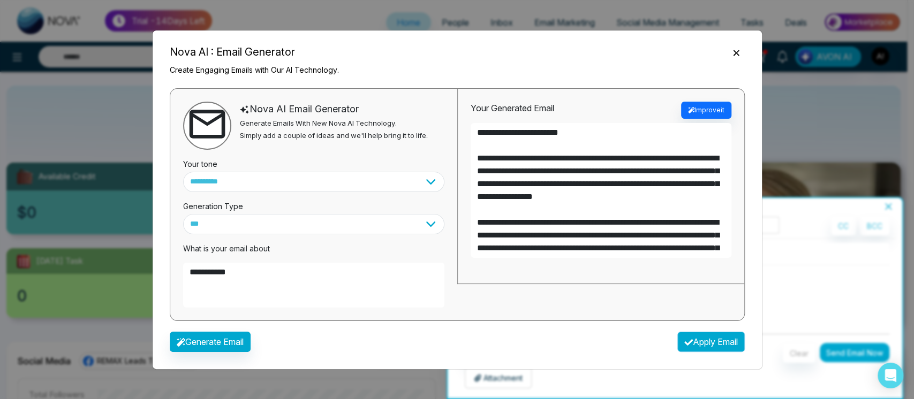
click at [701, 340] on button "Apply Email" at bounding box center [710, 342] width 67 height 20
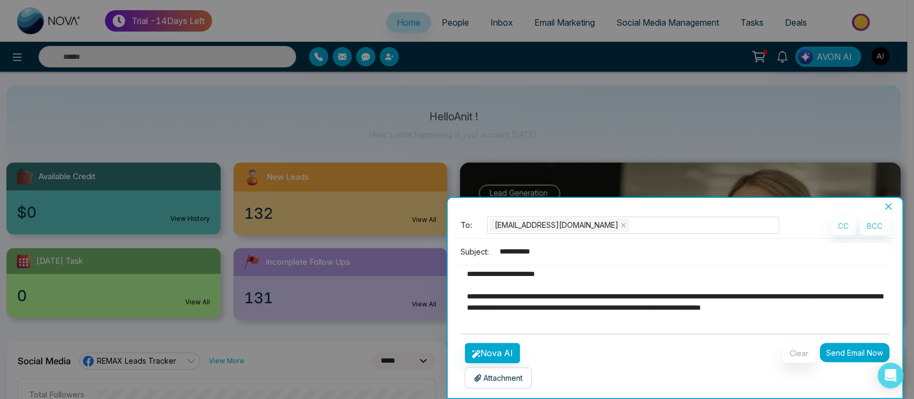
type textarea "**********"
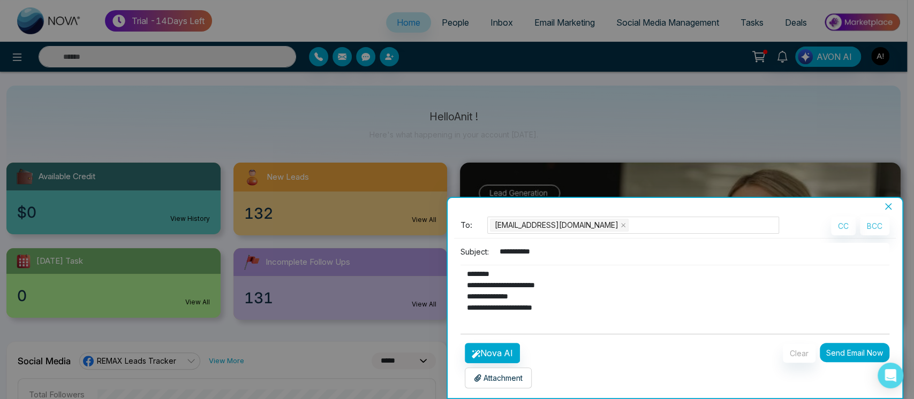
scroll to position [191, 0]
drag, startPoint x: 570, startPoint y: 311, endPoint x: 448, endPoint y: 315, distance: 122.2
click at [448, 315] on div "**********" at bounding box center [675, 305] width 455 height 187
drag, startPoint x: 561, startPoint y: 296, endPoint x: 450, endPoint y: 292, distance: 110.9
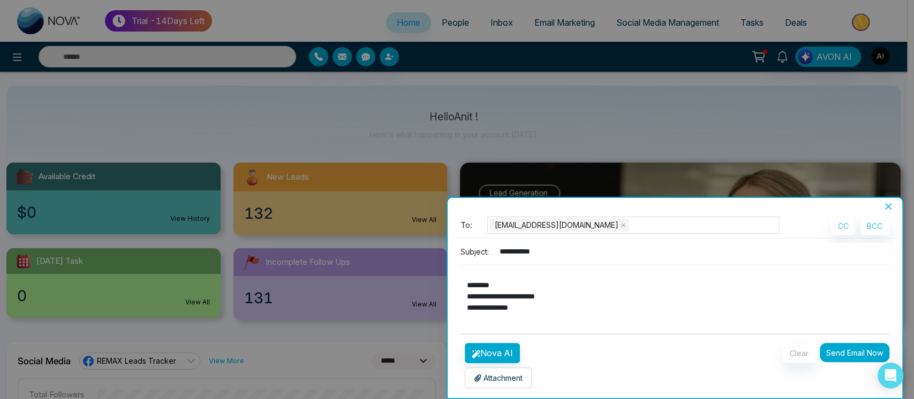
click at [450, 292] on div "**********" at bounding box center [675, 305] width 455 height 187
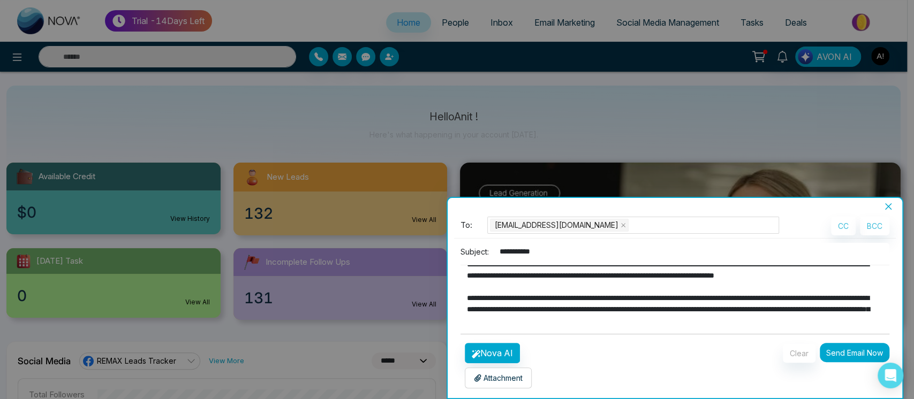
scroll to position [39, 0]
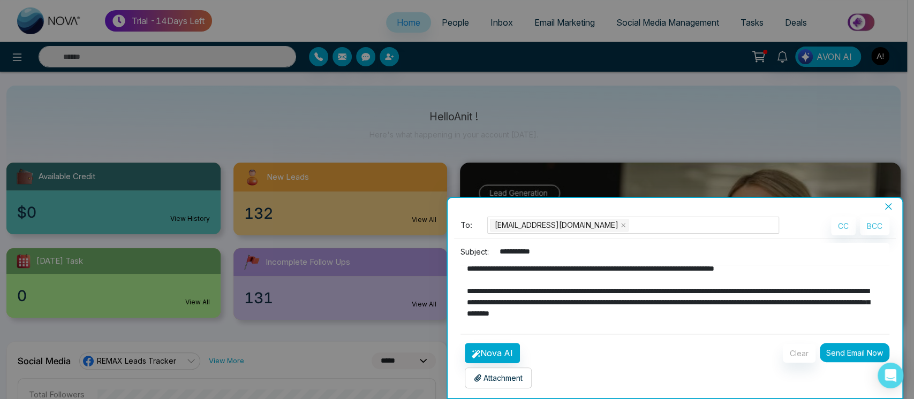
type textarea "**********"
click at [495, 378] on p "Attachment" at bounding box center [498, 378] width 49 height 11
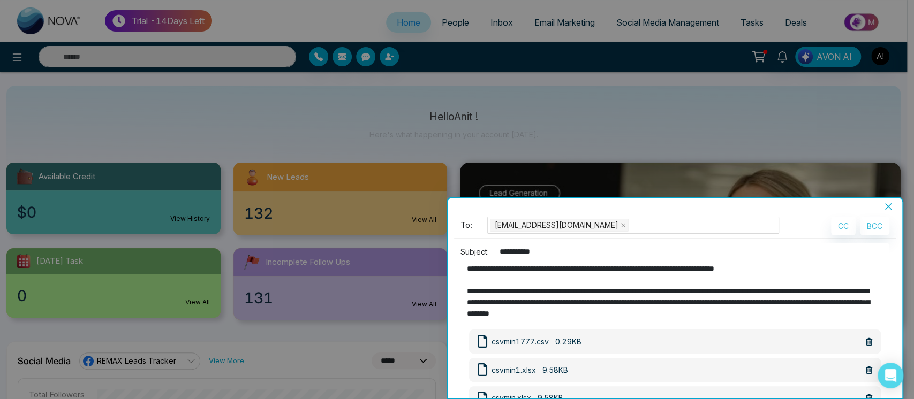
scroll to position [173, 0]
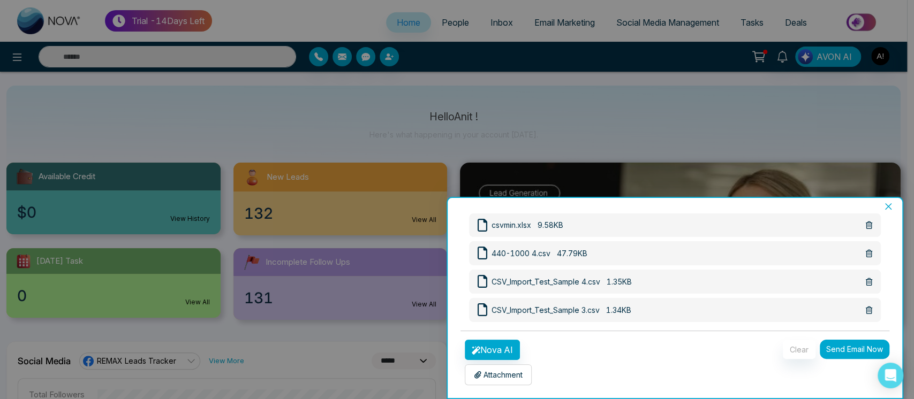
click at [859, 345] on button "Send Email Now" at bounding box center [855, 349] width 70 height 19
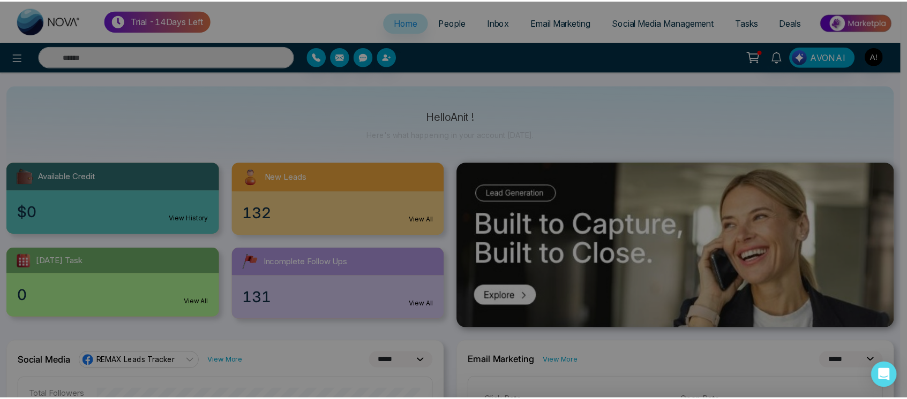
scroll to position [3, 0]
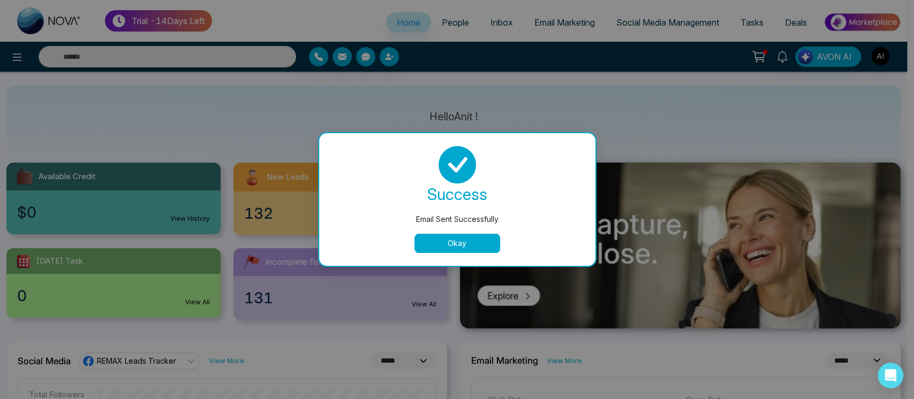
click at [472, 250] on button "Okay" at bounding box center [457, 243] width 86 height 19
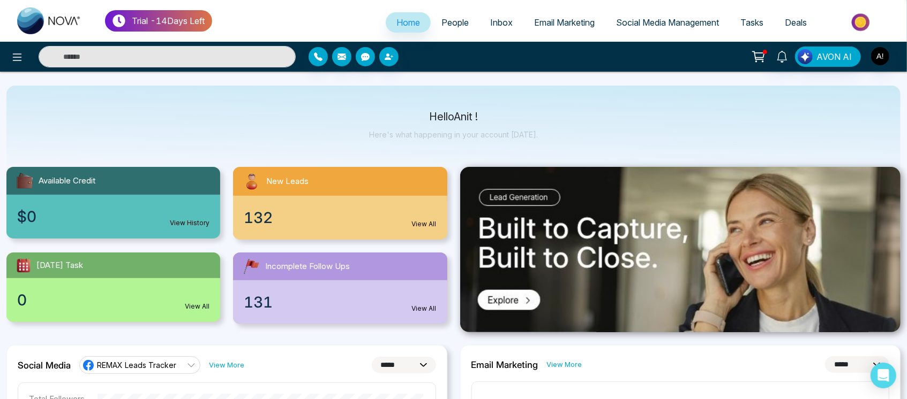
scroll to position [6, 0]
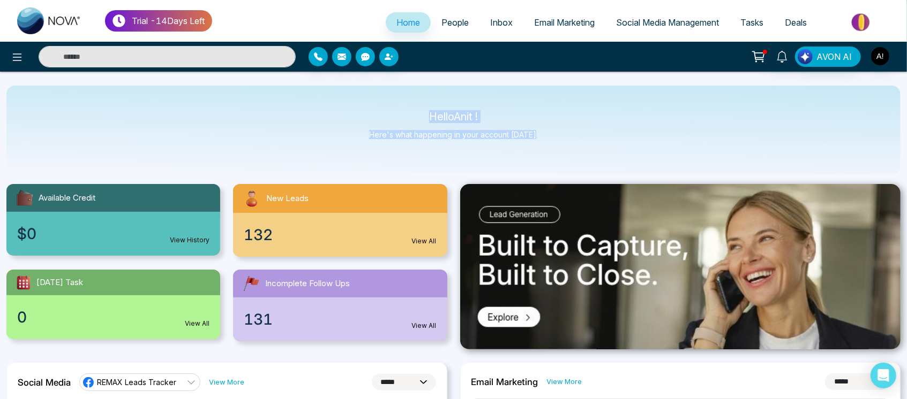
drag, startPoint x: 420, startPoint y: 108, endPoint x: 593, endPoint y: 154, distance: 178.9
click at [593, 154] on div "Hello Anit ! Here's what happening in your account [DATE]." at bounding box center [453, 130] width 894 height 89
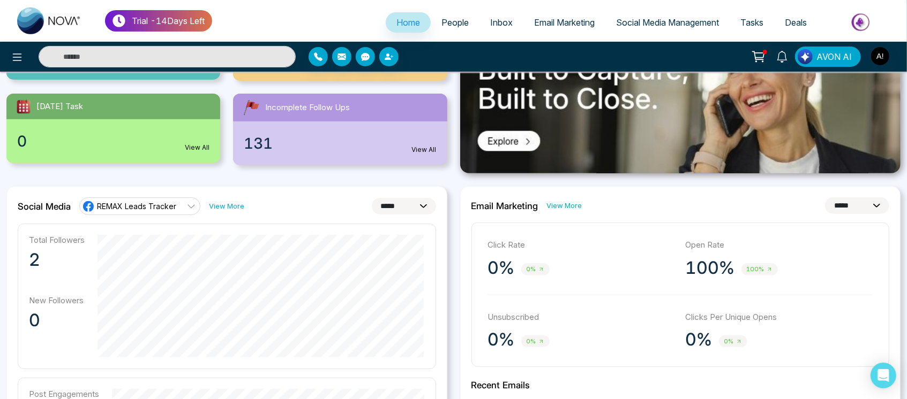
scroll to position [215, 0]
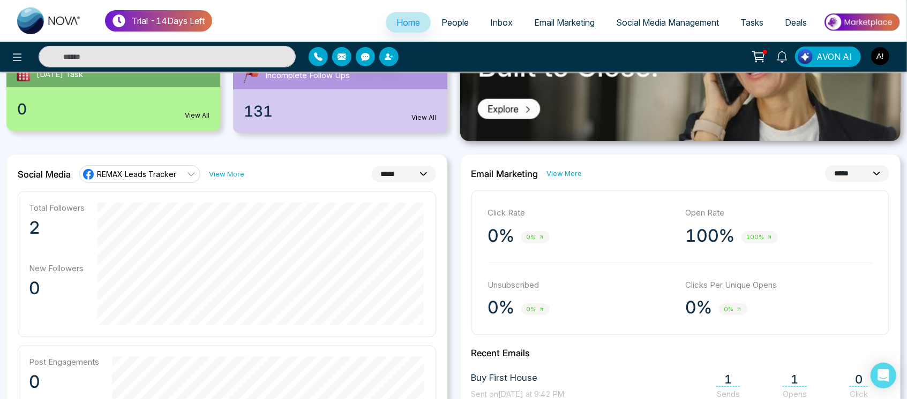
click at [422, 169] on select "**********" at bounding box center [404, 174] width 64 height 17
select select "*"
click at [372, 166] on select "**********" at bounding box center [404, 174] width 64 height 17
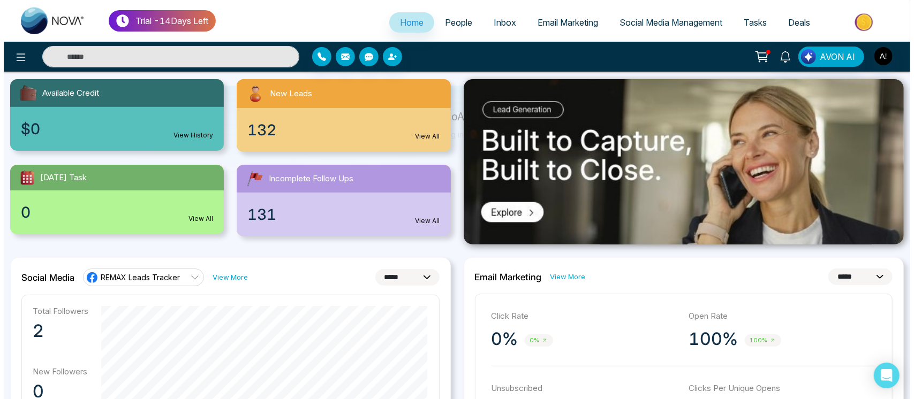
scroll to position [0, 0]
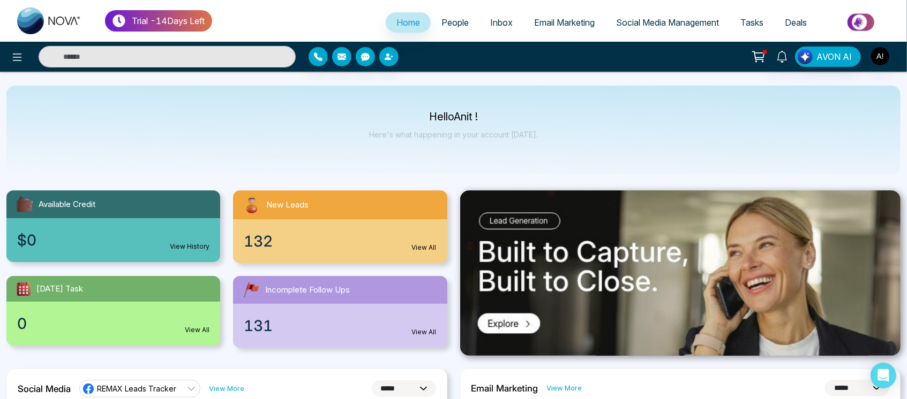
click at [431, 27] on link "People" at bounding box center [455, 22] width 49 height 20
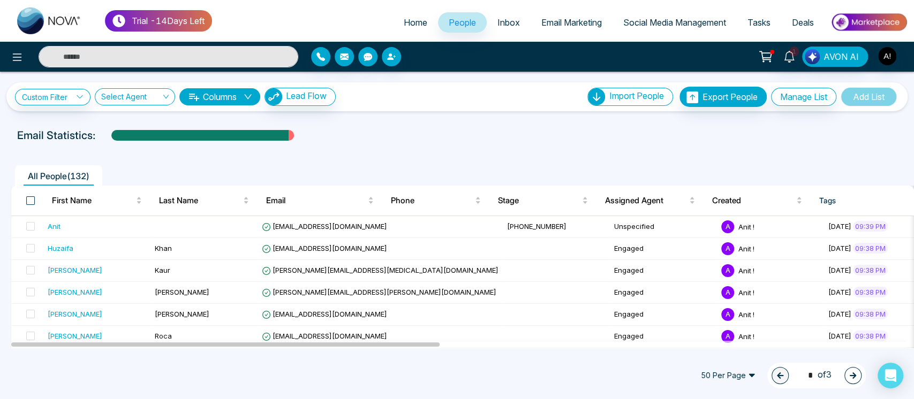
click at [27, 199] on span at bounding box center [30, 201] width 9 height 9
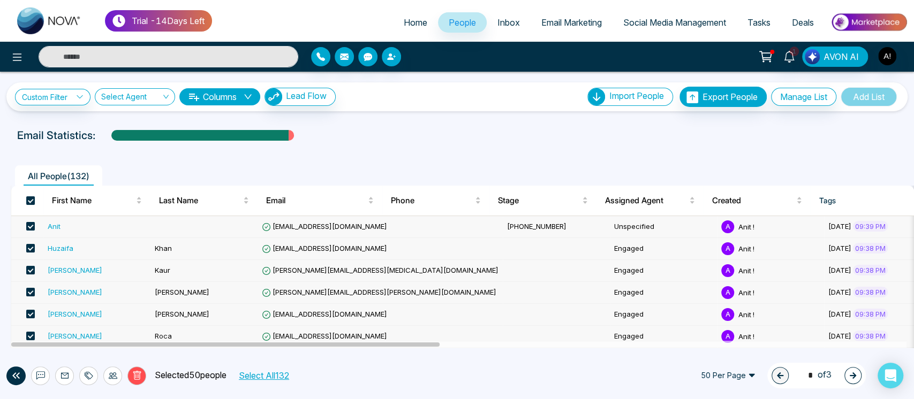
click at [276, 374] on button "Select All 132" at bounding box center [264, 376] width 58 height 14
click at [93, 375] on div at bounding box center [88, 376] width 19 height 19
click at [79, 335] on link "Add Tags" at bounding box center [62, 334] width 34 height 9
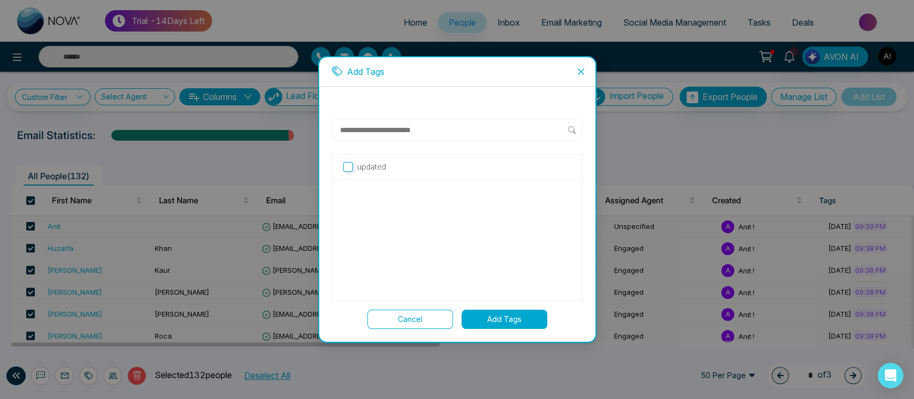
click at [579, 63] on span "Close" at bounding box center [581, 71] width 29 height 29
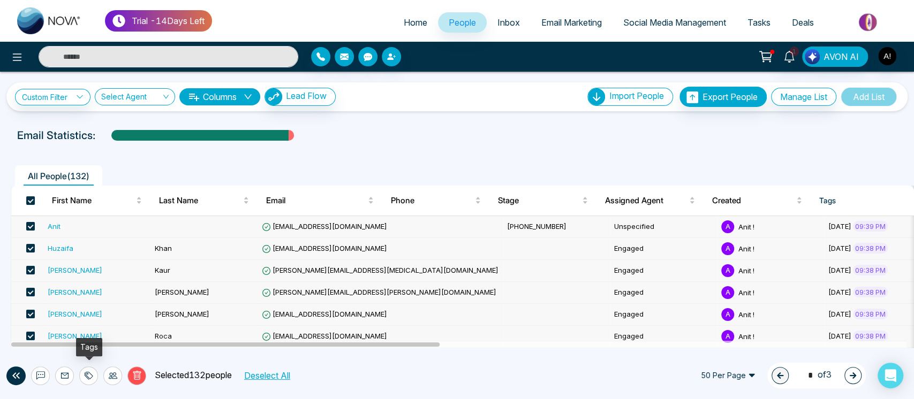
click at [92, 372] on icon at bounding box center [89, 376] width 9 height 9
click at [79, 334] on link "Add Tags" at bounding box center [62, 334] width 34 height 9
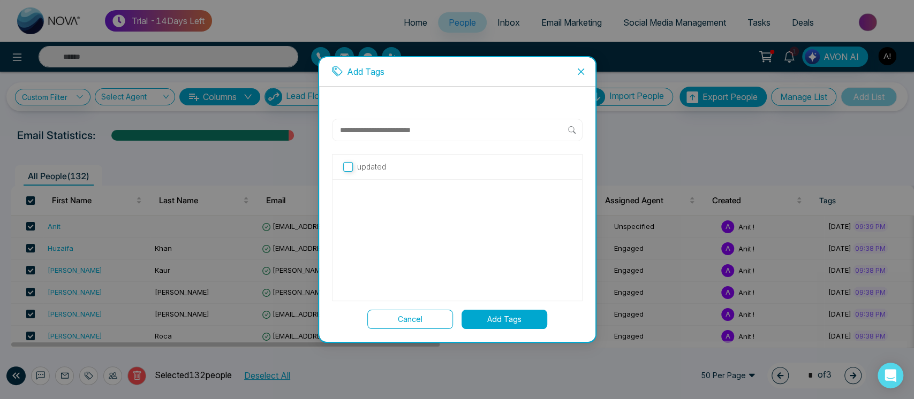
click at [408, 172] on label "updated" at bounding box center [457, 167] width 228 height 12
click at [507, 313] on button "Add Tags" at bounding box center [505, 319] width 86 height 19
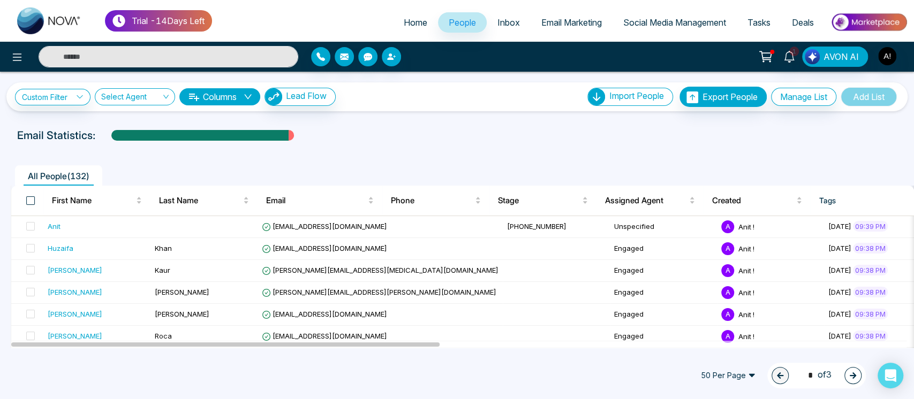
click at [30, 198] on span at bounding box center [30, 201] width 9 height 9
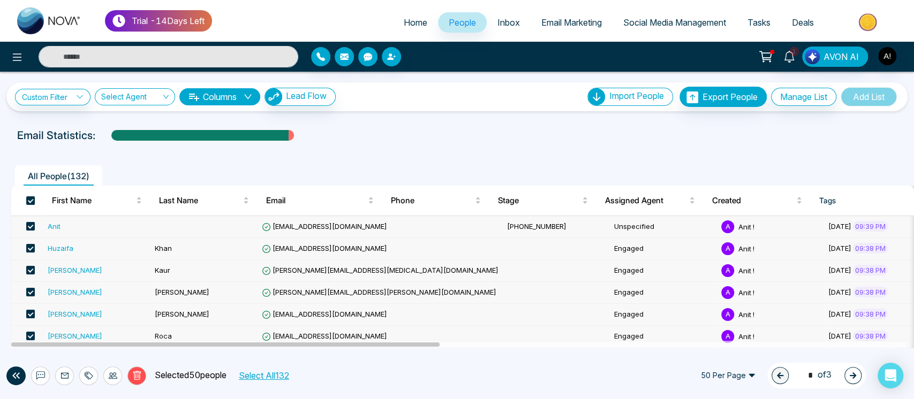
click at [278, 370] on button "Select All 132" at bounding box center [264, 376] width 58 height 14
click at [116, 376] on icon at bounding box center [113, 376] width 9 height 9
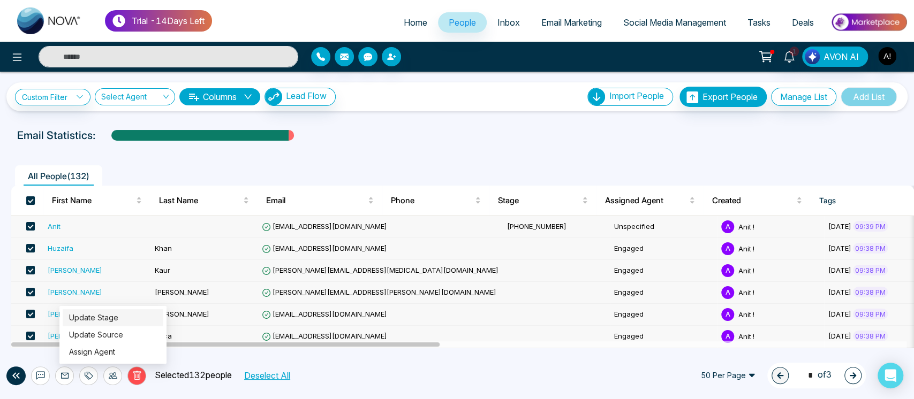
click at [118, 314] on link "Update Stage" at bounding box center [93, 317] width 49 height 9
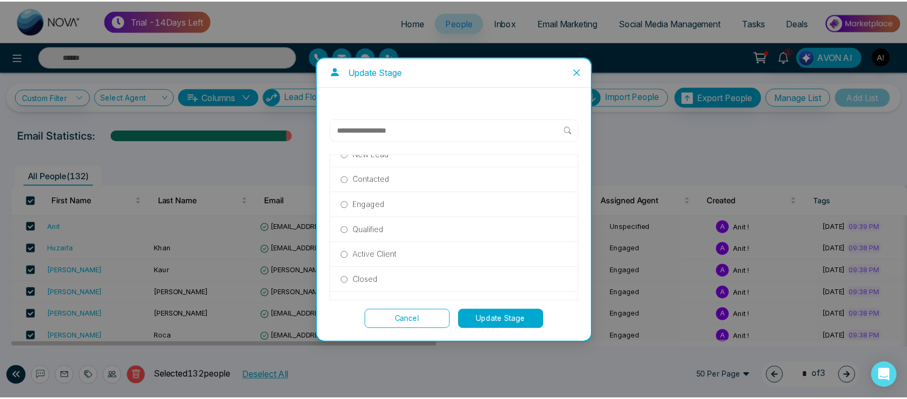
scroll to position [2, 0]
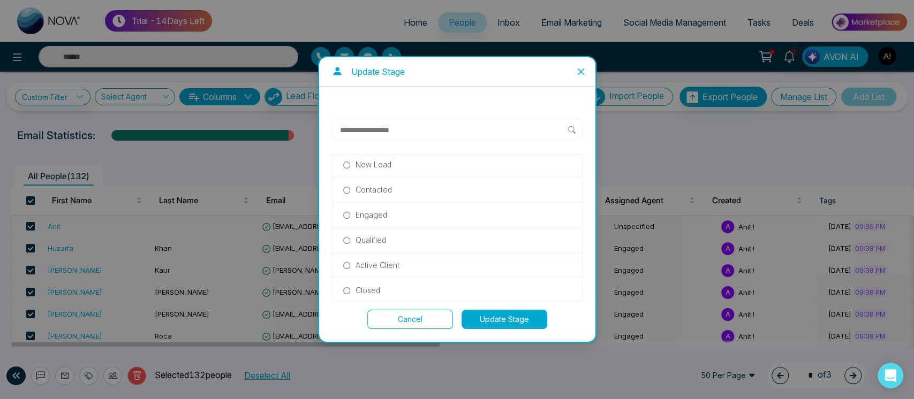
click at [373, 208] on div "Engaged" at bounding box center [458, 215] width 250 height 25
click at [377, 213] on p "Engaged" at bounding box center [372, 215] width 32 height 12
click at [501, 317] on button "Update Stage" at bounding box center [505, 319] width 86 height 19
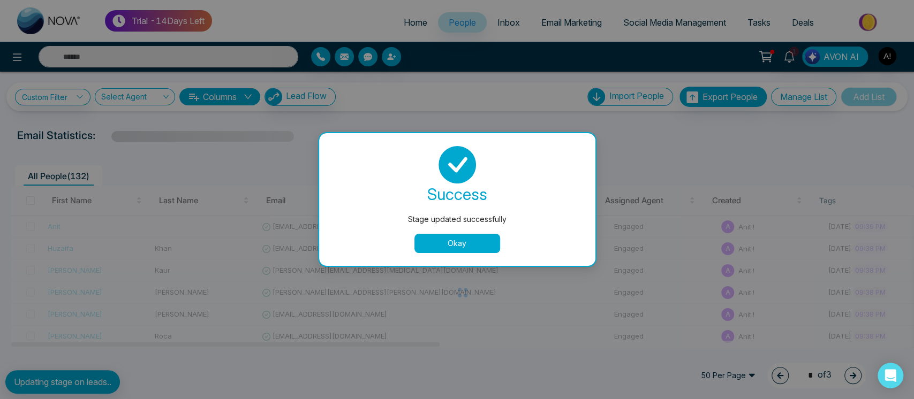
click at [503, 248] on td at bounding box center [556, 249] width 107 height 22
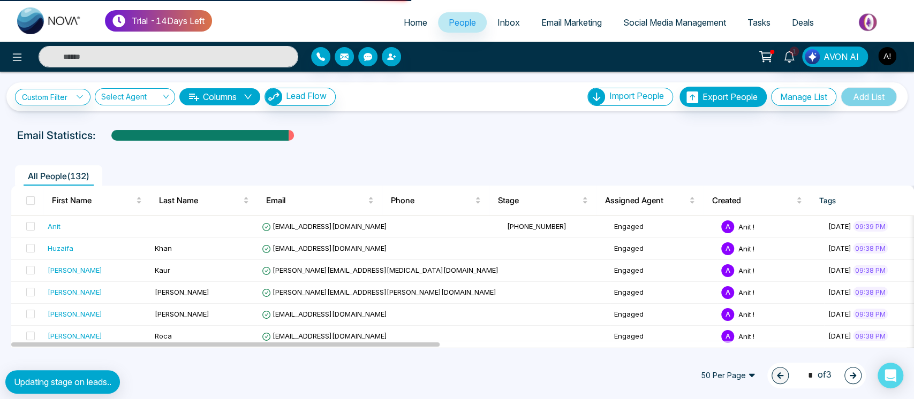
click at [420, 349] on div "**********" at bounding box center [457, 199] width 914 height 399
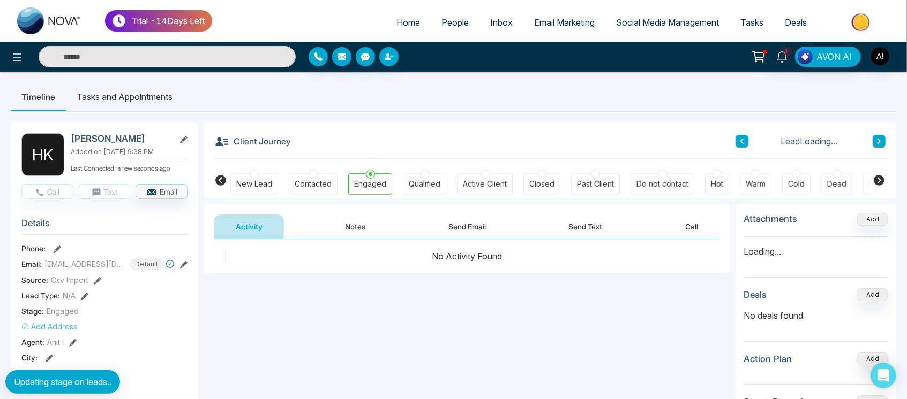
click at [434, 13] on link "People" at bounding box center [455, 22] width 49 height 20
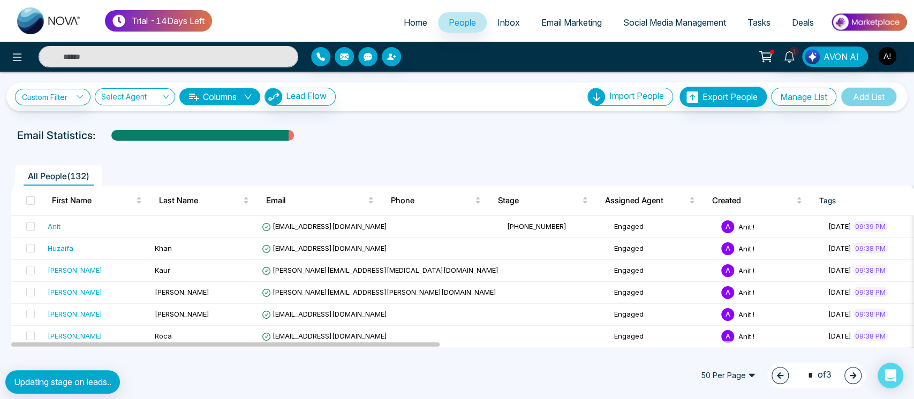
click at [856, 379] on icon "button" at bounding box center [852, 375] width 7 height 7
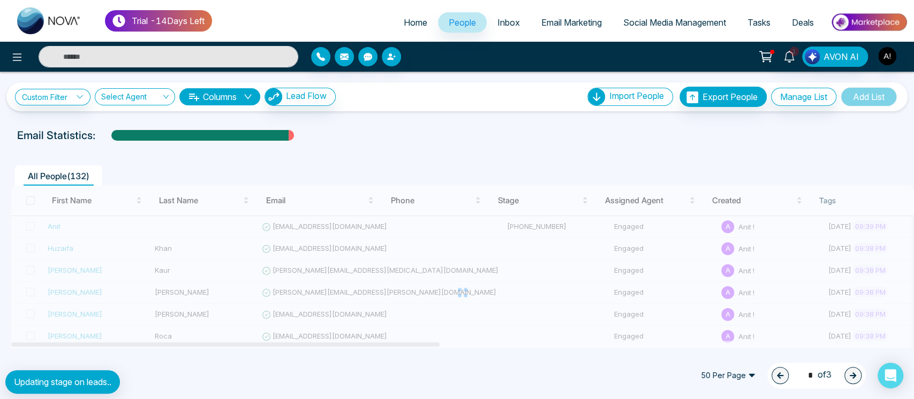
type input "*"
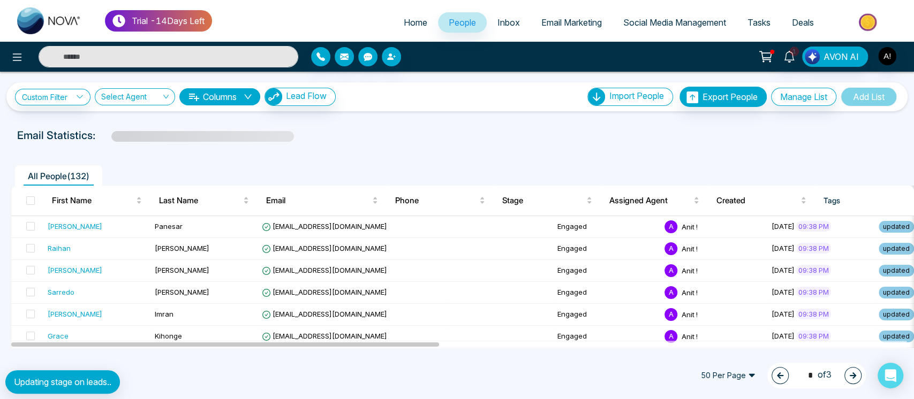
click at [446, 236] on td at bounding box center [499, 227] width 107 height 22
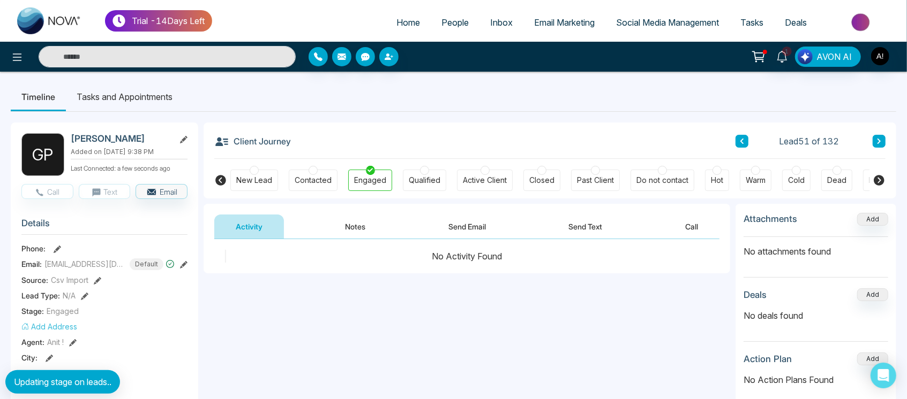
click at [454, 15] on link "People" at bounding box center [455, 22] width 49 height 20
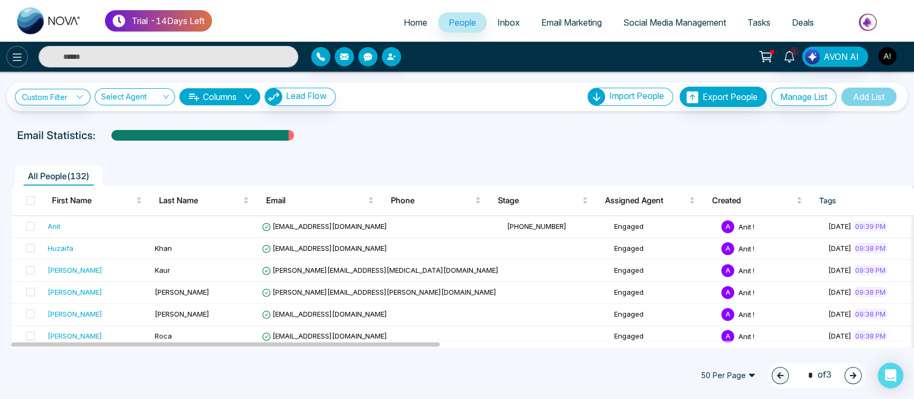
click at [12, 61] on icon at bounding box center [17, 57] width 13 height 13
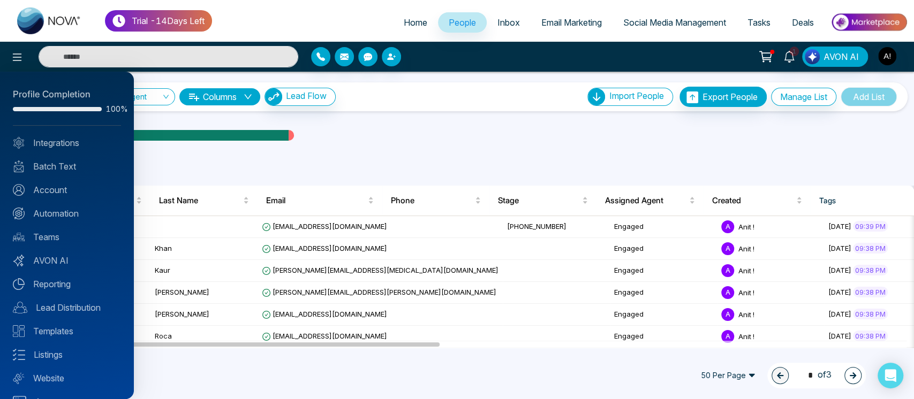
click at [288, 147] on div at bounding box center [457, 199] width 914 height 399
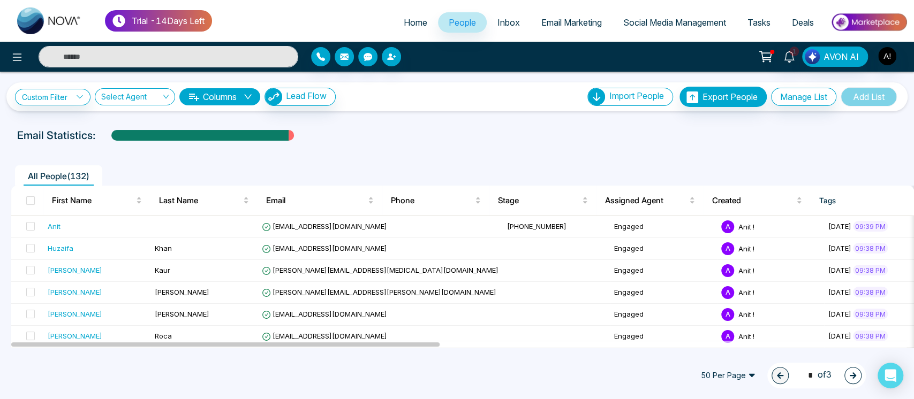
click at [397, 32] on link "Home" at bounding box center [415, 22] width 45 height 20
select select "*"
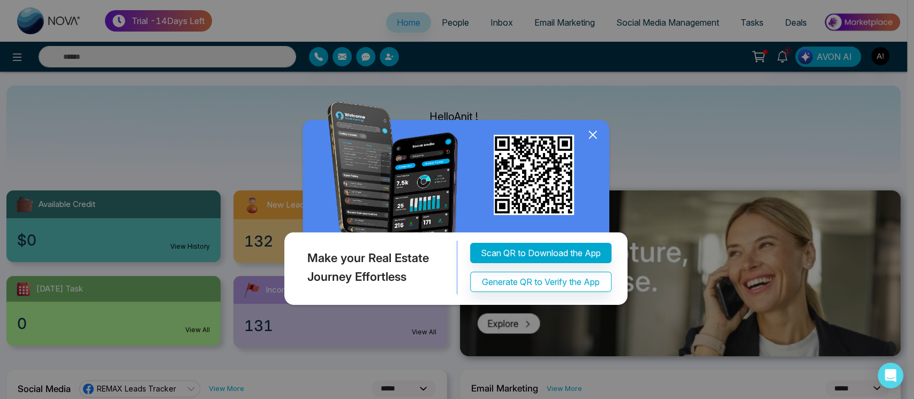
click at [539, 292] on div "Scan QR to Download the App Generate QR to Verify the App" at bounding box center [545, 268] width 176 height 54
click at [548, 281] on button "Generate QR to Verify the App" at bounding box center [540, 282] width 141 height 20
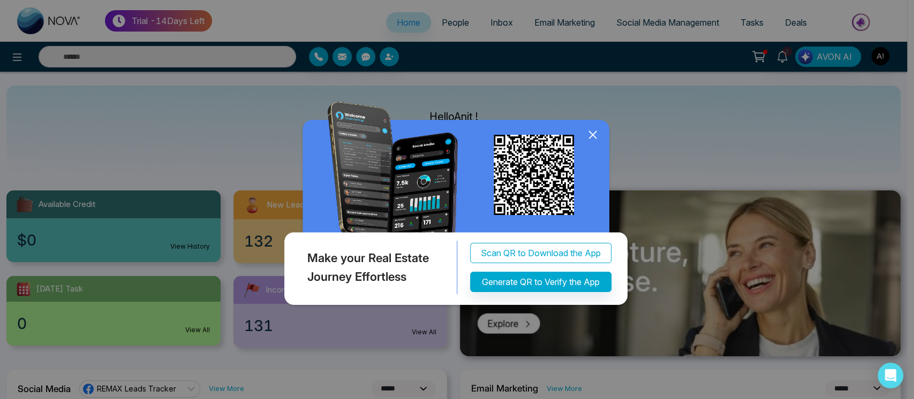
click at [542, 246] on button "Scan QR to Download the App" at bounding box center [540, 253] width 141 height 20
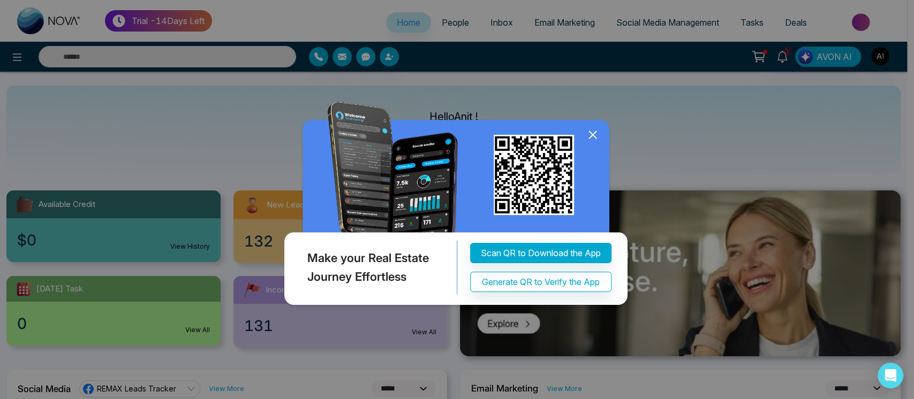
click at [590, 131] on icon at bounding box center [593, 135] width 16 height 16
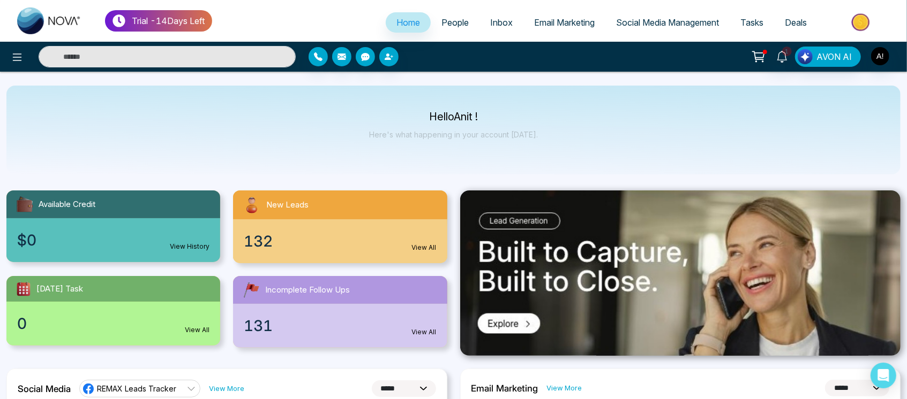
click at [385, 107] on div "Hello Anit ! Here's what happening in your account [DATE]." at bounding box center [453, 130] width 894 height 89
drag, startPoint x: 418, startPoint y: 114, endPoint x: 553, endPoint y: 147, distance: 139.0
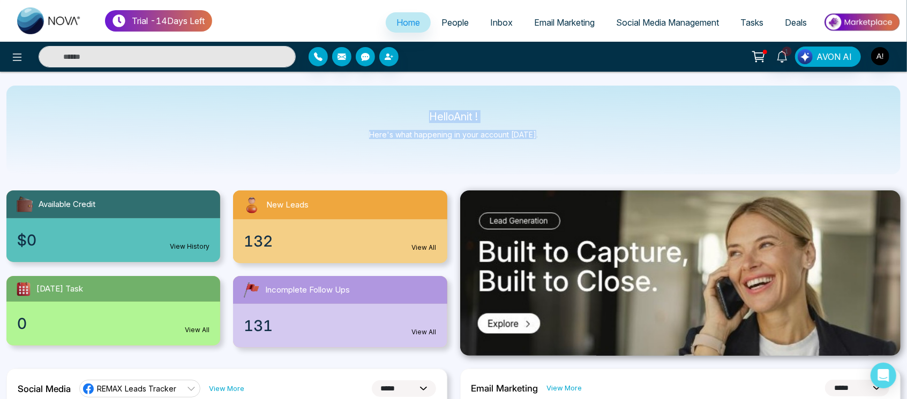
click at [553, 147] on div "Hello Anit ! Here's what happening in your account [DATE]." at bounding box center [453, 130] width 894 height 89
drag, startPoint x: 420, startPoint y: 111, endPoint x: 548, endPoint y: 139, distance: 131.5
click at [548, 139] on div "Hello Anit ! Here's what happening in your account [DATE]." at bounding box center [453, 130] width 894 height 89
